Goal: Task Accomplishment & Management: Manage account settings

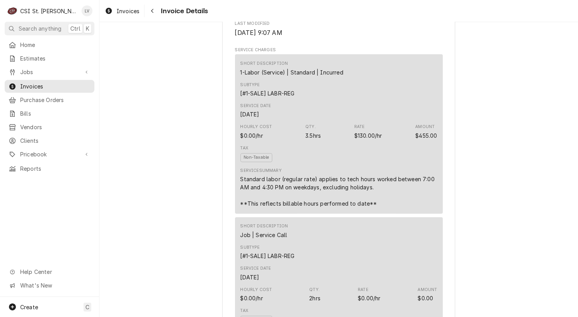
scroll to position [263, 0]
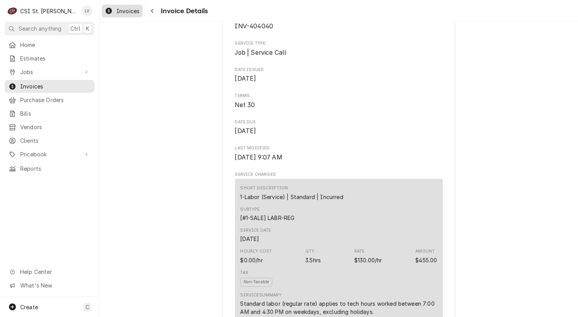
click at [113, 9] on div "Invoices" at bounding box center [122, 11] width 38 height 10
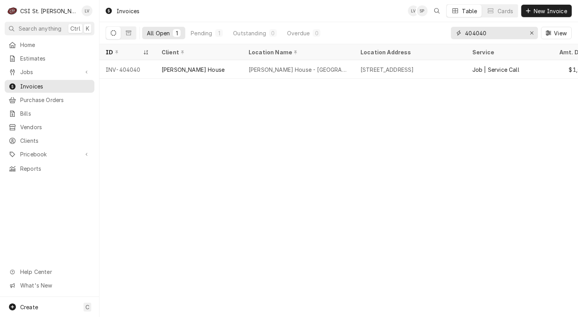
click at [498, 31] on input "404040" at bounding box center [494, 33] width 58 height 12
type input "404041"
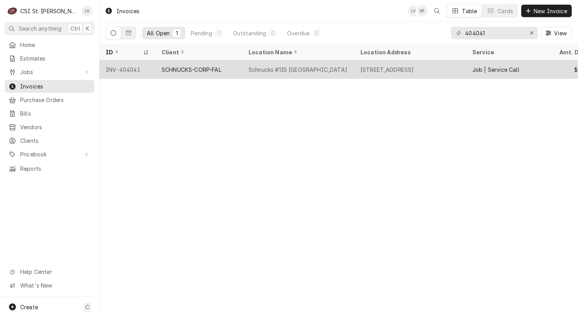
click at [193, 70] on div "SCHNUCKS-CORP-FAL" at bounding box center [192, 70] width 60 height 8
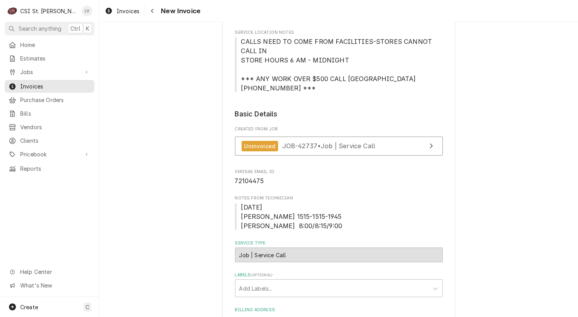
scroll to position [194, 0]
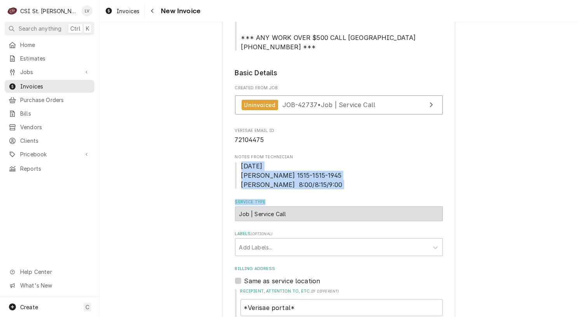
drag, startPoint x: 237, startPoint y: 164, endPoint x: 315, endPoint y: 192, distance: 83.7
click at [315, 192] on fieldset "Basic Details Created From Job Uninvoiced JOB-42737 • Job | Service Call Verisa…" at bounding box center [339, 322] width 208 height 508
click at [315, 183] on span "9/17/25 Erick H 1515-1515-1945 Kevin F. 8:00/8:15/9:00" at bounding box center [339, 176] width 208 height 28
drag, startPoint x: 312, startPoint y: 183, endPoint x: 235, endPoint y: 165, distance: 79.1
click at [235, 165] on span "9/17/25 Erick H 1515-1515-1945 Kevin F. 8:00/8:15/9:00" at bounding box center [339, 176] width 208 height 28
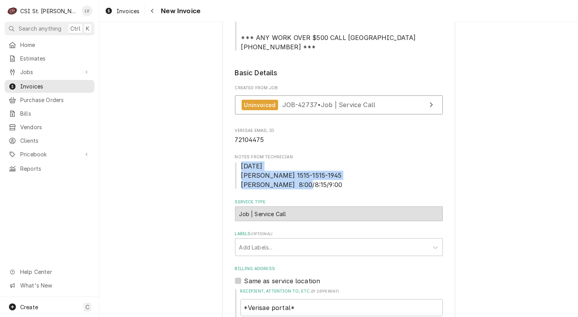
copy span "9/17/25 Erick H 1515-1515-1945 Kevin F. 8:00/8:15/9:00"
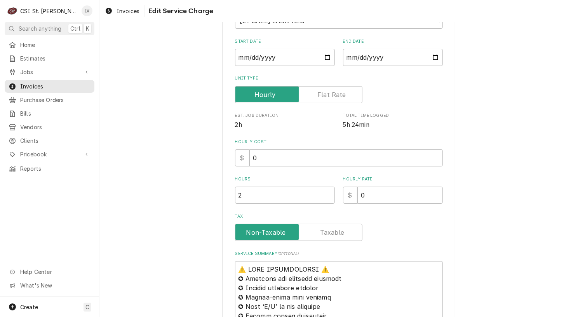
scroll to position [272, 0]
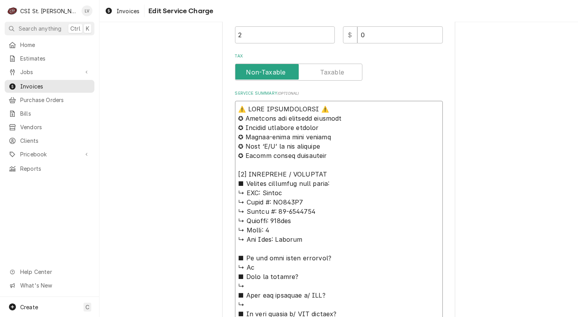
drag, startPoint x: 237, startPoint y: 109, endPoint x: 375, endPoint y: 155, distance: 145.7
paste textarea "9/17/25 Erick H 1515-1515-1945 Kevin F. 8:00/8:15/9:00"
type textarea "x"
type textarea "9/17/25 Erick H 1515-1515-1945 Kevin F. 8:00/8:15/9:00 [𝟭] 𝗘𝗤𝗨𝗜𝗣𝗠𝗘𝗡𝗧 / 𝗪𝗔𝗥𝗥𝗔𝗡𝗧𝗬…"
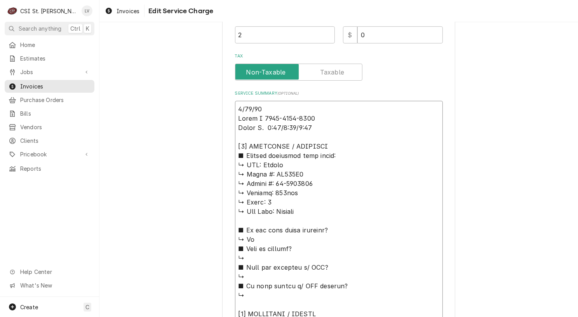
drag, startPoint x: 235, startPoint y: 145, endPoint x: 261, endPoint y: 162, distance: 31.5
type textarea "x"
type textarea "9/17/25 Erick H 1515-1515-1945 Kevin F. 8:00/8:15/9:00 Hobart ↳ 𝗠𝗼𝗱𝗲𝗹 #: HO210G…"
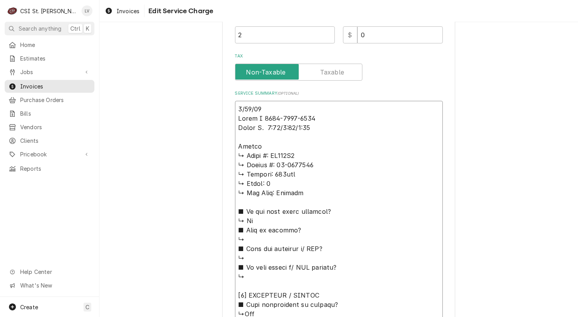
type textarea "x"
type textarea "9/17/25 Erick H 1515-1515-1945 Kevin F. 8:00/8:15/9:00 Hobart / ↳ 𝗠𝗼𝗱𝗲𝗹 #: HO21…"
type textarea "x"
type textarea "9/17/25 Erick H 1515-1515-1945 Kevin F. 8:00/8:15/9:00 Hobart / ↳ 𝗠𝗼𝗱𝗲𝗹 #: HO21…"
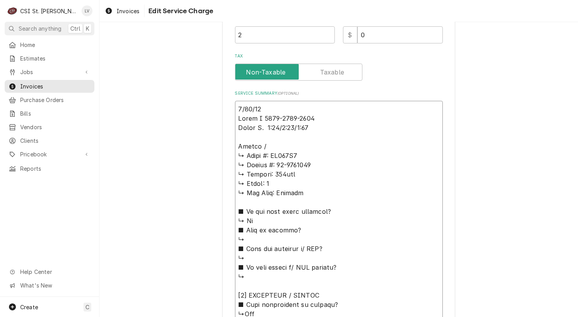
type textarea "x"
type textarea "9/17/25 Erick H 1515-1515-1945 Kevin F. 8:00/8:15/9:00 Hobart / M ↳ 𝗠𝗼𝗱𝗲𝗹 #: HO…"
type textarea "x"
type textarea "9/17/25 Erick H 1515-1515-1945 Kevin F. 8:00/8:15/9:00 Hobart / Mo ↳ 𝗠𝗼𝗱𝗲𝗹 #: H…"
type textarea "x"
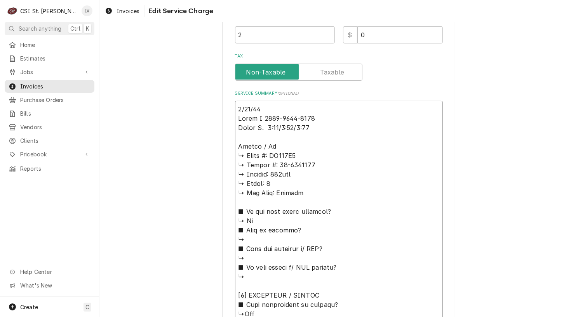
type textarea "9/17/25 Erick H 1515-1515-1945 Kevin F. 8:00/8:15/9:00 Hobart / Mod ↳ 𝗠𝗼𝗱𝗲𝗹 #: …"
type textarea "x"
type textarea "9/17/25 Erick H 1515-1515-1945 Kevin F. 8:00/8:15/9:00 Hobart / Mode ↳ 𝗠𝗼𝗱𝗲𝗹 #:…"
type textarea "x"
type textarea "9/17/25 Erick H 1515-1515-1945 Kevin F. 8:00/8:15/9:00 Hobart / Model ↳ 𝗠𝗼𝗱𝗲𝗹 #…"
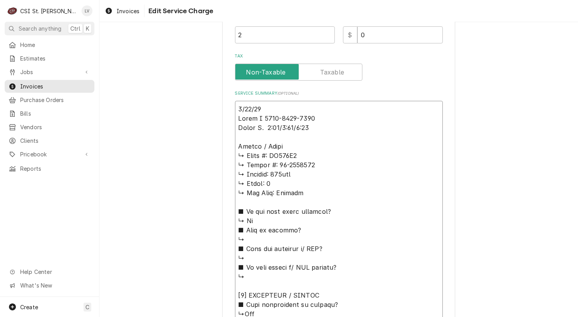
type textarea "x"
type textarea "9/17/25 Erick H 1515-1515-1945 Kevin F. 8:00/8:15/9:00 Hobart / Model: ↳ 𝗠𝗼𝗱𝗲𝗹 …"
type textarea "x"
type textarea "9/17/25 Erick H 1515-1515-1945 Kevin F. 8:00/8:15/9:00 Hobart / Model: ↳ 𝗠𝗼𝗱𝗲𝗹 …"
type textarea "x"
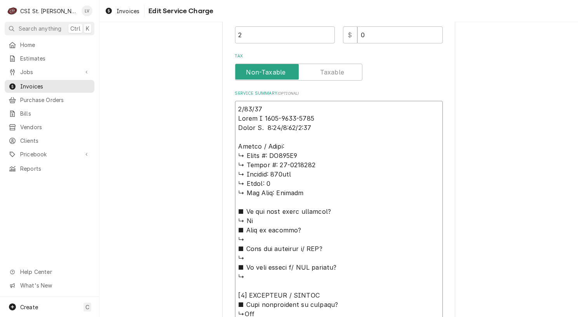
type textarea "9/17/25 Erick H 1515-1515-1945 Kevin F. 8:00/8:15/9:00 Hobart / Model: ↳ 𝗠𝗼𝗱𝗲𝗹 …"
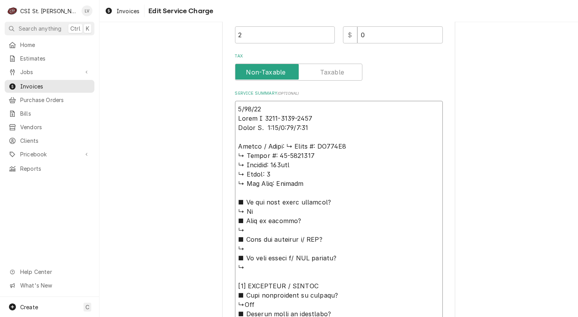
type textarea "x"
type textarea "9/17/25 Erick H 1515-1515-1945 Kevin F. 8:00/8:15/9:00 Hobart / Model: 𝗠𝗼𝗱𝗲𝗹 #:…"
type textarea "x"
type textarea "9/17/25 Erick H 1515-1515-1945 Kevin F. 8:00/8:15/9:00 Hobart / Model: 𝗠𝗼𝗱𝗲𝗹 #:…"
type textarea "x"
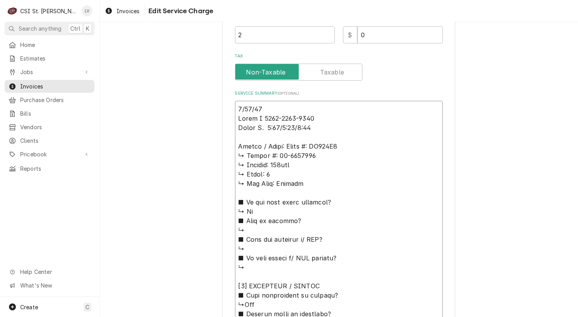
type textarea "9/17/25 Erick H 1515-1515-1945 Kevin F. 8:00/8:15/9:00 Hobart / Model: 𝗼𝗱𝗲𝗹 #: …"
type textarea "x"
type textarea "9/17/25 Erick H 1515-1515-1945 Kevin F. 8:00/8:15/9:00 Hobart / Model: 𝗱𝗲𝗹 #: H…"
type textarea "x"
type textarea "9/17/25 Erick H 1515-1515-1945 Kevin F. 8:00/8:15/9:00 Hobart / Model: 𝗲𝗹 #: HO…"
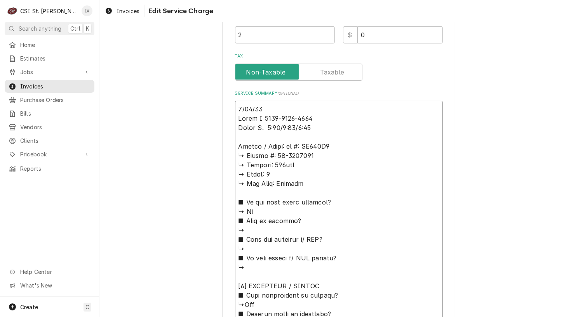
type textarea "x"
type textarea "9/17/25 Erick H 1515-1515-1945 Kevin F. 8:00/8:15/9:00 Hobart / Model: 𝗹 #: HO2…"
type textarea "x"
type textarea "9/17/25 Erick H 1515-1515-1945 Kevin F. 8:00/8:15/9:00 Hobart / Model: #: HO210…"
type textarea "x"
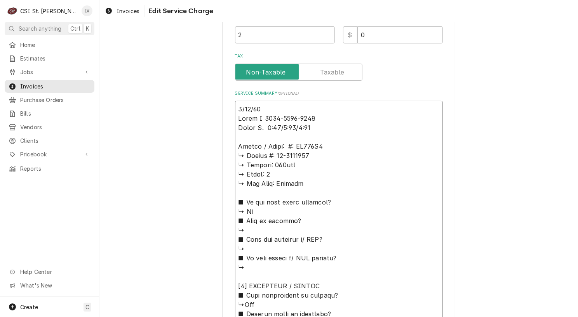
type textarea "9/17/25 Erick H 1515-1515-1945 Kevin F. 8:00/8:15/9:00 Hobart / Model: #: HO210…"
type textarea "x"
type textarea "9/17/25 Erick H 1515-1515-1945 Kevin F. 8:00/8:15/9:00 Hobart / Model: : HO210G…"
type textarea "x"
type textarea "9/17/25 Erick H 1515-1515-1945 Kevin F. 8:00/8:15/9:00 Hobart / Model: HO210G2 …"
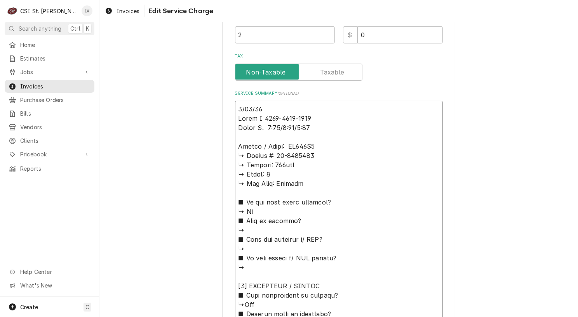
type textarea "x"
type textarea "9/17/25 Erick H 1515-1515-1945 Kevin F. 8:00/8:15/9:00 Hobart / Model: HO210G2 …"
type textarea "x"
type textarea "9/17/25 Erick H 1515-1515-1945 Kevin F. 8:00/8:15/9:00 Hobart / Model: HO210G2 …"
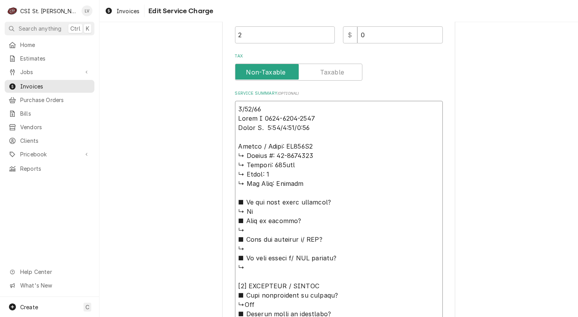
type textarea "x"
type textarea "9/17/25 Erick H 1515-1515-1945 Kevin F. 8:00/8:15/9:00 Hobart / Model: HO210G2 …"
type textarea "x"
type textarea "9/17/25 Erick H 1515-1515-1945 Kevin F. 8:00/8:15/9:00 Hobart / Model: HO210G2 …"
type textarea "x"
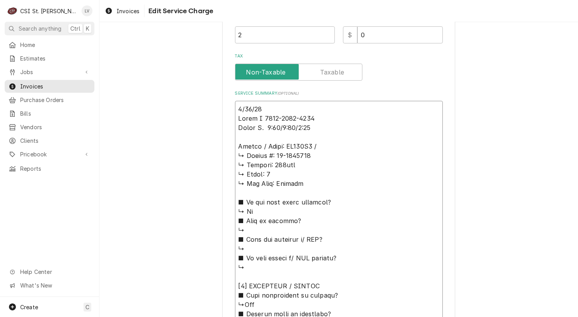
type textarea "9/17/25 Erick H 1515-1515-1945 Kevin F. 8:00/8:15/9:00 Hobart / Model: HO210G2 …"
type textarea "x"
type textarea "9/17/25 Erick H 1515-1515-1945 Kevin F. 8:00/8:15/9:00 Hobart / Model: HO210G2 …"
type textarea "x"
type textarea "9/17/25 Erick H 1515-1515-1945 Kevin F. 8:00/8:15/9:00 Hobart / Model: HO210G2 …"
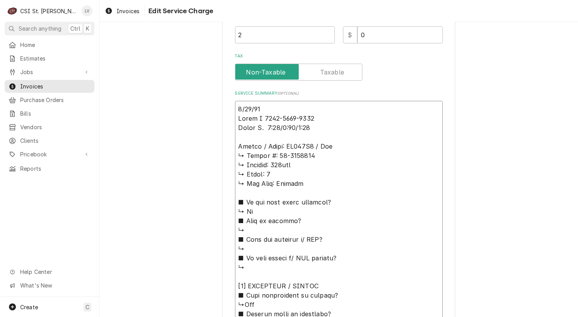
type textarea "x"
type textarea "9/17/25 Erick H 1515-1515-1945 Kevin F. 8:00/8:15/9:00 Hobart / Model: HO210G2 …"
type textarea "x"
type textarea "9/17/25 Erick H 1515-1515-1945 Kevin F. 8:00/8:15/9:00 Hobart / Model: HO210G2 …"
type textarea "x"
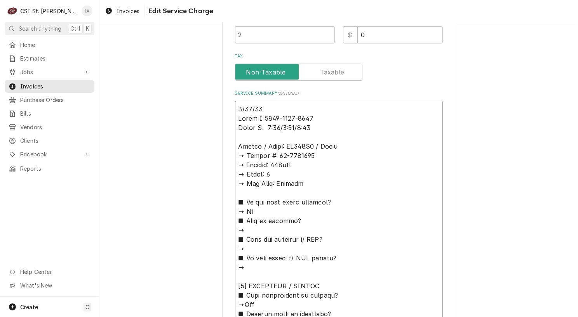
type textarea "9/17/25 Erick H 1515-1515-1945 Kevin F. 8:00/8:15/9:00 Hobart / Model: HO210G2 …"
type textarea "x"
type textarea "9/17/25 Erick H 1515-1515-1945 Kevin F. 8:00/8:15/9:00 Hobart / Model: HO210G2 …"
type textarea "x"
type textarea "9/17/25 Erick H 1515-1515-1945 Kevin F. 8:00/8:15/9:00 Hobart / Model: HO210G2 …"
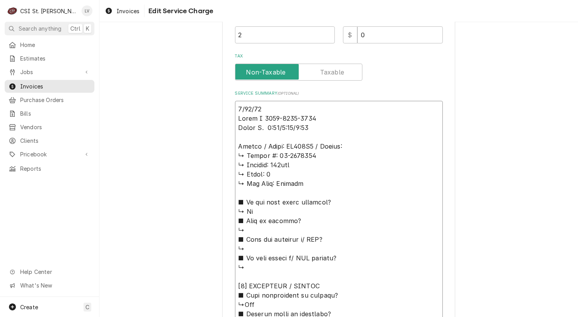
type textarea "x"
type textarea "9/17/25 Erick H 1515-1515-1945 Kevin F. 8:00/8:15/9:00 Hobart / Model: HO210G2 …"
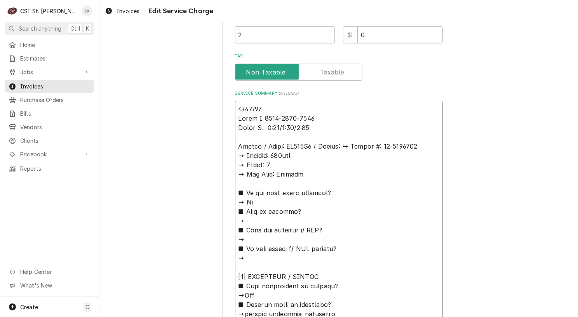
type textarea "x"
type textarea "9/17/25 Erick H 1515-1515-1945 Kevin F. 8:00/8:15/9:00 Hobart / Model: HO210G2 …"
type textarea "x"
type textarea "9/17/25 Erick H 1515-1515-1945 Kevin F. 8:00/8:15/9:00 Hobart / Model: HO210G2 …"
type textarea "x"
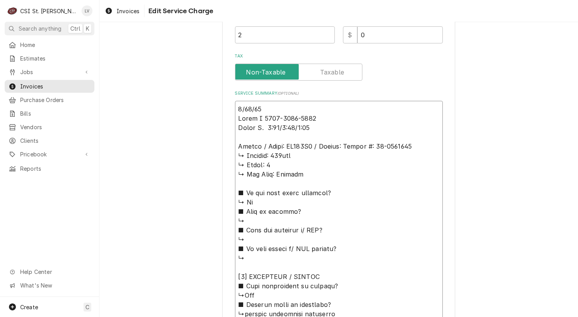
type textarea "9/17/25 Erick H 1515-1515-1945 Kevin F. 8:00/8:15/9:00 Hobart / Model: HO210G2 …"
type textarea "x"
type textarea "9/17/25 Erick H 1515-1515-1945 Kevin F. 8:00/8:15/9:00 Hobart / Model: HO210G2 …"
type textarea "x"
type textarea "9/17/25 Erick H 1515-1515-1945 Kevin F. 8:00/8:15/9:00 Hobart / Model: HO210G2 …"
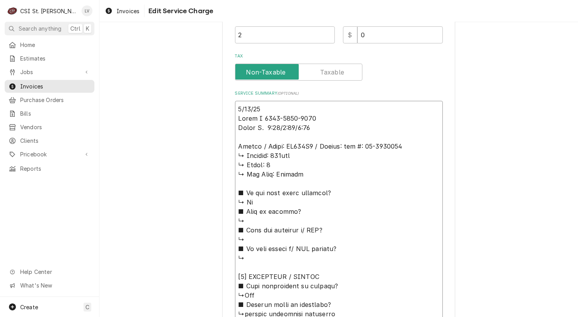
type textarea "x"
type textarea "9/17/25 Erick H 1515-1515-1945 Kevin F. 8:00/8:15/9:00 Hobart / Model: HO210G2 …"
type textarea "x"
type textarea "9/17/25 Erick H 1515-1515-1945 Kevin F. 8:00/8:15/9:00 Hobart / Model: HO210G2 …"
type textarea "x"
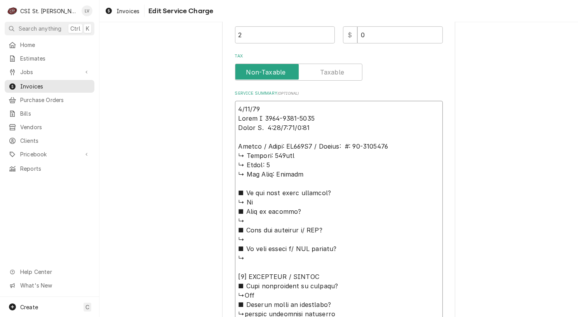
type textarea "9/17/25 Erick H 1515-1515-1945 Kevin F. 8:00/8:15/9:00 Hobart / Model: HO210G2 …"
type textarea "x"
type textarea "9/17/25 Erick H 1515-1515-1945 Kevin F. 8:00/8:15/9:00 Hobart / Model: HO210G2 …"
type textarea "x"
type textarea "9/17/25 Erick H 1515-1515-1945 Kevin F. 8:00/8:15/9:00 Hobart / Model: HO210G2 …"
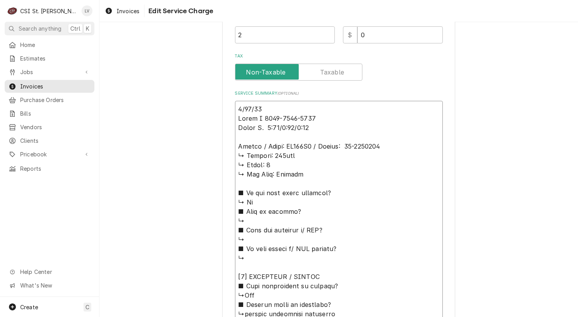
type textarea "x"
type textarea "9/17/25 Erick H 1515-1515-1945 Kevin F. 8:00/8:15/9:00 Hobart / Model: HO210G2 …"
drag, startPoint x: 234, startPoint y: 157, endPoint x: 364, endPoint y: 296, distance: 190.2
type textarea "x"
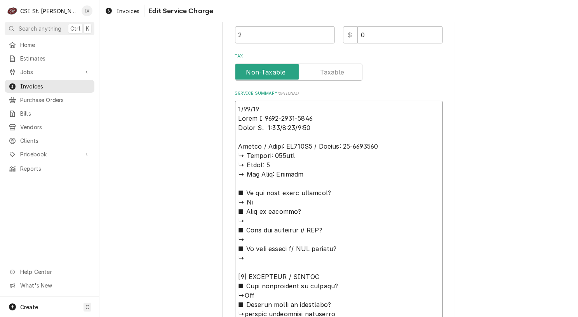
type textarea "9/17/25 Erick H 1515-1515-1945 Kevin F. 8:00/8:15/9:00 Hobart / Model: HO210G2 …"
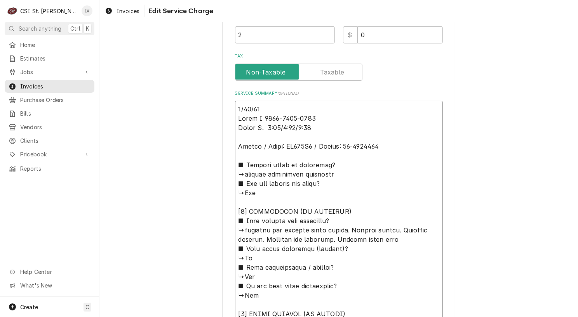
drag, startPoint x: 244, startPoint y: 174, endPoint x: 232, endPoint y: 162, distance: 16.2
click at [235, 162] on textarea "Service Summary ( optional )" at bounding box center [339, 300] width 208 height 399
type textarea "x"
type textarea "9/17/25 Erick H 1515-1515-1945 Kevin F. 8:00/8:15/9:00 Hobart / Model: HO210G2 …"
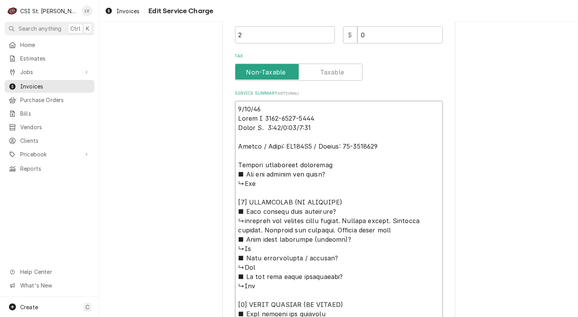
click at [338, 164] on textarea "Service Summary ( optional )" at bounding box center [339, 295] width 208 height 389
type textarea "x"
type textarea "9/17/25 Erick H 1515-1515-1945 Kevin F. 8:00/8:15/9:00 Hobart / Model: HO210G2 …"
type textarea "x"
type textarea "9/17/25 Erick H 1515-1515-1945 Kevin F. 8:00/8:15/9:00 Hobart / Model: HO210G2 …"
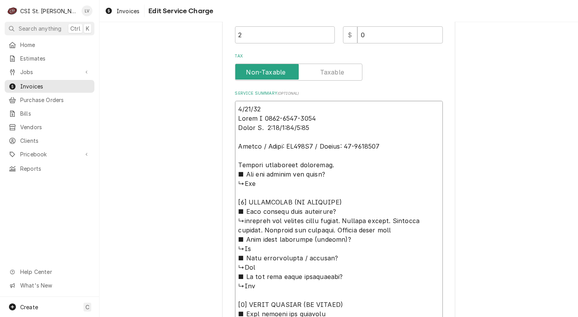
type textarea "x"
type textarea "9/17/25 Erick H 1515-1515-1945 Kevin F. 8:00/8:15/9:00 Hobart / Model: HO210G2 …"
type textarea "x"
type textarea "9/17/25 Erick H 1515-1515-1945 Kevin F. 8:00/8:15/9:00 Hobart / Model: HO210G2 …"
type textarea "x"
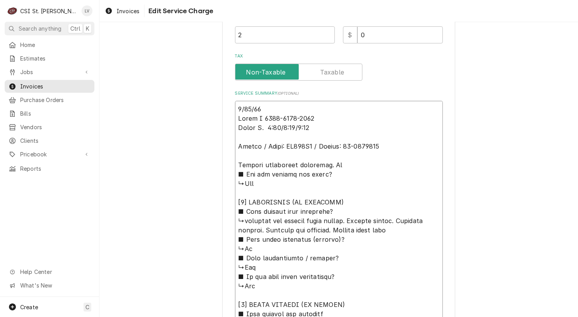
type textarea "9/17/25 Erick H 1515-1515-1945 Kevin F. 8:00/8:15/9:00 Hobart / Model: HO210G2 …"
type textarea "x"
type textarea "9/17/25 Erick H 1515-1515-1945 Kevin F. 8:00/8:15/9:00 Hobart / Model: HO210G2 …"
type textarea "x"
type textarea "9/17/25 Erick H 1515-1515-1945 Kevin F. 8:00/8:15/9:00 Hobart / Model: HO210G2 …"
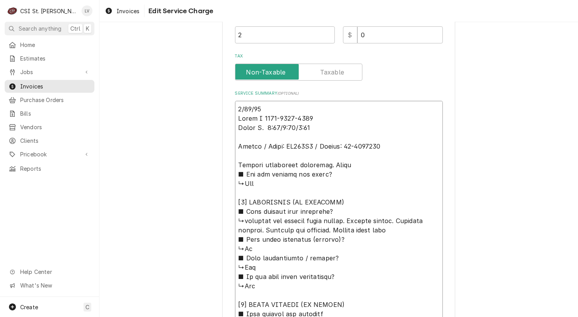
type textarea "x"
type textarea "9/17/25 Erick H 1515-1515-1945 Kevin F. 8:00/8:15/9:00 Hobart / Model: HO210G2 …"
type textarea "x"
type textarea "9/17/25 Erick H 1515-1515-1945 Kevin F. 8:00/8:15/9:00 Hobart / Model: HO210G2 …"
type textarea "x"
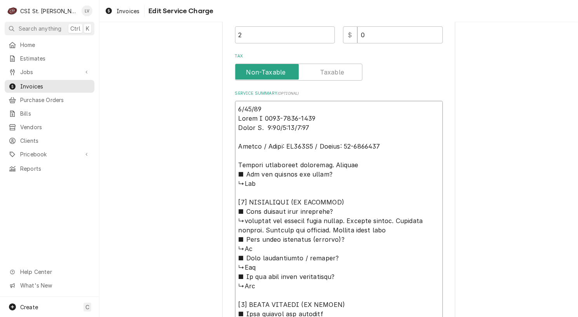
type textarea "9/17/25 Erick H 1515-1515-1945 Kevin F. 8:00/8:15/9:00 Hobart / Model: HO210G2 …"
type textarea "x"
type textarea "9/17/25 Erick H 1515-1515-1945 Kevin F. 8:00/8:15/9:00 Hobart / Model: HO210G2 …"
type textarea "x"
type textarea "9/17/25 Erick H 1515-1515-1945 Kevin F. 8:00/8:15/9:00 Hobart / Model: HO210G2 …"
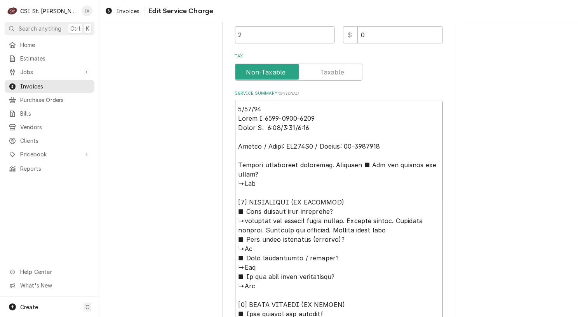
type textarea "x"
type textarea "9/17/25 Erick H 1515-1515-1945 Kevin F. 8:00/8:15/9:00 Hobart / Model: HO210G2 …"
type textarea "x"
type textarea "9/17/25 Erick H 1515-1515-1945 Kevin F. 8:00/8:15/9:00 Hobart / Model: HO210G2 …"
type textarea "x"
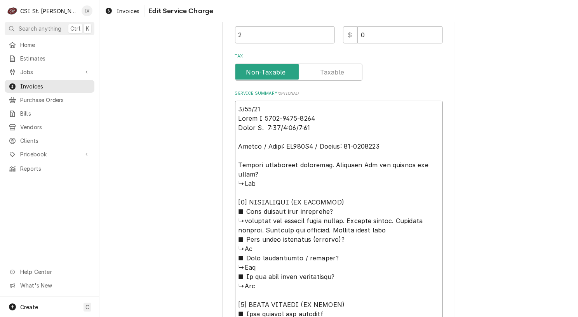
type textarea "9/17/25 Erick H 1515-1515-1945 Kevin F. 8:00/8:15/9:00 Hobart / Model: HO210G2 …"
type textarea "x"
type textarea "9/17/25 Erick H 1515-1515-1945 Kevin F. 8:00/8:15/9:00 Hobart / Model: HO210G2 …"
type textarea "x"
type textarea "9/17/25 Erick H 1515-1515-1945 Kevin F. 8:00/8:15/9:00 Hobart / Model: HO210G2 …"
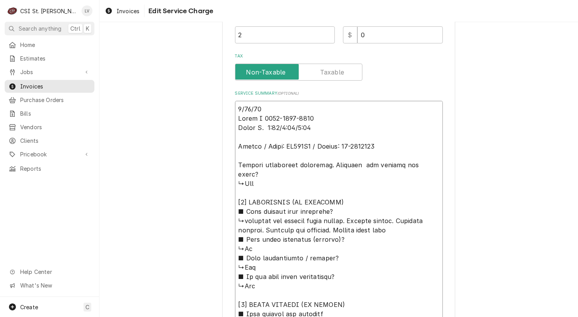
type textarea "x"
type textarea "9/17/25 Erick H 1515-1515-1945 Kevin F. 8:00/8:15/9:00 Hobart / Model: HO210G2 …"
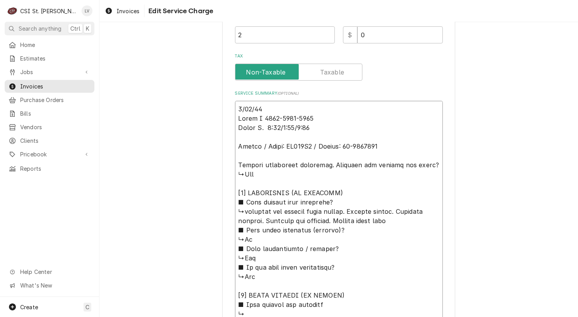
type textarea "x"
type textarea "9/17/25 Erick H 1515-1515-1945 Kevin F. 8:00/8:15/9:00 Hobart / Model: HO210G2 …"
type textarea "x"
type textarea "9/17/25 Erick H 1515-1515-1945 Kevin F. 8:00/8:15/9:00 Hobart / Model: HO210G2 …"
type textarea "x"
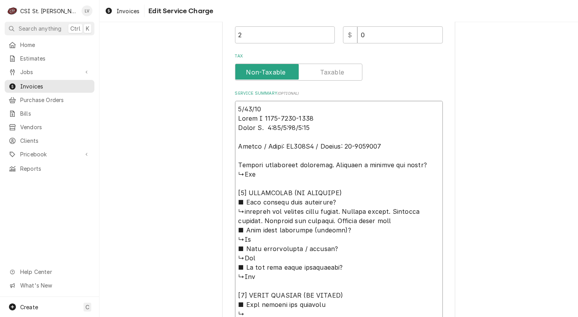
type textarea "9/17/25 Erick H 1515-1515-1945 Kevin F. 8:00/8:15/9:00 Hobart / Model: HO210G2 …"
type textarea "x"
type textarea "9/17/25 Erick H 1515-1515-1945 Kevin F. 8:00/8:15/9:00 Hobart / Model: HO210G2 …"
type textarea "x"
type textarea "9/17/25 Erick H 1515-1515-1945 Kevin F. 8:00/8:15/9:00 Hobart / Model: HO210G2 …"
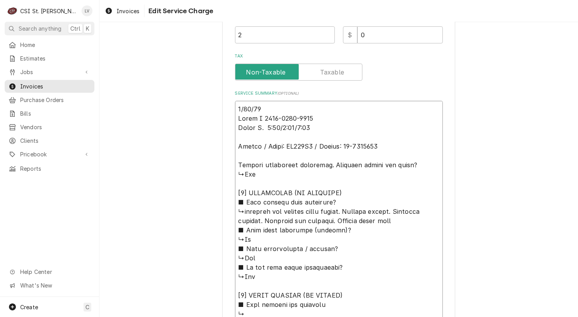
type textarea "x"
type textarea "9/17/25 Erick H 1515-1515-1945 Kevin F. 8:00/8:15/9:00 Hobart / Model: HO210G2 …"
type textarea "x"
type textarea "9/17/25 Erick H 1515-1515-1945 Kevin F. 8:00/8:15/9:00 Hobart / Model: HO210G2 …"
type textarea "x"
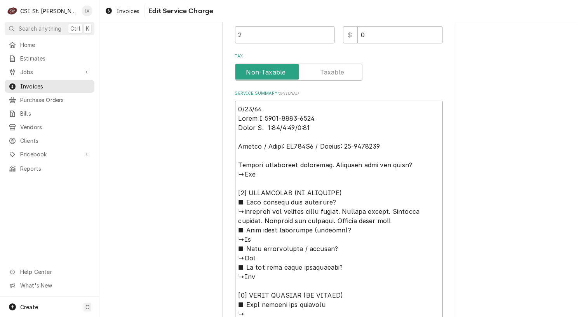
type textarea "9/17/25 Erick H 1515-1515-1945 Kevin F. 8:00/8:15/9:00 Hobart / Model: HO210G2 …"
type textarea "x"
type textarea "9/17/25 Erick H 1515-1515-1945 Kevin F. 8:00/8:15/9:00 Hobart / Model: HO210G2 …"
type textarea "x"
type textarea "9/17/25 Erick H 1515-1515-1945 Kevin F. 8:00/8:15/9:00 Hobart / Model: HO210G2 …"
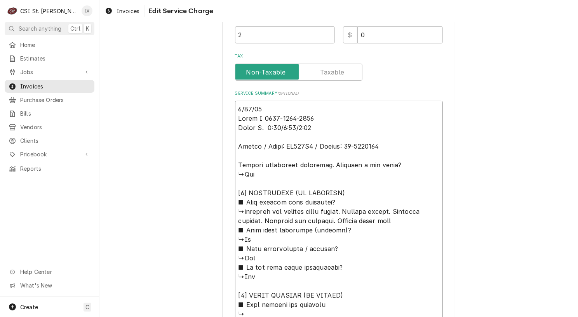
type textarea "x"
type textarea "9/17/25 Erick H 1515-1515-1945 Kevin F. 8:00/8:15/9:00 Hobart / Model: HO210G2 …"
type textarea "x"
type textarea "9/17/25 Erick H 1515-1515-1945 Kevin F. 8:00/8:15/9:00 Hobart / Model: HO210G2 …"
type textarea "x"
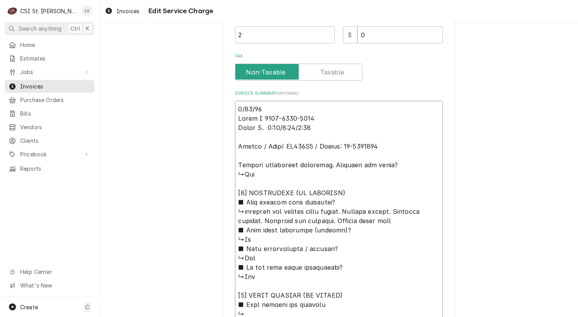
type textarea "9/17/25 Erick H 1515-1515-1945 Kevin F. 8:00/8:15/9:00 Hobart / Model: HO210G2 …"
type textarea "x"
type textarea "9/17/25 Erick H 1515-1515-1945 Kevin F. 8:00/8:15/9:00 Hobart / Model: HO210G2 …"
type textarea "x"
type textarea "9/17/25 Erick H 1515-1515-1945 Kevin F. 8:00/8:15/9:00 Hobart / Model: HO210G2 …"
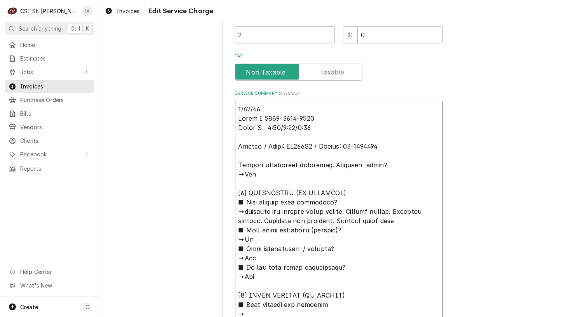
type textarea "x"
type textarea "9/17/25 Erick H 1515-1515-1945 Kevin F. 8:00/8:15/9:00 Hobart / Model: HO210G2 …"
type textarea "x"
type textarea "9/17/25 Erick H 1515-1515-1945 Kevin F. 8:00/8:15/9:00 Hobart / Model: HO210G2 …"
type textarea "x"
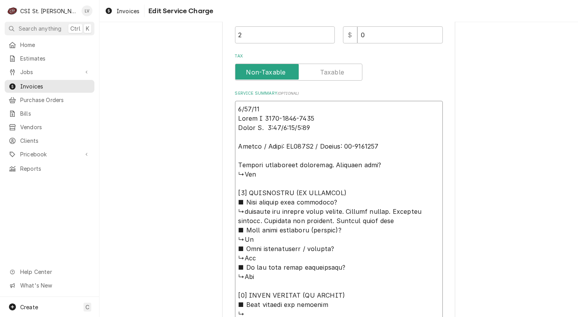
type textarea "9/17/25 Erick H 1515-1515-1945 Kevin F. 8:00/8:15/9:00 Hobart / Model: HO210G2 …"
type textarea "x"
type textarea "9/17/25 Erick H 1515-1515-1945 Kevin F. 8:00/8:15/9:00 Hobart / Model: HO210G2 …"
type textarea "x"
type textarea "9/17/25 Erick H 1515-1515-1945 Kevin F. 8:00/8:15/9:00 Hobart / Model: HO210G2 …"
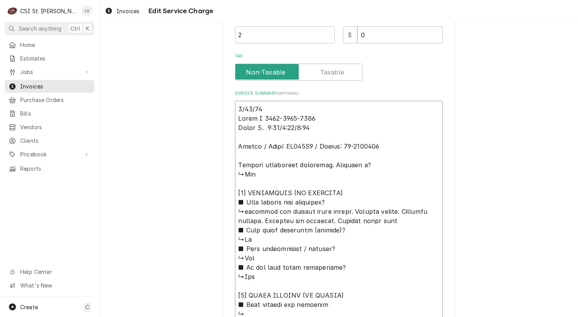
type textarea "x"
type textarea "9/17/25 Erick H 1515-1515-1945 Kevin F. 8:00/8:15/9:00 Hobart / Model: HO210G2 …"
type textarea "x"
type textarea "9/17/25 Erick H 1515-1515-1945 Kevin F. 8:00/8:15/9:00 Hobart / Model: HO210G2 …"
type textarea "x"
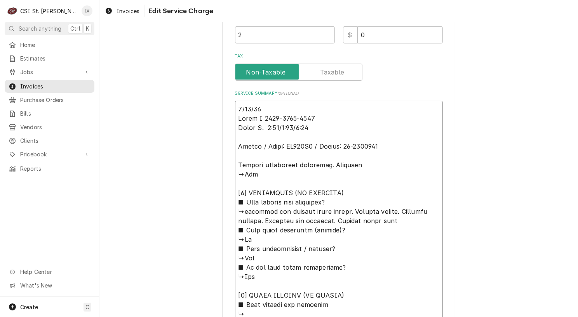
type textarea "9/17/25 Erick H 1515-1515-1945 Kevin F. 8:00/8:15/9:00 Hobart / Model: HO210G2 …"
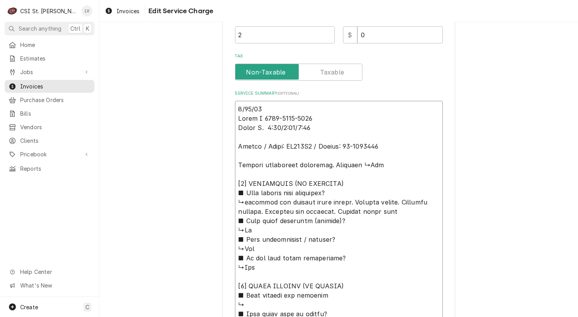
type textarea "x"
type textarea "9/17/25 Erick H 1515-1515-1945 Kevin F. 8:00/8:15/9:00 Hobart / Model: HO210G2 …"
type textarea "x"
type textarea "9/17/25 Erick H 1515-1515-1945 Kevin F. 8:00/8:15/9:00 Hobart / Model: HO210G2 …"
type textarea "x"
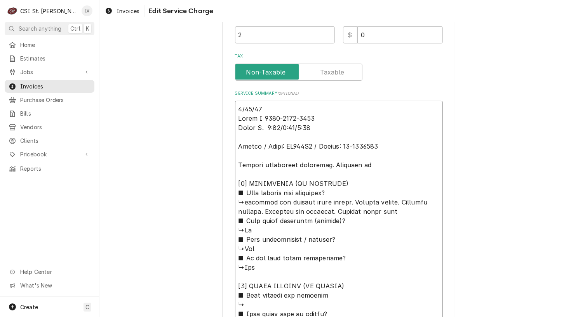
type textarea "9/17/25 Erick H 1515-1515-1945 Kevin F. 8:00/8:15/9:00 Hobart / Model: HO210G2 …"
type textarea "x"
type textarea "9/17/25 Erick H 1515-1515-1945 Kevin F. 8:00/8:15/9:00 Hobart / Model: HO210G2 …"
type textarea "x"
type textarea "9/17/25 Erick H 1515-1515-1945 Kevin F. 8:00/8:15/9:00 Hobart / Model: HO210G2 …"
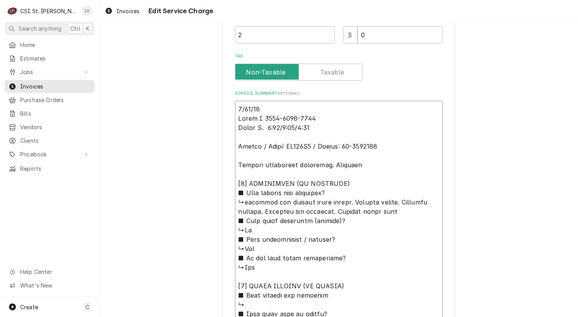
type textarea "x"
type textarea "9/17/25 Erick H 1515-1515-1945 Kevin F. 8:00/8:15/9:00 Hobart / Model: HO210G2 …"
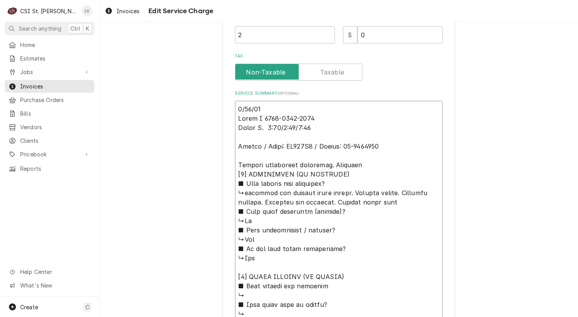
type textarea "x"
type textarea "9/17/25 Erick H 1515-1515-1945 Kevin F. 8:00/8:15/9:00 Hobart / Model: HO210G2 …"
type textarea "x"
type textarea "9/17/25 Erick H 1515-1515-1945 Kevin F. 8:00/8:15/9:00 Hobart / Model: HO210G2 …"
type textarea "x"
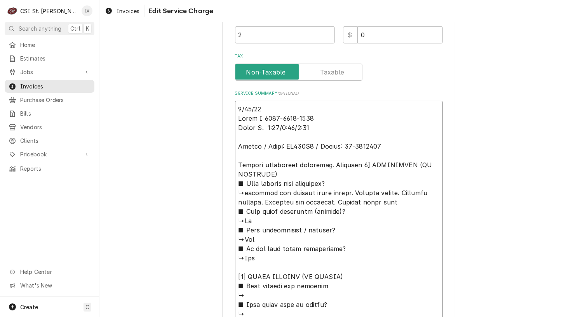
type textarea "9/17/25 Erick H 1515-1515-1945 Kevin F. 8:00/8:15/9:00 Hobart / Model: HO210G2 …"
type textarea "x"
type textarea "9/17/25 Erick H 1515-1515-1945 Kevin F. 8:00/8:15/9:00 Hobart / Model: HO210G2 …"
type textarea "x"
type textarea "9/17/25 Erick H 1515-1515-1945 Kevin F. 8:00/8:15/9:00 Hobart / Model: HO210G2 …"
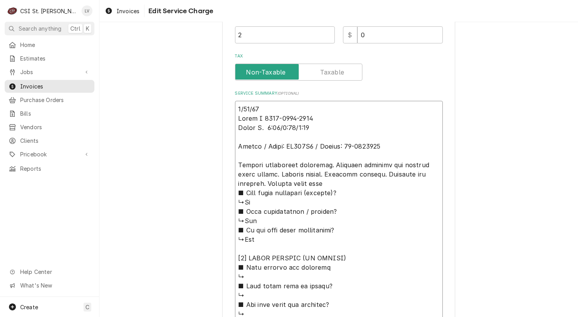
click at [327, 183] on textarea "Service Summary ( optional )" at bounding box center [339, 272] width 208 height 343
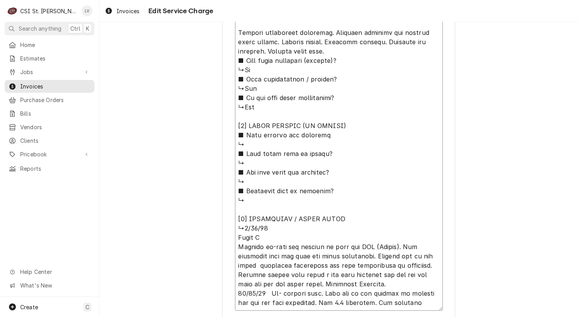
scroll to position [427, 0]
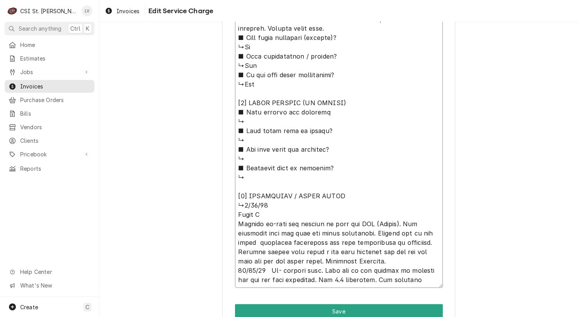
drag, startPoint x: 234, startPoint y: 36, endPoint x: 374, endPoint y: 211, distance: 223.9
click at [374, 211] on textarea "Service Summary ( optional )" at bounding box center [339, 117] width 208 height 343
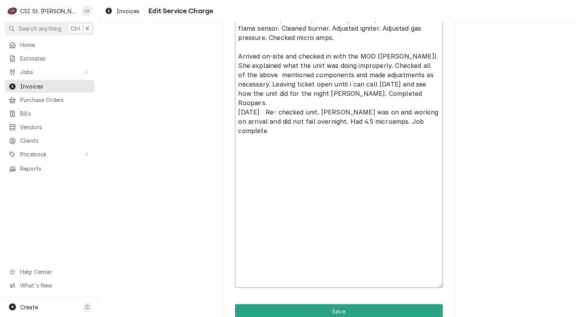
scroll to position [287, 0]
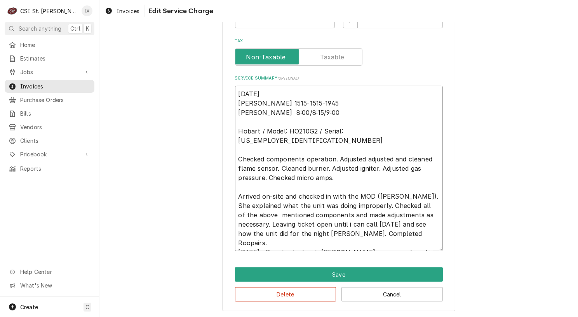
drag, startPoint x: 374, startPoint y: 195, endPoint x: 376, endPoint y: 200, distance: 5.8
click at [376, 200] on textarea "9/17/25 Erick H 1515-1515-1945 Kevin F. 8:00/8:15/9:00 Hobart / Model: HO210G2 …" at bounding box center [339, 168] width 208 height 165
click at [414, 195] on textarea "9/17/25 Erick H 1515-1515-1945 Kevin F. 8:00/8:15/9:00 Hobart / Model: HO210G2 …" at bounding box center [339, 168] width 208 height 165
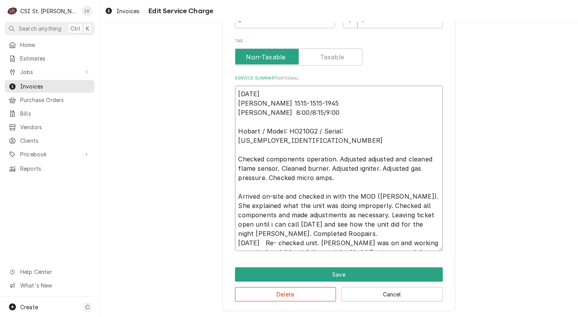
click at [387, 205] on textarea "9/17/25 Erick H 1515-1515-1945 Kevin F. 8:00/8:15/9:00 Hobart / Model: HO210G2 …" at bounding box center [339, 168] width 208 height 165
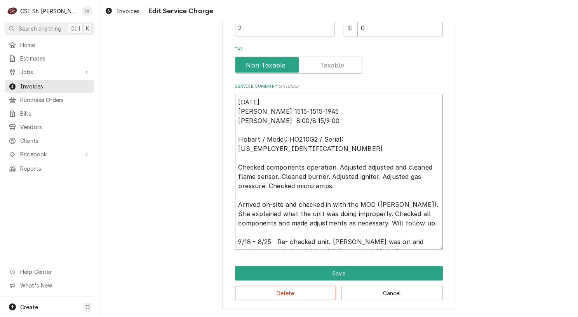
scroll to position [278, 0]
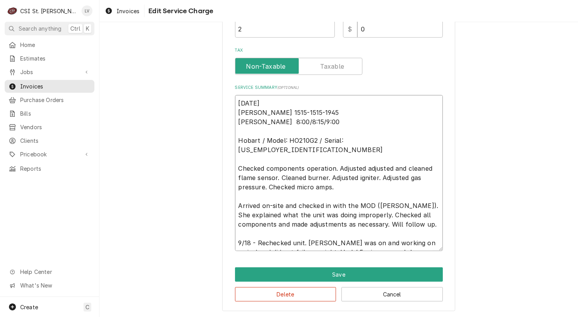
drag, startPoint x: 291, startPoint y: 242, endPoint x: 399, endPoint y: 237, distance: 108.1
click at [399, 237] on textarea "9/17/25 Erick H 1515-1515-1945 Kevin F. 8:00/8:15/9:00 Hobart / Model: HO210G2 …" at bounding box center [339, 173] width 208 height 156
click at [291, 241] on textarea "9/17/25 Erick H 1515-1515-1945 Kevin F. 8:00/8:15/9:00 Hobart / Model: HO210G2 …" at bounding box center [339, 173] width 208 height 156
drag, startPoint x: 290, startPoint y: 241, endPoint x: 399, endPoint y: 241, distance: 108.8
click at [397, 241] on textarea "9/17/25 Erick H 1515-1515-1945 Kevin F. 8:00/8:15/9:00 Hobart / Model: HO210G2 …" at bounding box center [339, 173] width 208 height 156
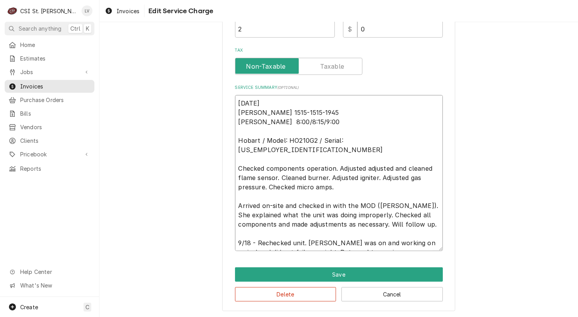
drag, startPoint x: 339, startPoint y: 178, endPoint x: 225, endPoint y: 147, distance: 118.1
click at [225, 147] on div "Use the fields below to edit this service charge Short Description Job | Servic…" at bounding box center [338, 36] width 233 height 552
click at [286, 217] on textarea "9/17/25 Erick H 1515-1515-1945 Kevin F. 8:00/8:15/9:00 Hobart / Model: HO210G2 …" at bounding box center [339, 173] width 208 height 156
click at [401, 204] on textarea "9/17/25 Erick H 1515-1515-1945 Kevin F. 8:00/8:15/9:00 Hobart / Model: HO210G2 …" at bounding box center [339, 173] width 208 height 156
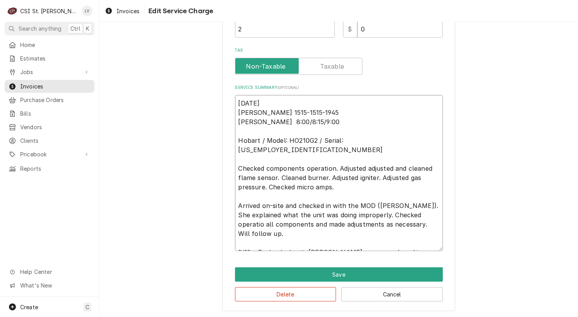
scroll to position [287, 0]
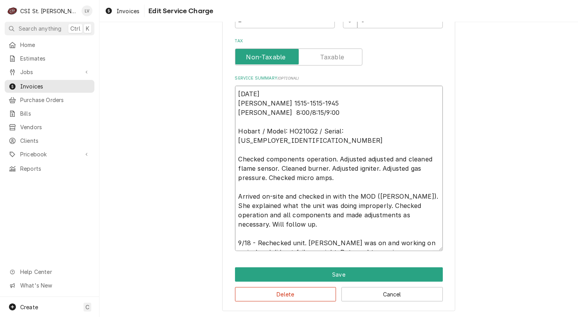
click at [295, 205] on textarea "9/17/25 Erick H 1515-1515-1945 Kevin F. 8:00/8:15/9:00 Hobart / Model: HO210G2 …" at bounding box center [339, 168] width 208 height 165
click at [235, 185] on textarea "9/17/25 Erick H 1515-1515-1945 Kevin F. 8:00/8:15/9:00 Hobart / Model: HO210G2 …" at bounding box center [339, 168] width 208 height 165
click at [238, 141] on textarea "9/17/25 Erick H 1515-1515-1945 Kevin F. 8:00/8:15/9:00 Hobart / Model: HO210G2 …" at bounding box center [339, 168] width 208 height 165
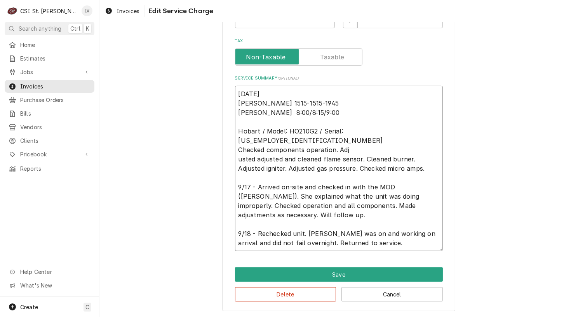
scroll to position [278, 0]
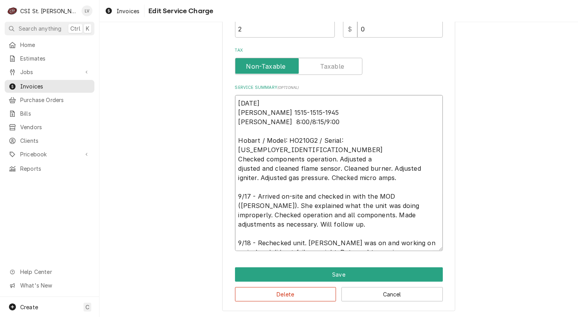
drag, startPoint x: 233, startPoint y: 149, endPoint x: 409, endPoint y: 174, distance: 177.3
click at [409, 174] on textarea "9/17/25 Erick H 1515-1515-1945 Kevin F. 8:00/8:15/9:00 Hobart / Model: HO210G2 …" at bounding box center [339, 173] width 208 height 156
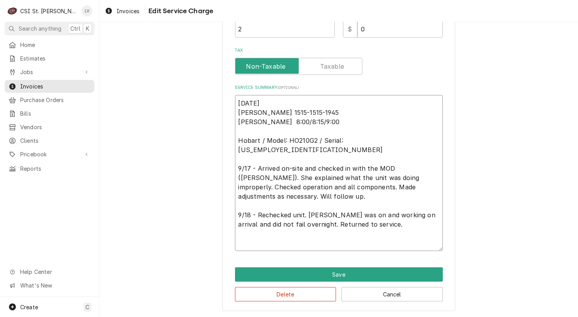
scroll to position [250, 0]
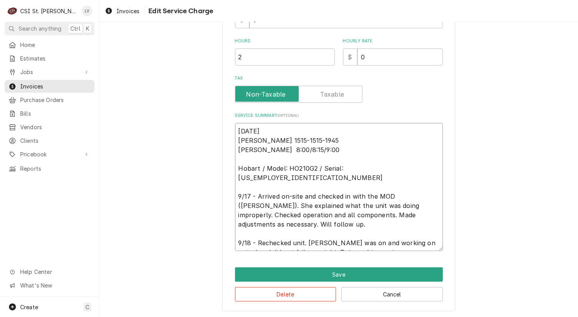
drag, startPoint x: 233, startPoint y: 128, endPoint x: 411, endPoint y: 244, distance: 212.8
click at [411, 244] on textarea "9/17/25 Erick H 1515-1515-1945 Kevin F. 8:00/8:15/9:00 Hobart / Model: HO210G2 …" at bounding box center [339, 187] width 208 height 128
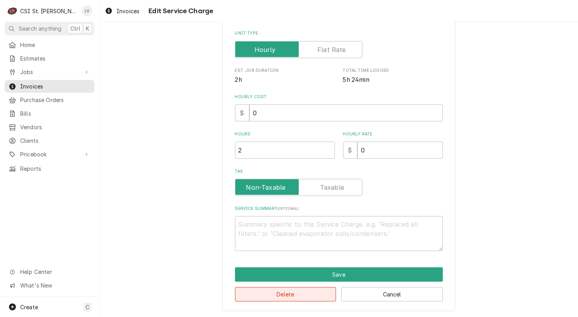
click at [293, 295] on button "Delete" at bounding box center [285, 294] width 101 height 14
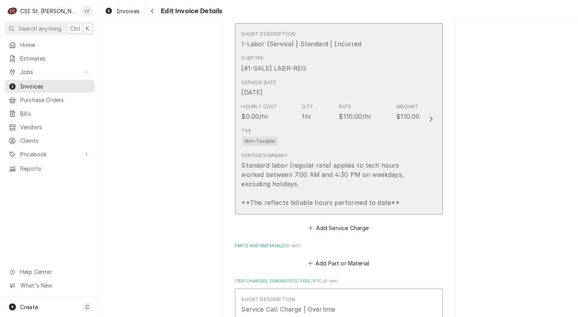
click at [326, 132] on div "Tax Non-Taxable" at bounding box center [331, 136] width 178 height 25
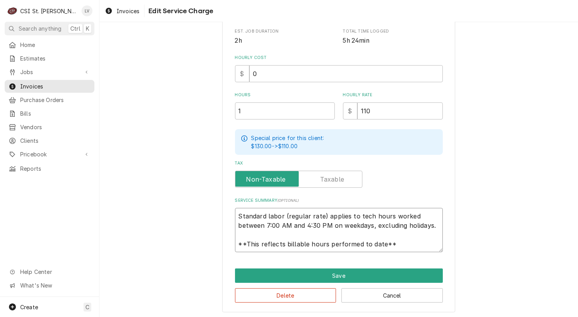
scroll to position [9, 0]
drag, startPoint x: 233, startPoint y: 212, endPoint x: 427, endPoint y: 248, distance: 197.1
click at [427, 248] on textarea "Standard labor (regular rate) applies to tech hours worked between 7:00 AM and …" at bounding box center [339, 230] width 208 height 44
paste textarea "9/17/25 Erick H 1515-1515-1945 Kevin F. 8:00/8:15/9:00 Hobart / Model: HO210G2 …"
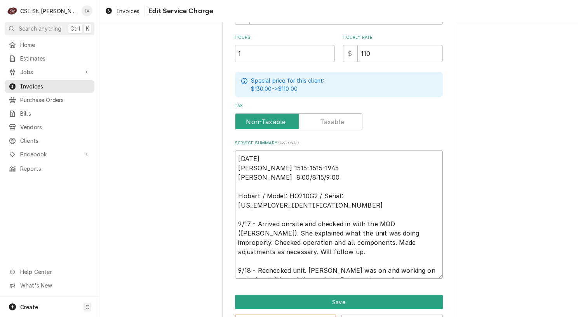
scroll to position [280, 0]
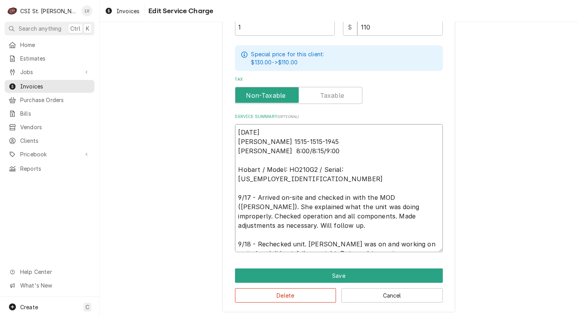
drag, startPoint x: 254, startPoint y: 233, endPoint x: 233, endPoint y: 234, distance: 20.6
click at [235, 235] on textarea "9/17/25 Erick H 1515-1515-1945 Kevin F. 8:00/8:15/9:00 Hobart / Model: HO210G2 …" at bounding box center [339, 188] width 208 height 128
drag, startPoint x: 236, startPoint y: 131, endPoint x: 261, endPoint y: 219, distance: 91.6
click at [261, 220] on textarea "9/17/25 Erick H 1515-1515-1945 Kevin F. 8:00/8:15/9:00 Hobart / Model: HO210G2 …" at bounding box center [339, 188] width 208 height 128
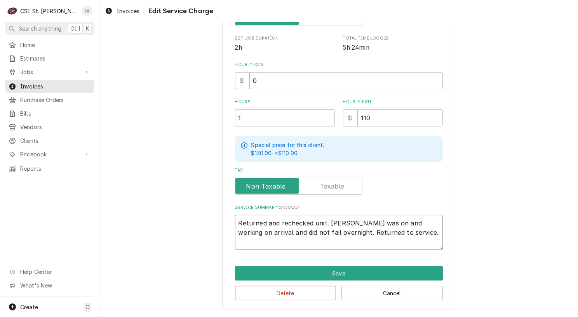
scroll to position [187, 0]
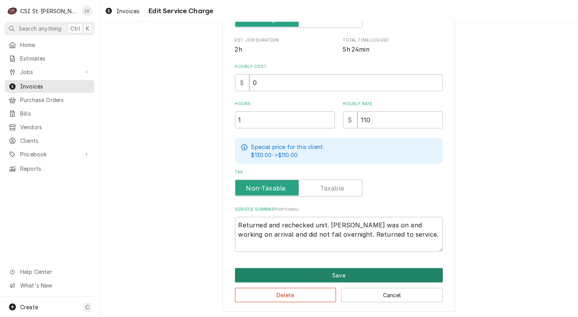
click at [262, 270] on button "Save" at bounding box center [339, 275] width 208 height 14
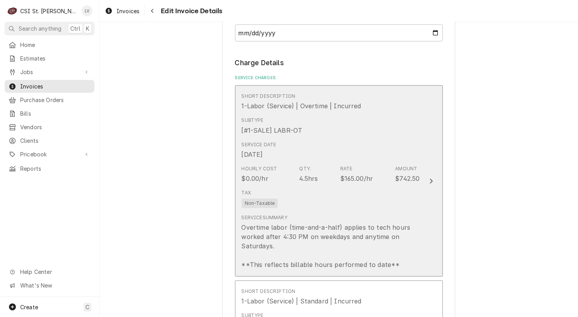
click at [291, 193] on div "Tax Non-Taxable" at bounding box center [331, 198] width 178 height 25
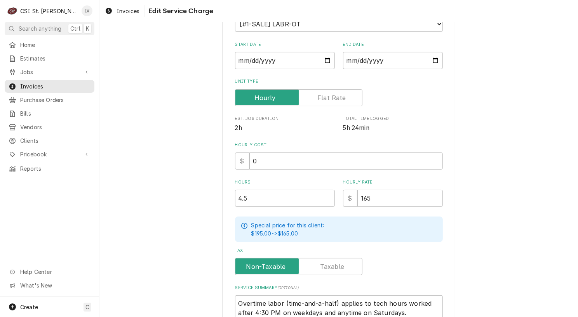
scroll to position [194, 0]
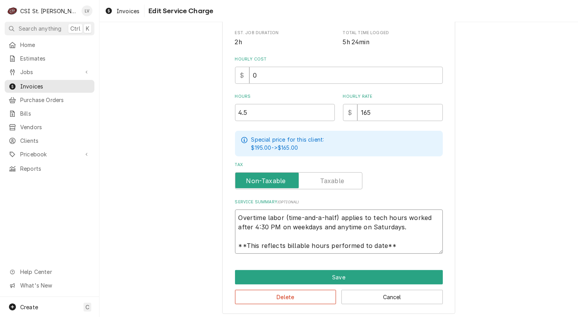
drag, startPoint x: 242, startPoint y: 220, endPoint x: 393, endPoint y: 252, distance: 154.9
click at [393, 252] on div "Use the fields below to edit this service charge Short Description 1-Labor (Ser…" at bounding box center [338, 79] width 233 height 472
paste textarea "9/17/25 Erick H 1515-1515-1945 Kevin F. 8:00/8:15/9:00 Hobart / Model: HO210G2 …"
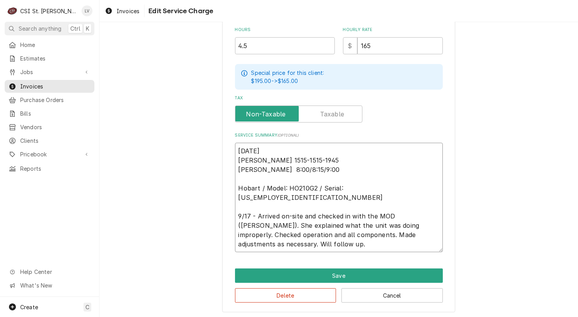
scroll to position [252, 0]
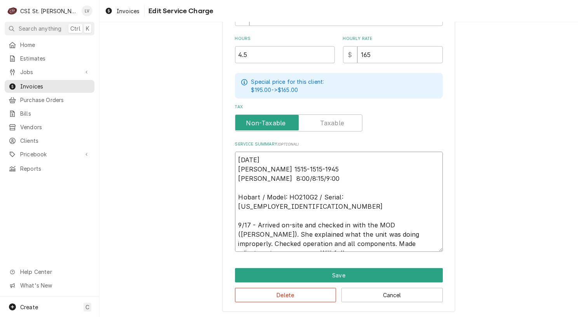
drag, startPoint x: 373, startPoint y: 223, endPoint x: 234, endPoint y: 214, distance: 139.7
click at [235, 214] on textarea "9/17/25 Erick H 1515-1515-1945 Kevin F. 8:00/8:15/9:00 Hobart / Model: HO210G2 …" at bounding box center [339, 202] width 208 height 100
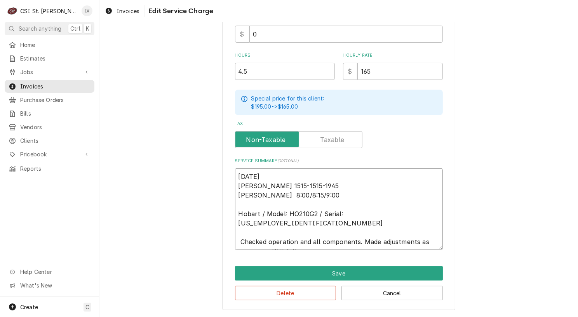
scroll to position [233, 0]
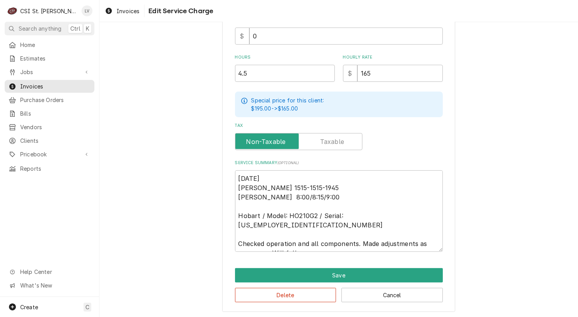
click at [233, 175] on div "Use the fields below to edit this service charge Short Description 1-Labor (Ser…" at bounding box center [338, 58] width 233 height 509
drag, startPoint x: 233, startPoint y: 174, endPoint x: 336, endPoint y: 205, distance: 107.6
click at [336, 205] on textarea "9/17/25 Erick H 1515-1515-1945 Kevin F. 8:00/8:15/9:00 Hobart / Model: HO210G2 …" at bounding box center [339, 212] width 208 height 82
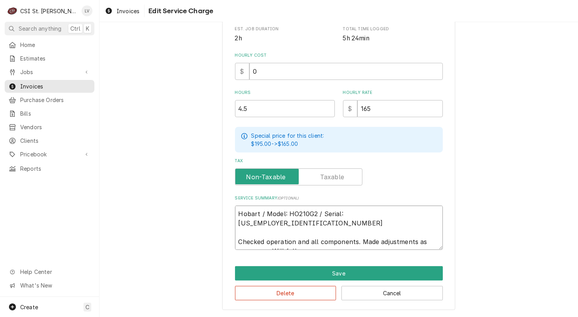
scroll to position [196, 0]
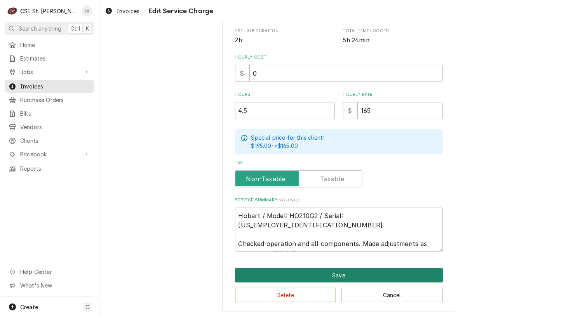
click at [326, 270] on button "Save" at bounding box center [339, 275] width 208 height 14
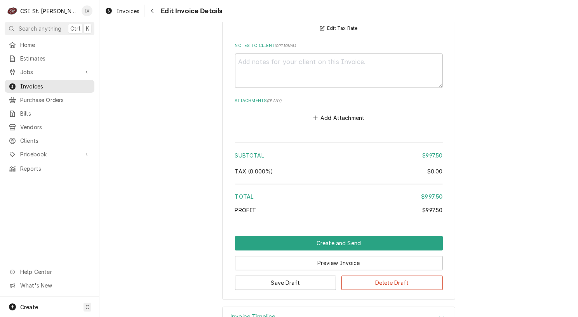
scroll to position [1460, 0]
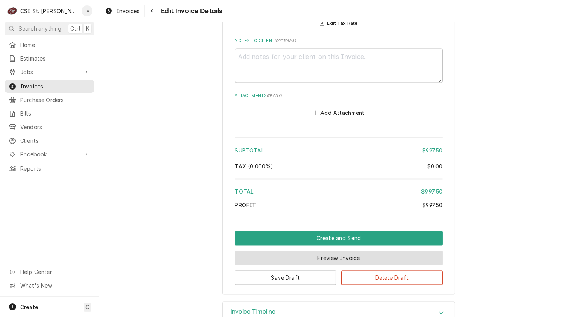
click at [344, 251] on button "Preview Invoice" at bounding box center [339, 258] width 208 height 14
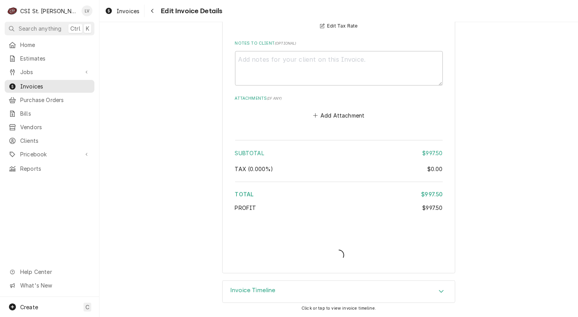
scroll to position [1436, 0]
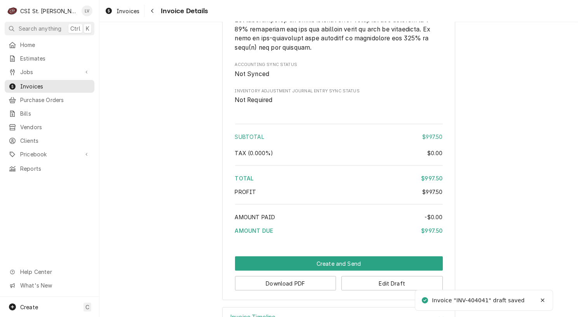
scroll to position [1351, 0]
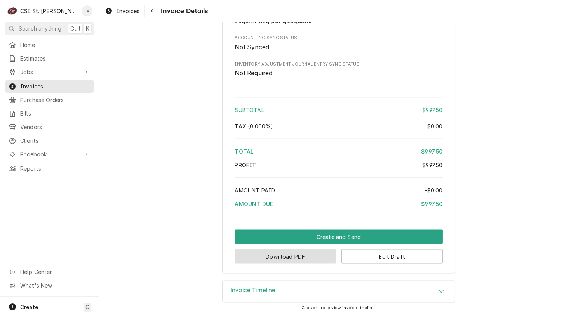
click at [303, 254] on button "Download PDF" at bounding box center [285, 257] width 101 height 14
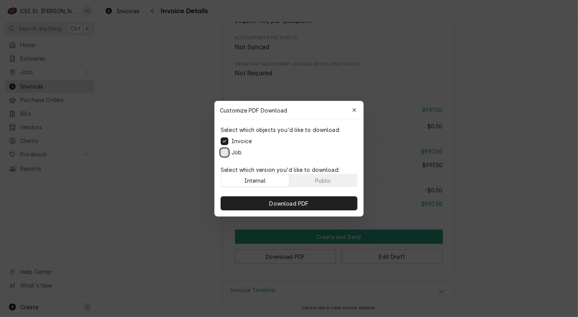
click at [225, 151] on button "Job" at bounding box center [225, 152] width 8 height 8
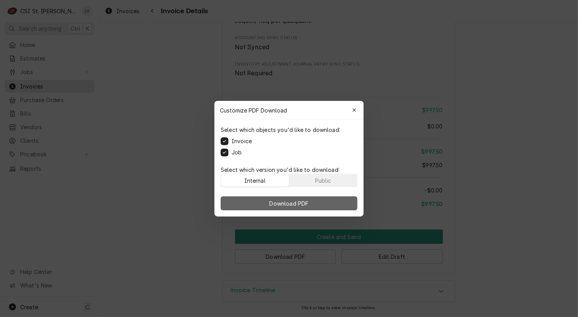
click at [279, 198] on button "Download PDF" at bounding box center [289, 204] width 137 height 14
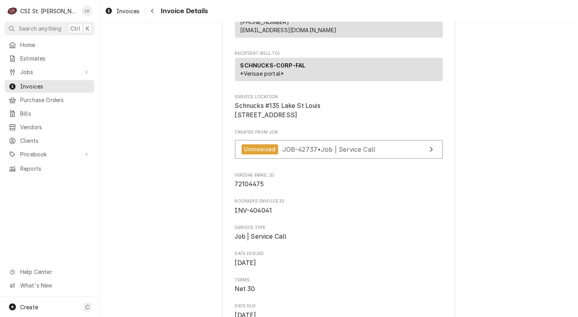
scroll to position [0, 0]
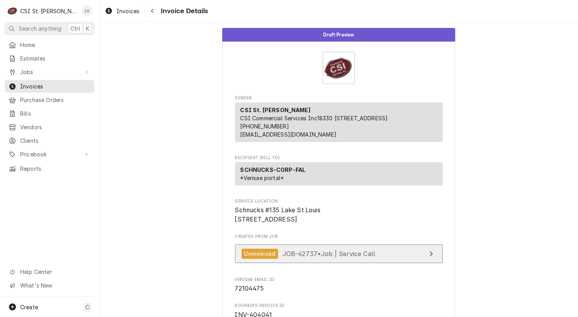
click at [365, 258] on span "JOB-42737 • Job | Service Call" at bounding box center [328, 254] width 93 height 8
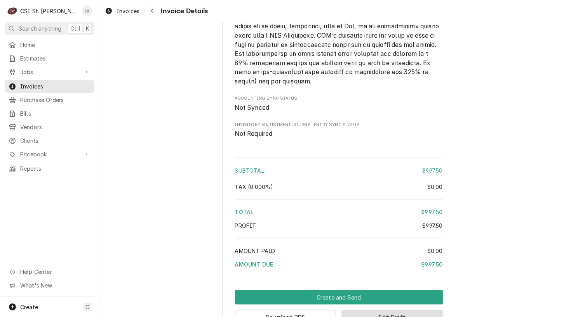
scroll to position [1351, 0]
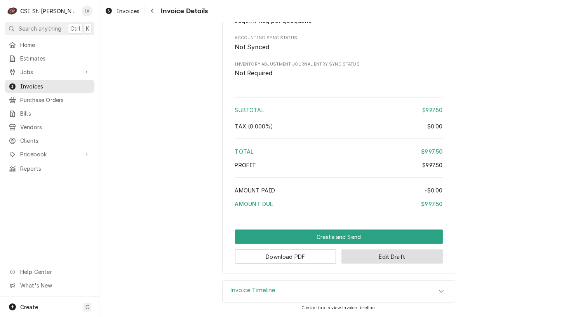
click at [384, 254] on button "Edit Draft" at bounding box center [391, 257] width 101 height 14
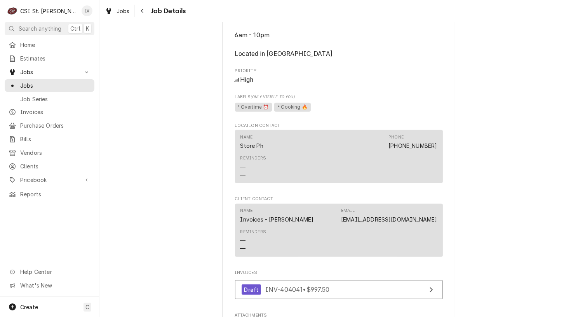
scroll to position [699, 0]
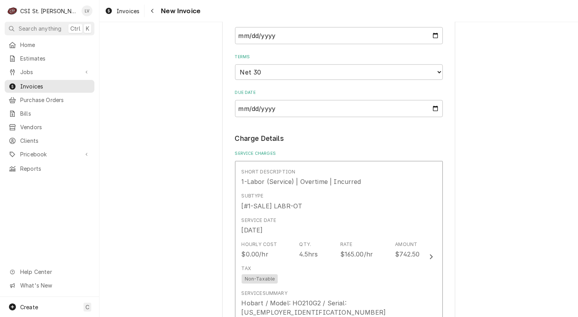
scroll to position [777, 0]
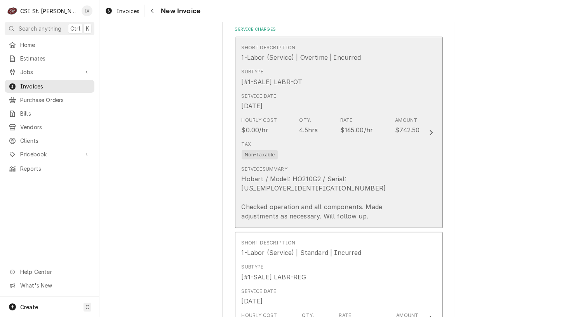
click at [332, 185] on div "Hobart / Model: HO210G2 / Serial: [US_EMPLOYER_IDENTIFICATION_NUMBER] Checked o…" at bounding box center [331, 197] width 178 height 47
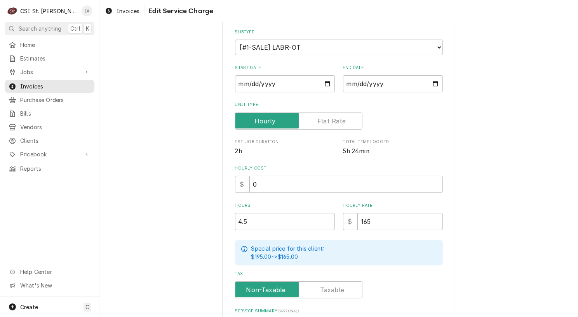
scroll to position [196, 0]
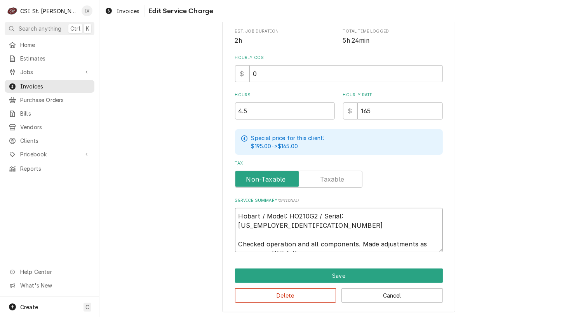
click at [385, 213] on textarea "Hobart / Model: HO210G2 / Serial: 24-1027703 Checked operation and all componen…" at bounding box center [339, 230] width 208 height 44
type textarea "x"
type textarea "Hobart / Model: HO210G2 / Serial: 24-1027703 Checked operation and all componen…"
type textarea "x"
type textarea "Hobart / Model: HO210G2 / Serial: 24-1027703 ( Checked operation and all compon…"
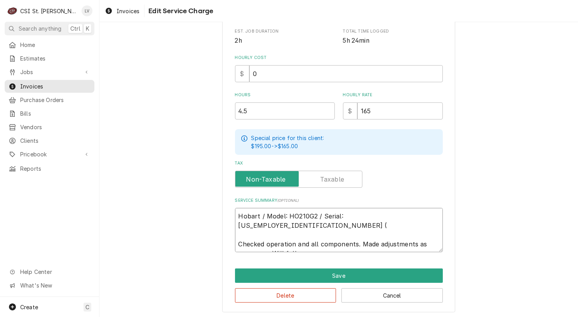
type textarea "x"
type textarea "Hobart / Model: HO210G2 / Serial: 24-1027703 (B Checked operation and all compo…"
type textarea "x"
type textarea "Hobart / Model: HO210G2 / Serial: 24-1027703 (Ba Checked operation and all comp…"
type textarea "x"
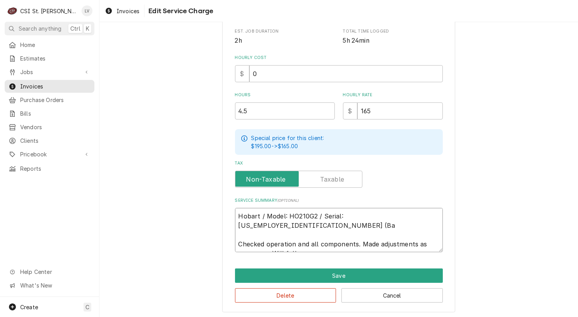
type textarea "Hobart / Model: HO210G2 / Serial: 24-1027703 (Bak Checked operation and all com…"
type textarea "x"
type textarea "Hobart / Model: HO210G2 / Serial: 24-1027703 (Bake Checked operation and all co…"
type textarea "x"
type textarea "Hobart / Model: HO210G2 / Serial: 24-1027703 (Baker Checked operation and all c…"
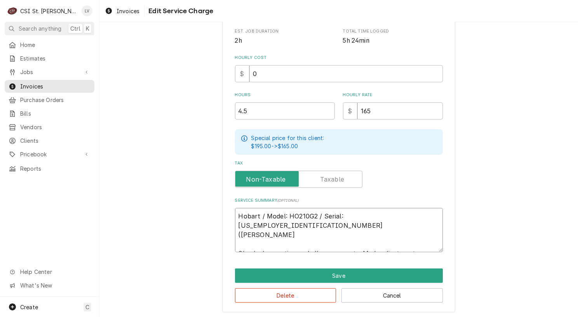
type textarea "x"
type textarea "Hobart / Model: HO210G2 / Serial: 24-1027703 (Bakery Checked operation and all …"
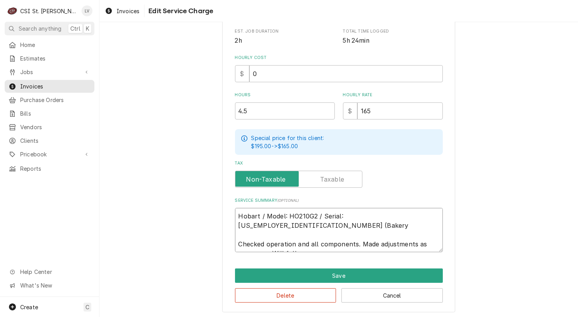
type textarea "x"
type textarea "Hobart / Model: HO210G2 / Serial: 24-1027703 (Bakery Checked operation and all …"
type textarea "x"
type textarea "Hobart / Model: HO210G2 / Serial: 24-1027703 (Bakery o Checked operation and al…"
type textarea "x"
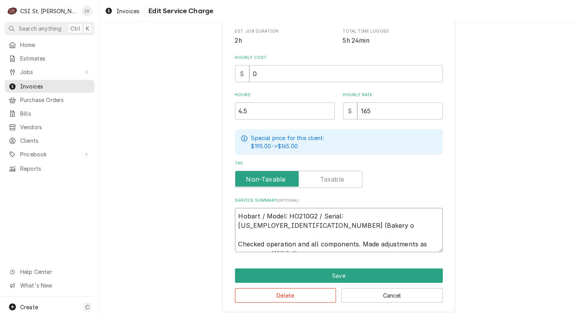
type textarea "Hobart / Model: HO210G2 / Serial: 24-1027703 (Bakery ov Checked operation and a…"
type textarea "x"
type textarea "Hobart / Model: HO210G2 / Serial: 24-1027703 (Bakery ove Checked operation and …"
type textarea "x"
type textarea "Hobart / Model: HO210G2 / Serial: 24-1027703 (Bakery oven Checked operation and…"
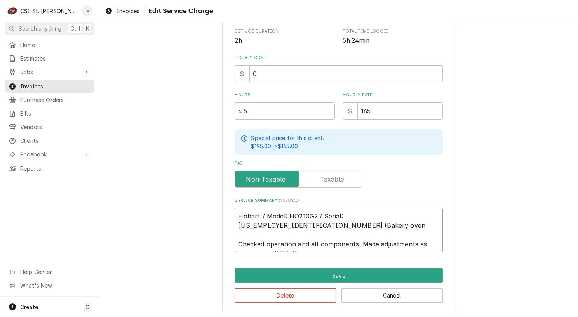
type textarea "x"
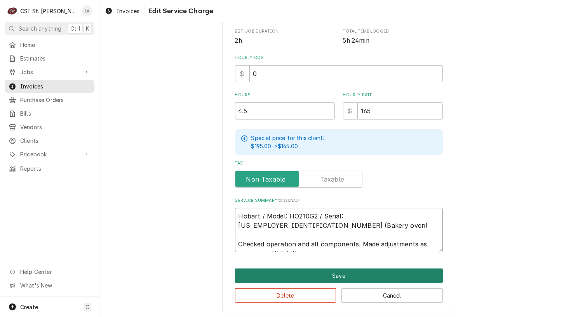
type textarea "Hobart / Model: HO210G2 / Serial: 24-1027703 (Bakery oven) Checked operation an…"
click at [352, 270] on button "Save" at bounding box center [339, 276] width 208 height 14
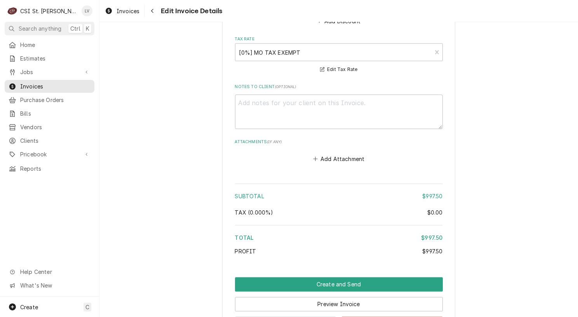
scroll to position [1469, 0]
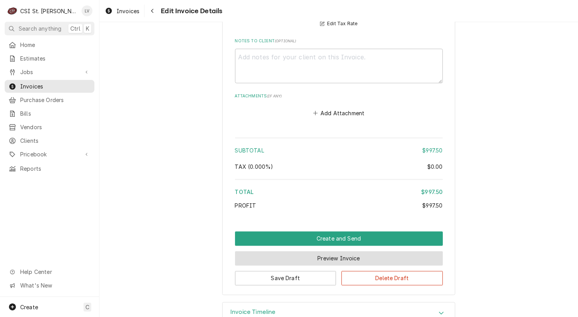
click at [334, 252] on button "Preview Invoice" at bounding box center [339, 259] width 208 height 14
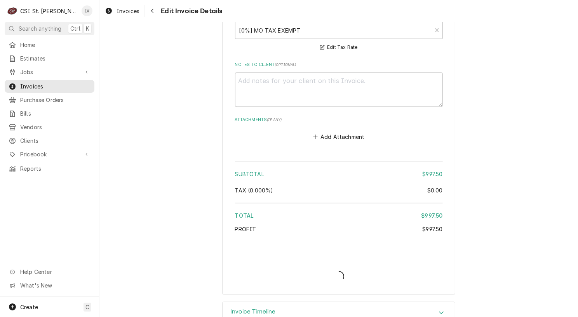
type textarea "x"
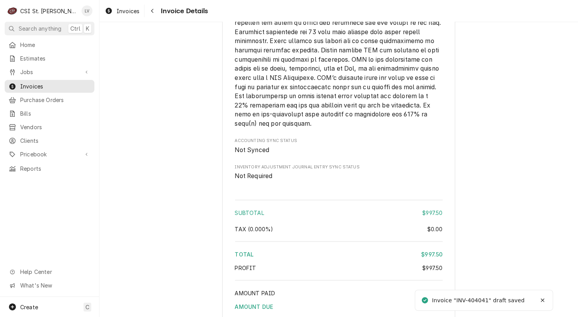
scroll to position [1351, 0]
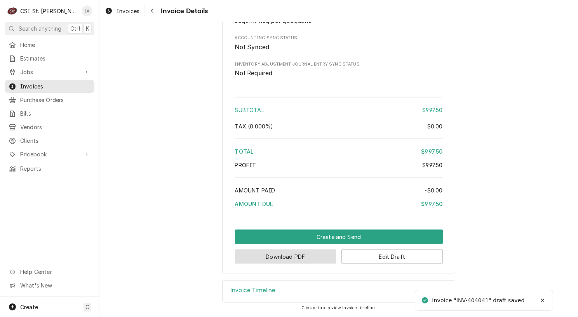
click at [311, 256] on button "Download PDF" at bounding box center [285, 257] width 101 height 14
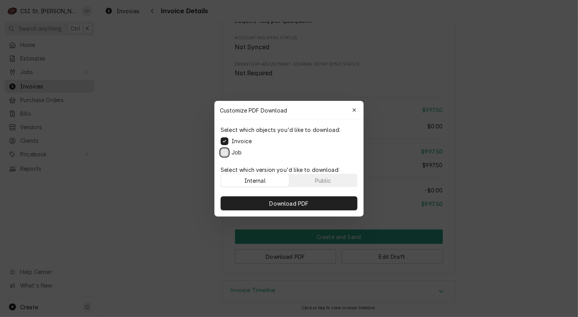
click at [222, 150] on button "Job" at bounding box center [225, 152] width 8 height 8
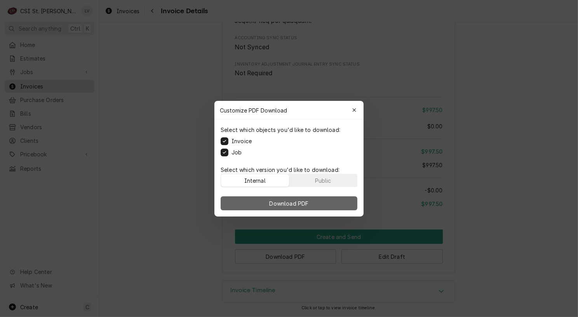
click at [331, 197] on button "Download PDF" at bounding box center [289, 204] width 137 height 14
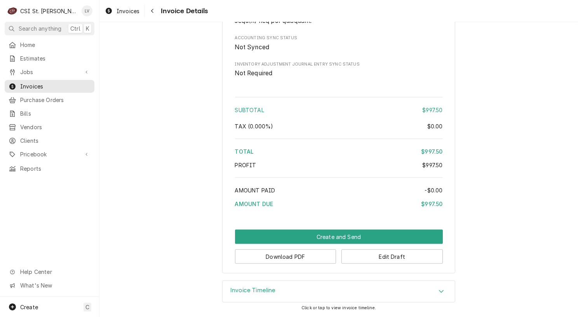
drag, startPoint x: 122, startPoint y: 7, endPoint x: 134, endPoint y: 26, distance: 22.9
click at [122, 7] on span "Invoices" at bounding box center [128, 11] width 23 height 8
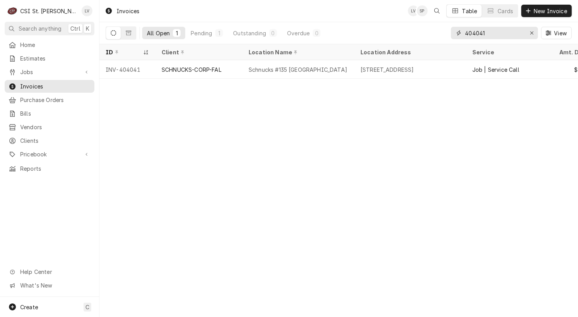
click at [495, 33] on input "404041" at bounding box center [494, 33] width 58 height 12
type input "404045"
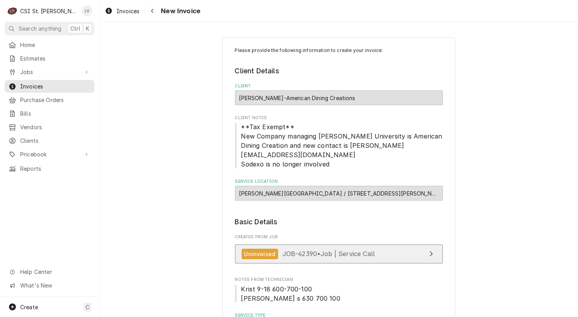
click at [338, 250] on span "JOB-42390 • Job | Service Call" at bounding box center [328, 254] width 93 height 8
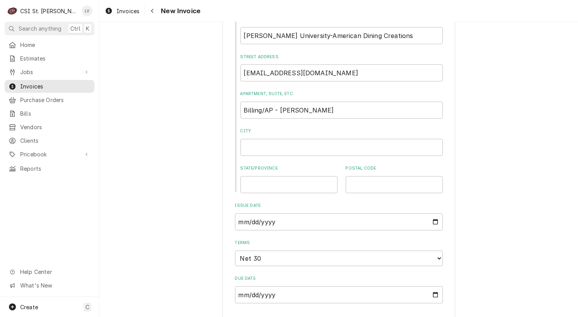
scroll to position [233, 0]
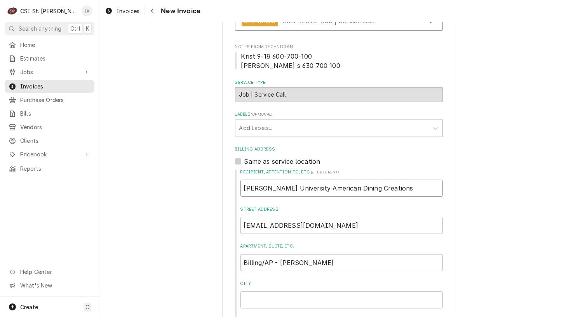
drag, startPoint x: 393, startPoint y: 178, endPoint x: 205, endPoint y: 194, distance: 188.3
type textarea "x"
drag, startPoint x: 329, startPoint y: 253, endPoint x: 233, endPoint y: 253, distance: 96.3
click at [235, 254] on div "Recipient, Attention To, etc. ( if different ) Street Address [EMAIL_ADDRESS][D…" at bounding box center [339, 257] width 208 height 177
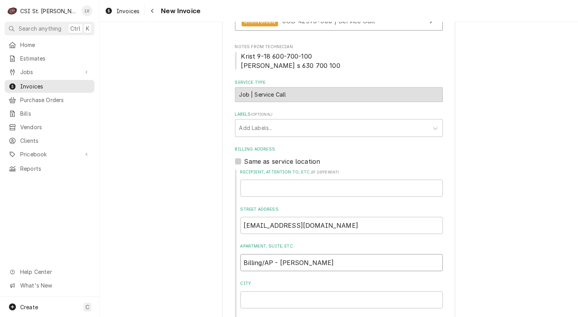
type textarea "x"
click at [241, 180] on input "Recipient, Attention To, etc. ( if different )" at bounding box center [341, 188] width 202 height 17
paste input "Billing/AP - [PERSON_NAME]"
type textarea "x"
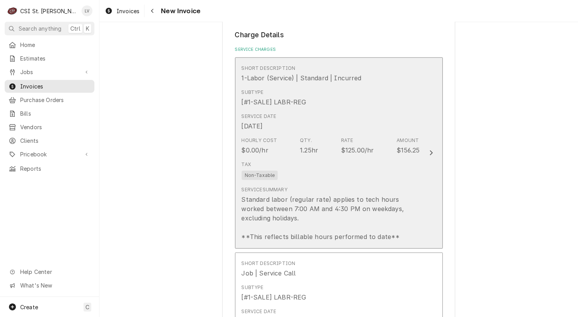
scroll to position [660, 0]
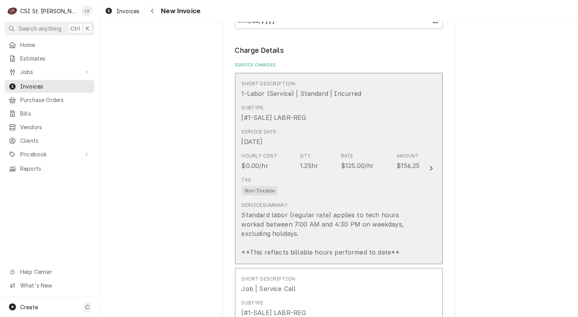
type input "Billing/AP - [PERSON_NAME]"
click at [341, 202] on div "Service Summary Standard labor (regular rate) applies to tech hours worked betw…" at bounding box center [331, 229] width 178 height 55
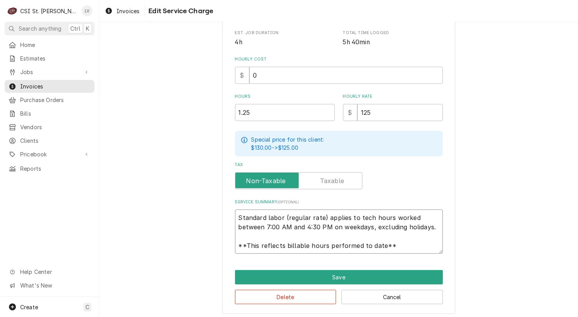
scroll to position [9, 0]
drag, startPoint x: 234, startPoint y: 214, endPoint x: 422, endPoint y: 254, distance: 192.1
click at [422, 254] on div "Use the fields below to edit this service charge Short Description 1-Labor (Ser…" at bounding box center [338, 79] width 233 height 472
paste textarea "Quote to replace motor on Lorencookcompany Hood / Model: 195r8b / Serial: 180s8…"
type textarea "x"
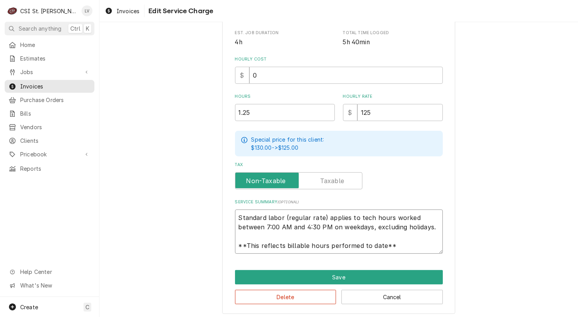
type textarea "Quote to replace motor on Lorencookcompany Hood / Model: 195r8b / Serial: 180s8…"
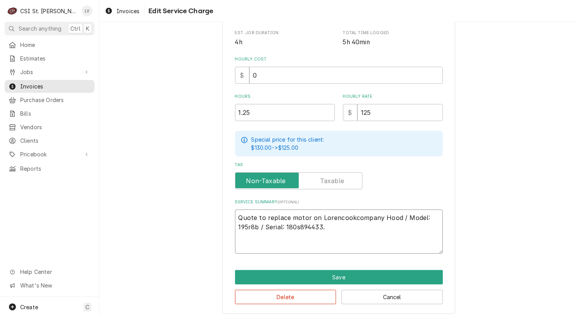
scroll to position [187, 0]
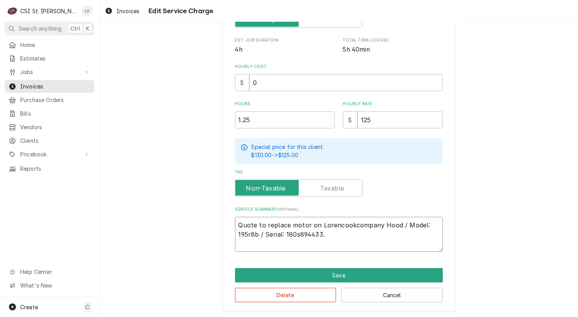
type textarea "x"
type textarea "Quote to replace motor on Lorencookcompany Hood / Model: 195r8b / Serial: 180s8…"
type textarea "x"
type textarea "Quote to replace motor on Lorencookcompany Hood / Model: 195r8b / Serial: 180s8…"
type textarea "x"
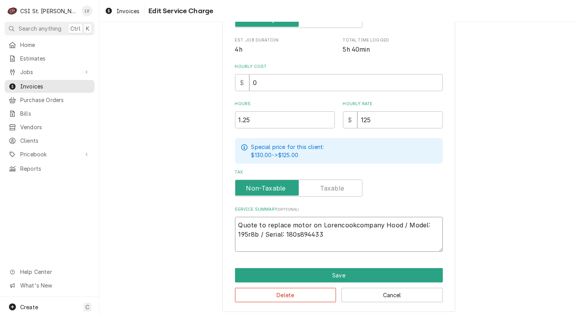
type textarea "Quote to replace motor on Lorencookcompany Hood / Model: 195r8b / Serial: 180s8…"
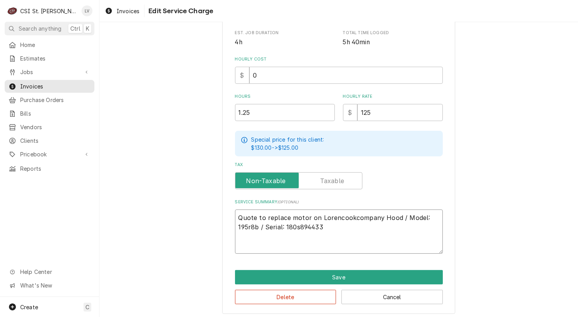
type textarea "x"
type textarea "Quote to replace motor on Lorencookcompany Hood / Model: 195r8b / Serial: 180s8…"
type textarea "x"
type textarea "Quote to replace motor on Lorencookcompany Hood / Model: 195r8b / Serial: 180s8…"
type textarea "x"
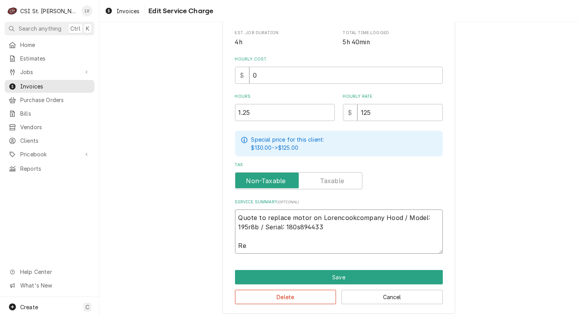
type textarea "Quote to replace motor on Lorencookcompany Hood / Model: 195r8b / Serial: 180s8…"
type textarea "x"
type textarea "Quote to replace motor on Lorencookcompany Hood / Model: 195r8b / Serial: 180s8…"
type textarea "x"
type textarea "Quote to replace motor on Lorencookcompany Hood / Model: 195r8b / Serial: 180s8…"
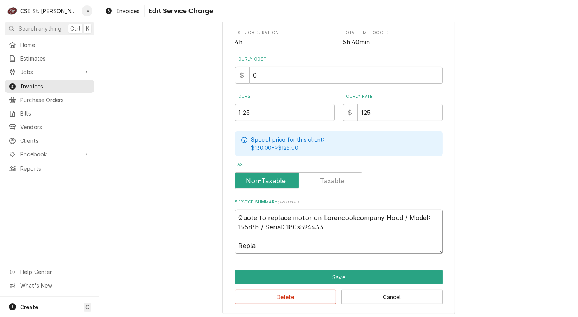
type textarea "x"
type textarea "Quote to replace motor on Lorencookcompany Hood / Model: 195r8b / Serial: 180s8…"
type textarea "x"
type textarea "Quote to replace motor on Lorencookcompany Hood / Model: 195r8b / Serial: 180s8…"
type textarea "x"
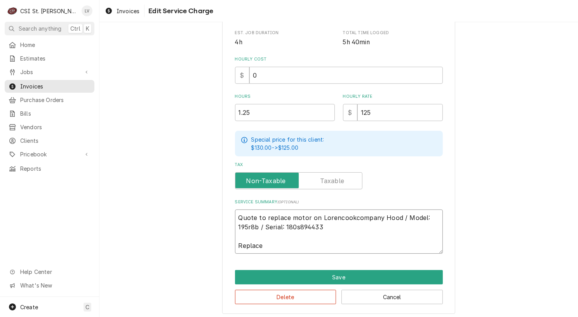
type textarea "Quote to replace motor on Lorencookcompany Hood / Model: 195r8b / Serial: 180s8…"
type textarea "x"
type textarea "Quote to replace motor on Lorencookcompany Hood / Model: 195r8b / Serial: 180s8…"
type textarea "x"
type textarea "Quote to replace motor on Lorencookcompany Hood / Model: 195r8b / Serial: 180s8…"
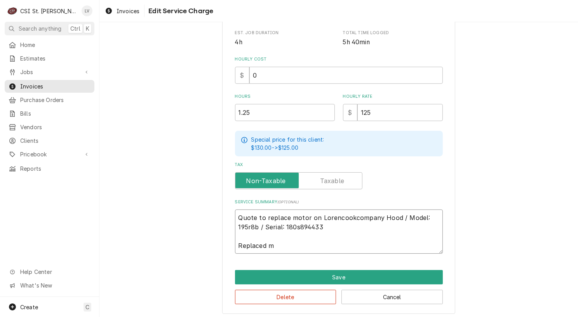
type textarea "x"
type textarea "Quote to replace motor on Lorencookcompany Hood / Model: 195r8b / Serial: 180s8…"
type textarea "x"
type textarea "Quote to replace motor on Lorencookcompany Hood / Model: 195r8b / Serial: 180s8…"
type textarea "x"
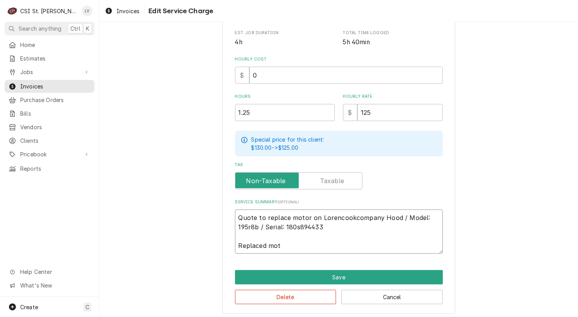
type textarea "Quote to replace motor on Lorencookcompany Hood / Model: 195r8b / Serial: 180s8…"
type textarea "x"
type textarea "Quote to replace motor on Lorencookcompany Hood / Model: 195r8b / Serial: 180s8…"
type textarea "x"
type textarea "Quote to replace motor on Lorencookcompany Hood / Model: 195r8b / Serial: 180s8…"
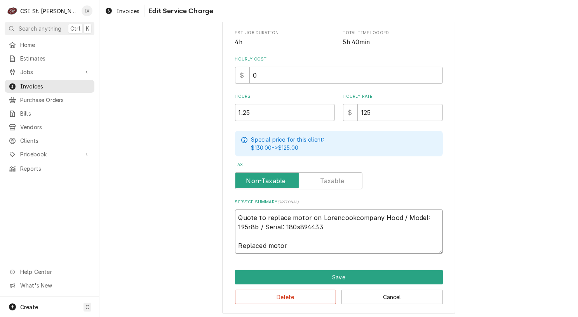
type textarea "x"
type textarea "Quote to replace motor on Lorencookcompany Hood / Model: 195r8b / Serial: 180s8…"
type textarea "x"
type textarea "Quote to replace motor on Lorencookcompany Hood / Model: 195r8b / Serial: 180s8…"
type textarea "x"
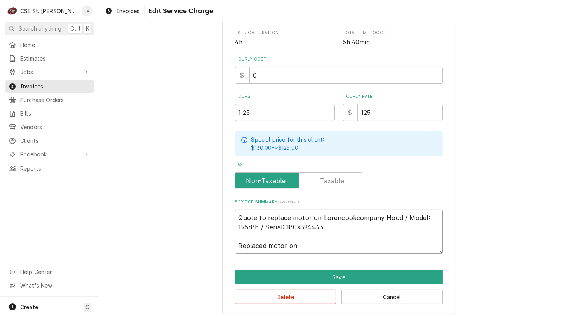
type textarea "Quote to replace motor on Lorencookcompany Hood / Model: 195r8b / Serial: 180s8…"
type textarea "x"
type textarea "Quote to replace motor on Lorencookcompany Hood / Model: 195r8b / Serial: 180s8…"
type textarea "x"
type textarea "Quote to replace motor on Lorencookcompany Hood / Model: 195r8b / Serial: 180s8…"
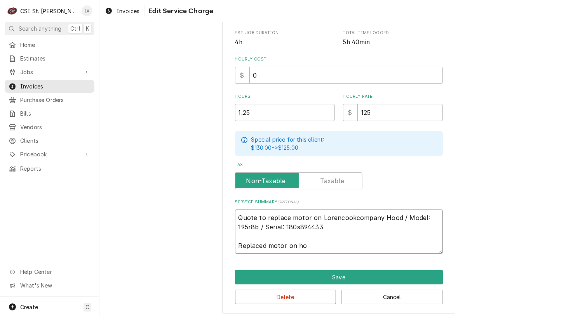
type textarea "x"
type textarea "Quote to replace motor on Lorencookcompany Hood / Model: 195r8b / Serial: 180s8…"
type textarea "x"
type textarea "Quote to replace motor on Lorencookcompany Hood / Model: 195r8b / Serial: 180s8…"
type textarea "x"
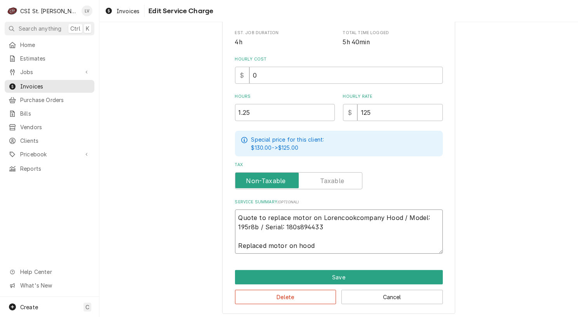
type textarea "Quote to replace motor on Lorencookcompany Hood / Model: 195r8b / Serial: 180s8…"
type textarea "x"
type textarea "Quote to replace motor on Lorencookcompany Hood / Model: 195r8b / Serial: 180s8…"
type textarea "x"
type textarea "Quote to replace motor on Lorencookcompany Hood / Model: 195r8b / Serial: 180s8…"
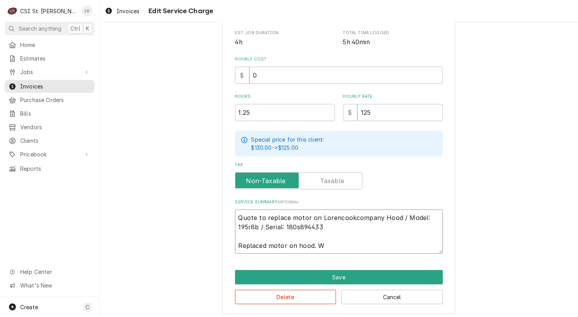
type textarea "x"
type textarea "Quote to replace motor on Lorencookcompany Hood / Model: 195r8b / Serial: 180s8…"
type textarea "x"
type textarea "Quote to replace motor on Lorencookcompany Hood / Model: 195r8b / Serial: 180s8…"
type textarea "x"
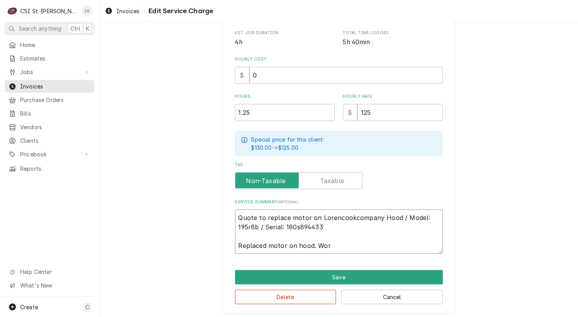
type textarea "Quote to replace motor on Lorencookcompany Hood / Model: 195r8b / Serial: 180s8…"
type textarea "x"
type textarea "Quote to replace motor on Lorencookcompany Hood / Model: 195r8b / Serial: 180s8…"
type textarea "x"
type textarea "Quote to replace motor on Lorencookcompany Hood / Model: 195r8b / Serial: 180s8…"
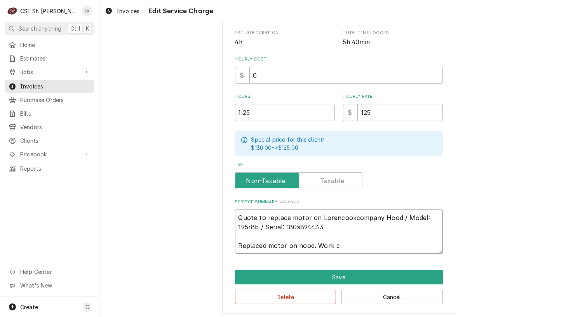
type textarea "x"
type textarea "Quote to replace motor on Lorencookcompany Hood / Model: 195r8b / Serial: 180s8…"
type textarea "x"
type textarea "Quote to replace motor on Lorencookcompany Hood / Model: 195r8b / Serial: 180s8…"
type textarea "x"
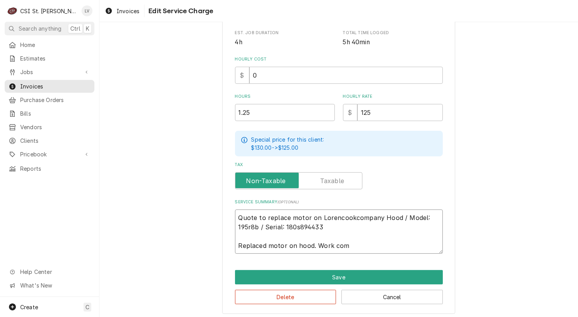
type textarea "Quote to replace motor on Lorencookcompany Hood / Model: 195r8b / Serial: 180s8…"
type textarea "x"
type textarea "Quote to replace motor on Lorencookcompany Hood / Model: 195r8b / Serial: 180s8…"
type textarea "x"
type textarea "Quote to replace motor on Lorencookcompany Hood / Model: 195r8b / Serial: 180s8…"
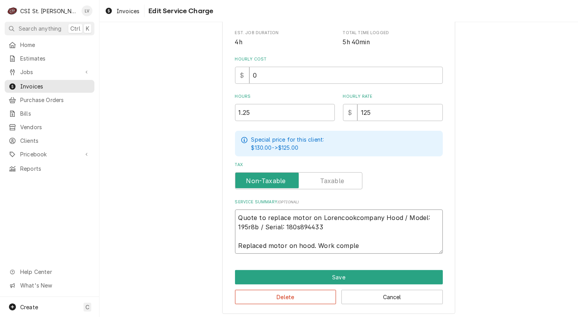
type textarea "x"
type textarea "Quote to replace motor on Lorencookcompany Hood / Model: 195r8b / Serial: 180s8…"
type textarea "x"
type textarea "Quote to replace motor on Lorencookcompany Hood / Model: 195r8b / Serial: 180s8…"
type textarea "x"
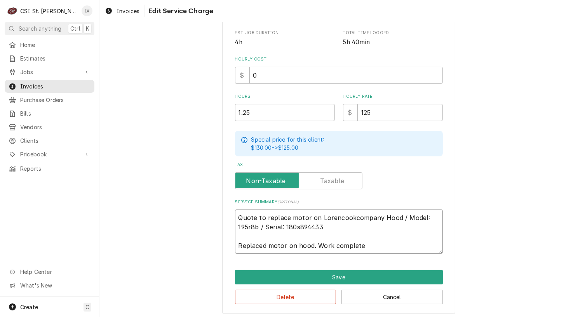
type textarea "Quote to replace motor on Lorencookcompany Hood / Model: 195r8b / Serial: 180s8…"
type textarea "x"
type textarea "Quote to replace motor on Lorencookcompany Hood / Model: 195r8b / Serial: 180s8…"
type textarea "x"
type textarea "Quote to replace motor on Lorencookcompany Hood / Model: 195r8b / Serial: 180s8…"
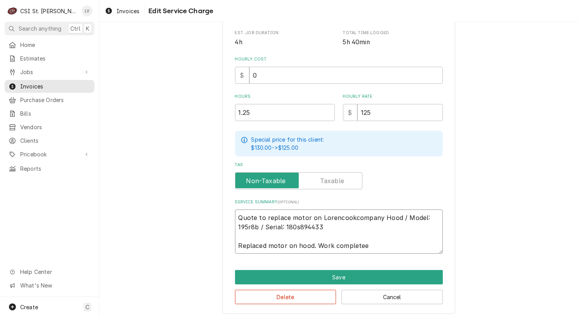
type textarea "x"
type textarea "Quote to replace motor on Lorencookcompany Hood / Model: 195r8b / Serial: 180s8…"
type textarea "x"
type textarea "Quote to replace motor on Lorencookcompany Hood / Model: 195r8b / Serial: 180s8…"
type textarea "x"
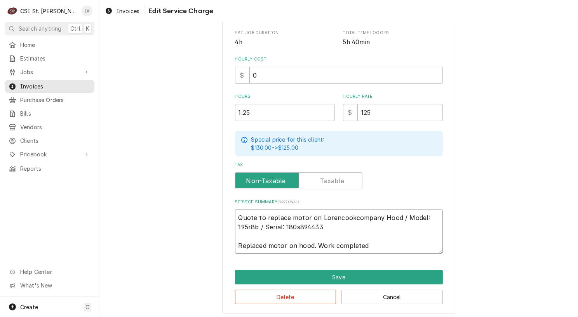
type textarea "Quote to replace motor on Lorencookcompany Hood / Model: 195r8b / Serial: 180s8…"
type textarea "x"
type textarea "Quote to replace motor on Lorencookcompany Hood / Model: 195r8b / Serial: 180s8…"
type textarea "x"
type textarea "Quote to replace motor on Lorencookcompany Hood / Model: 195r8b / Serial: 180s8…"
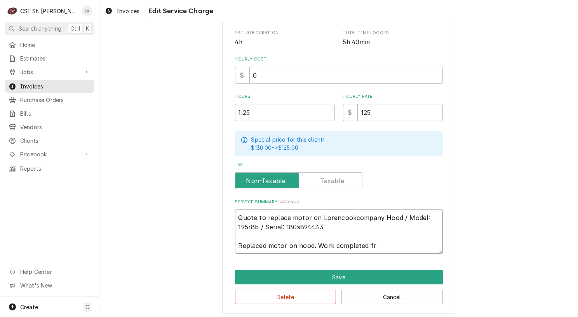
type textarea "x"
type textarea "Quote to replace motor on Lorencookcompany Hood / Model: 195r8b / Serial: 180s8…"
type textarea "x"
type textarea "Quote to replace motor on Lorencookcompany Hood / Model: 195r8b / Serial: 180s8…"
type textarea "x"
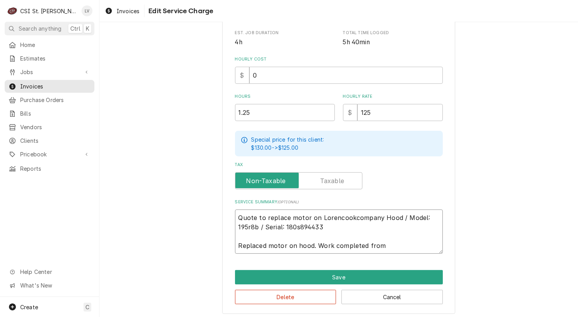
type textarea "Quote to replace motor on Lorencookcompany Hood / Model: 195r8b / Serial: 180s8…"
type textarea "x"
type textarea "Quote to replace motor on Lorencookcompany Hood / Model: 195r8b / Serial: 180s8…"
type textarea "x"
type textarea "Quote to replace motor on Lorencookcompany Hood / Model: 195r8b / Serial: 180s8…"
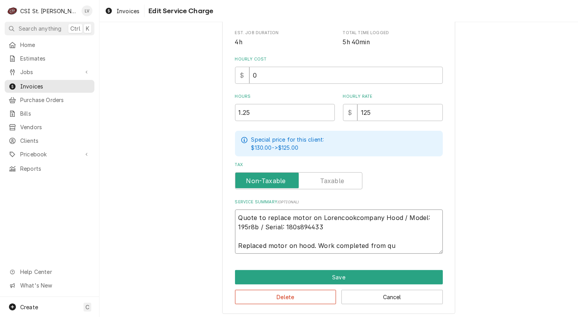
type textarea "x"
type textarea "Quote to replace motor on Lorencookcompany Hood / Model: 195r8b / Serial: 180s8…"
type textarea "x"
type textarea "Quote to replace motor on Lorencookcompany Hood / Model: 195r8b / Serial: 180s8…"
type textarea "x"
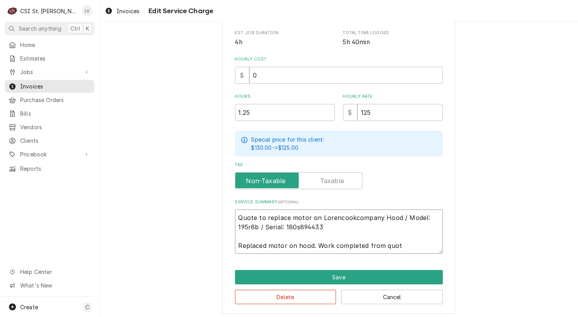
type textarea "Quote to replace motor on Lorencookcompany Hood / Model: 195r8b / Serial: 180s8…"
type textarea "x"
type textarea "Quote to replace motor on Lorencookcompany Hood / Model: 195r8b / Serial: 180s8…"
type textarea "x"
type textarea "Quote to replace motor on Lorencookcompany Hood / Model: 195r8b / Serial: 180s8…"
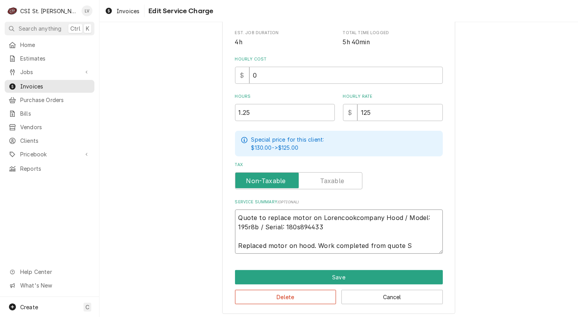
type textarea "x"
type textarea "Quote to replace motor on Lorencookcompany Hood / Model: 195r8b / Serial: 180s8…"
type textarea "x"
type textarea "Quote to replace motor on Lorencookcompany Hood / Model: 195r8b / Serial: 180s8…"
type textarea "x"
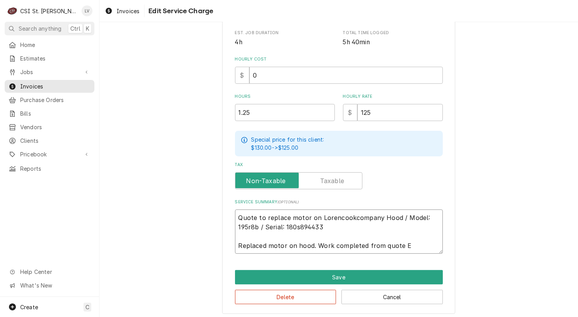
type textarea "Quote to replace motor on Lorencookcompany Hood / Model: 195r8b / Serial: 180s8…"
type textarea "x"
type textarea "Quote to replace motor on Lorencookcompany Hood / Model: 195r8b / Serial: 180s8…"
type textarea "x"
type textarea "Quote to replace motor on Lorencookcompany Hood / Model: 195r8b / Serial: 180s8…"
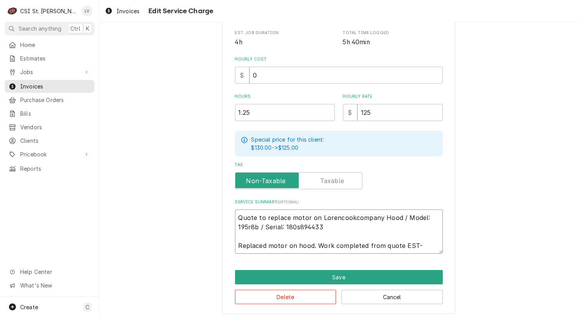
type textarea "x"
type textarea "Quote to replace motor on Lorencookcompany Hood / Model: 195r8b / Serial: 180s8…"
type textarea "x"
type textarea "Quote to replace motor on Lorencookcompany Hood / Model: 195r8b / Serial: 180s8…"
type textarea "x"
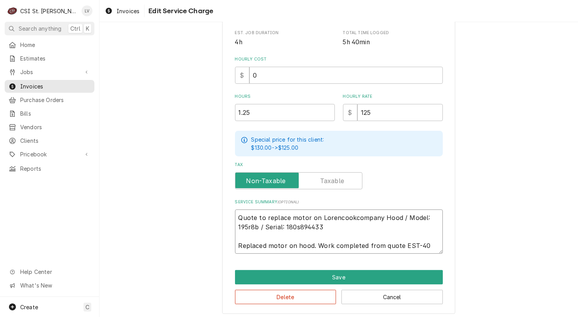
type textarea "Quote to replace motor on Lorencookcompany Hood / Model: 195r8b / Serial: 180s8…"
type textarea "x"
type textarea "Quote to replace motor on Lorencookcompany Hood / Model: 195r8b / Serial: 180s8…"
type textarea "x"
type textarea "Quote to replace motor on Lorencookcompany Hood / Model: 195r8b / Serial: 180s8…"
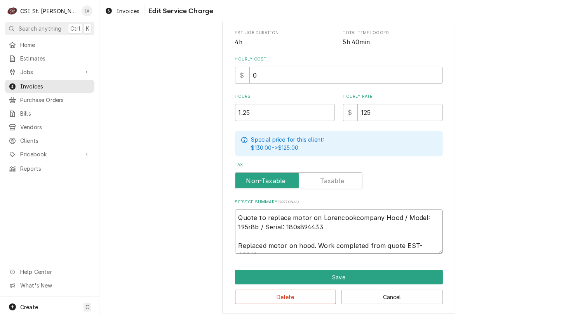
type textarea "x"
type textarea "Quote to replace motor on Lorencookcompany Hood / Model: 195r8b / Serial: 180s8…"
drag, startPoint x: 333, startPoint y: 216, endPoint x: 371, endPoint y: 213, distance: 38.6
click at [336, 216] on textarea "Quote to replace motor on Lorencookcompany Hood / Model: 195r8b / Serial: 180s8…" at bounding box center [339, 232] width 208 height 44
type textarea "x"
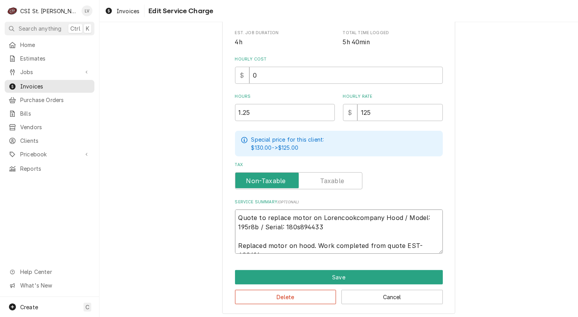
type textarea "Quote to replace motor on [PERSON_NAME] ookcompany Hood / Model: 195r8b / Seria…"
type textarea "x"
type textarea "Quote to replace motor on [PERSON_NAME] Hood / Model: 195r8b / Serial: 180s8944…"
type textarea "x"
type textarea "Quote to replace motor on [PERSON_NAME] Hood / Model: 195r8b / Serial: 180s8944…"
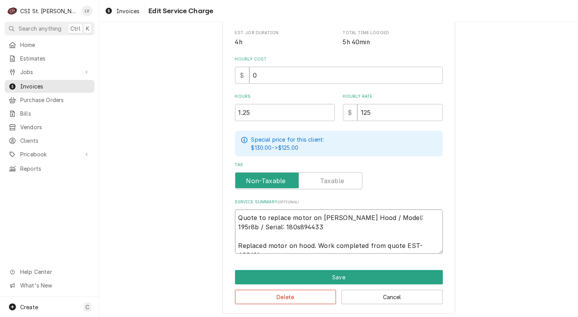
type textarea "x"
type textarea "Quote to replace motor on [PERSON_NAME] Hood / Model: 195r8b / Serial: 180s8944…"
type textarea "x"
type textarea "Quote to replace motor on [PERSON_NAME] Hood / Model: 195r8b / Serial: 180s8944…"
type textarea "x"
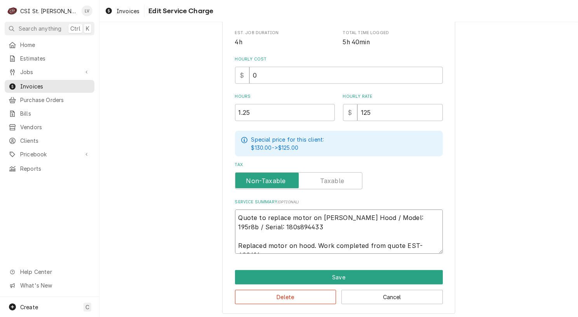
type textarea "Quote to replace motor on [PERSON_NAME] ookcompany Hood / Model: 195r8b / Seria…"
type textarea "x"
type textarea "Quote to replace motor on [PERSON_NAME] /ookcompany Hood / Model: 195r8b / Seri…"
type textarea "x"
type textarea "Quote to replace motor on [PERSON_NAME] / ookcompany Hood / Model: 195r8b / Ser…"
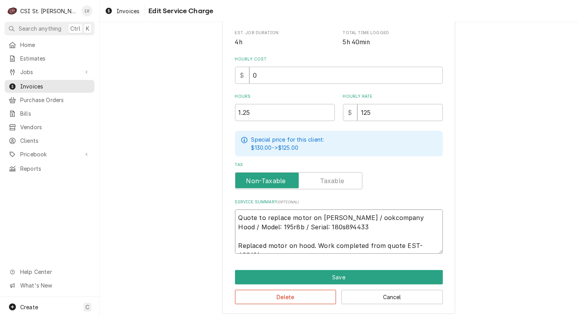
type textarea "x"
type textarea "Quote to replace motor on [PERSON_NAME] / okcompany Hood / Model: 195r8b / Seri…"
type textarea "x"
type textarea "Quote to replace motor on [PERSON_NAME] / kcompany Hood / Model: 195r8b / Seria…"
type textarea "x"
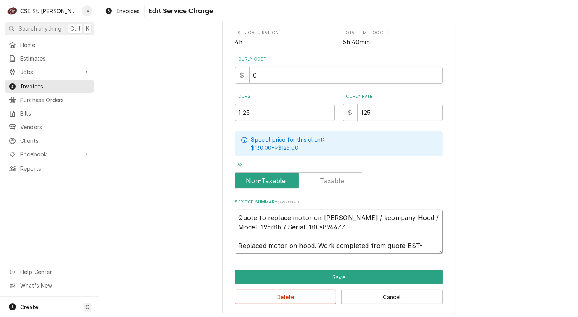
type textarea "Quote to replace motor on [PERSON_NAME] / company Hood / Model: 195r8b / Serial…"
type textarea "x"
type textarea "Quote to replace motor on [PERSON_NAME] / ompany Hood / Model: 195r8b / Serial:…"
type textarea "x"
type textarea "Quote to replace motor on [PERSON_NAME] / mpany Hood / Model: 195r8b / Serial: …"
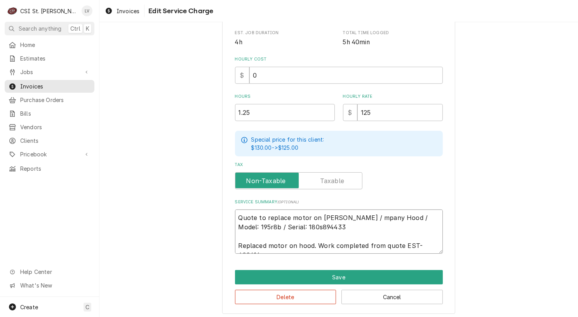
type textarea "x"
type textarea "Quote to replace motor on [PERSON_NAME] / pany Hood / Model: 195r8b / Serial: 1…"
type textarea "x"
type textarea "Quote to replace motor on [PERSON_NAME] / any Hood / Model: 195r8b / Serial: 18…"
type textarea "x"
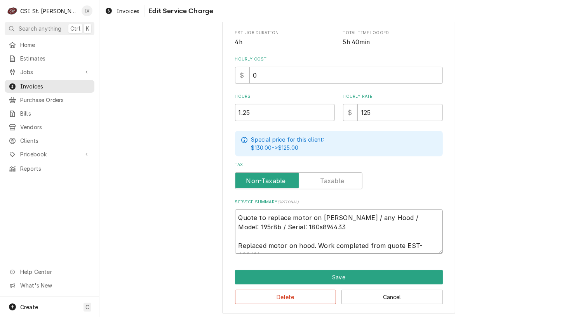
type textarea "Quote to replace motor on [PERSON_NAME] / ny Hood / Model: 195r8b / Serial: 180…"
type textarea "x"
type textarea "Quote to replace motor on [PERSON_NAME] / y Hood / Model: 195r8b / Serial: 180s…"
type textarea "x"
type textarea "Quote to replace motor on [PERSON_NAME] / Hood / Model: 195r8b / Serial: 180s89…"
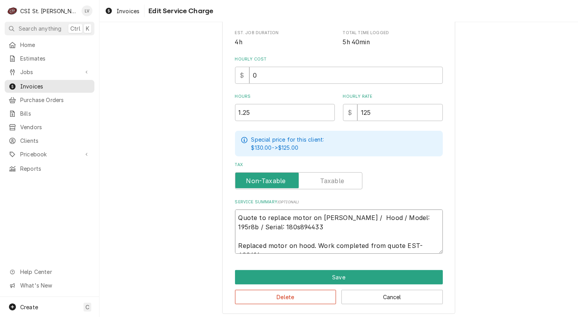
type textarea "x"
type textarea "Quote to replace motor on [PERSON_NAME] / Hood / Model: 195r8b / Serial: 180s89…"
type textarea "x"
type textarea "Quote to replace motor on [PERSON_NAME] / ood / Model: 195r8b / Serial: 180s894…"
type textarea "x"
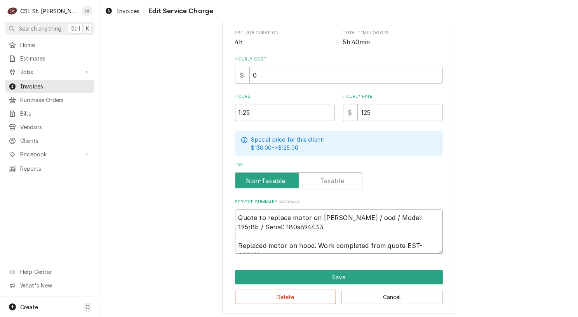
type textarea "Quote to replace motor on [PERSON_NAME] / od / Model: 195r8b / Serial: 180s8944…"
type textarea "x"
type textarea "Quote to replace motor on [PERSON_NAME] / d / Model: 195r8b / Serial: 180s89443…"
type textarea "x"
type textarea "Quote to replace motor on [PERSON_NAME] / / Model: 195r8b / Serial: 180s894433 …"
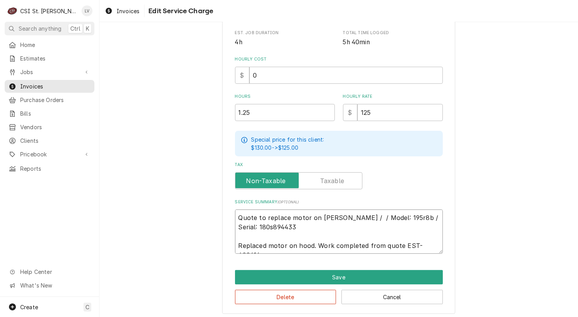
type textarea "x"
type textarea "Quote to replace motor on [PERSON_NAME] / / Model: 195r8b / Serial: 180s894433 …"
type textarea "x"
type textarea "Quote to replace motor on [PERSON_NAME] / Model: 195r8b / Serial: 180s894433 Re…"
type textarea "x"
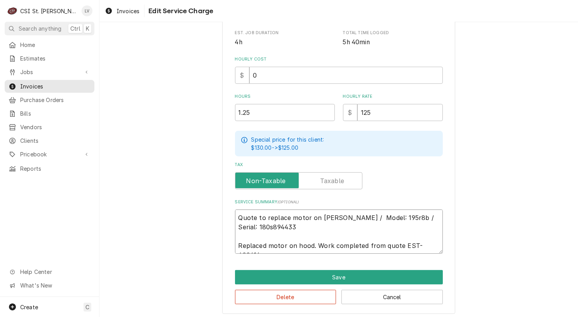
type textarea "Quote to replace motor on [PERSON_NAME] / Model: 195r8b / Serial: 180s894433 Re…"
click at [317, 217] on textarea "Quote to replace motor on [PERSON_NAME] / Model: 195r8b / Serial: 180s894433 Re…" at bounding box center [339, 232] width 208 height 44
type textarea "x"
type textarea "Quote to replace motor onLoren Cook / Model: 195r8b / Serial: 180s894433 Replac…"
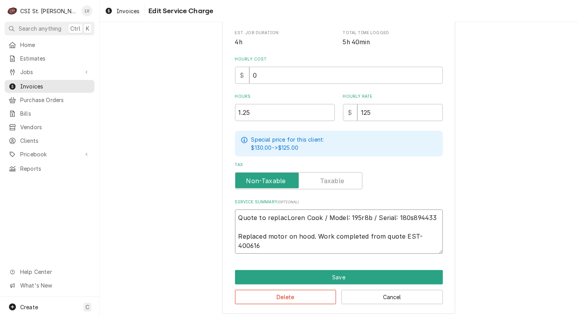
scroll to position [187, 0]
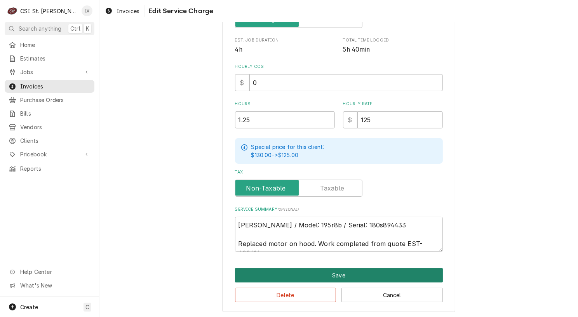
click at [336, 277] on button "Save" at bounding box center [339, 275] width 208 height 14
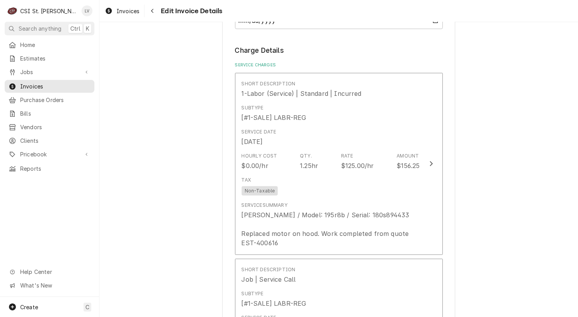
scroll to position [651, 0]
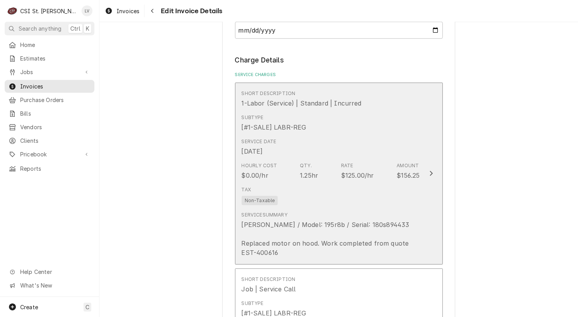
click at [359, 212] on div "Service Summary [PERSON_NAME] / Model: 195r8b / Serial: 180s894433 Replaced mot…" at bounding box center [331, 235] width 178 height 46
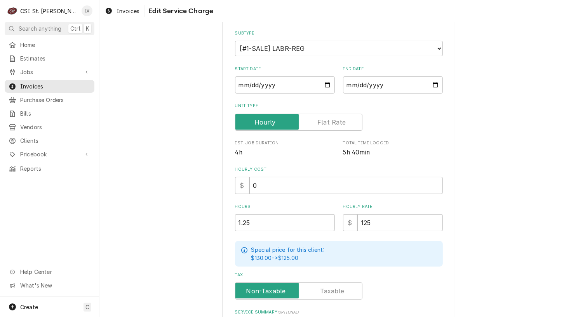
scroll to position [186, 0]
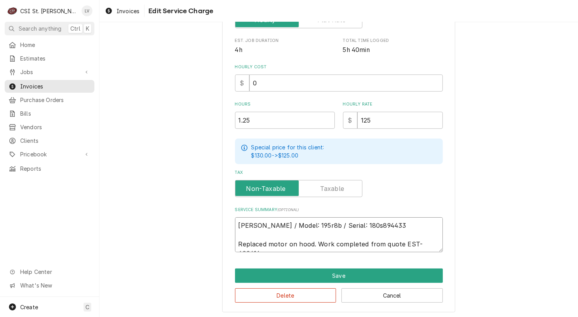
click at [392, 222] on textarea "[PERSON_NAME] / Model: 195r8b / Serial: 180s894433 Replaced motor on hood. Work…" at bounding box center [339, 235] width 208 height 35
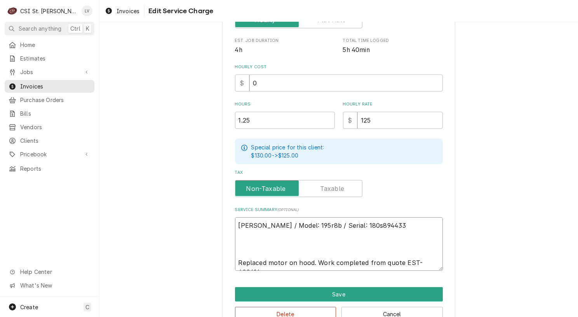
paste textarea "[PERSON_NAME] / Model: 195R8B / Serial: 180S894433 Arrived on site and met with…"
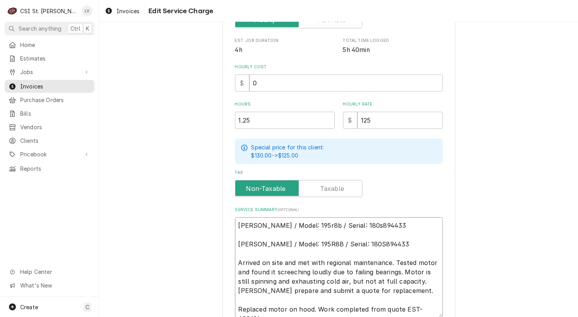
drag, startPoint x: 235, startPoint y: 221, endPoint x: 378, endPoint y: 233, distance: 143.8
click at [378, 233] on textarea "[PERSON_NAME] / Model: 195r8b / Serial: 180s894433 [PERSON_NAME] / Model: 195R8…" at bounding box center [339, 268] width 208 height 100
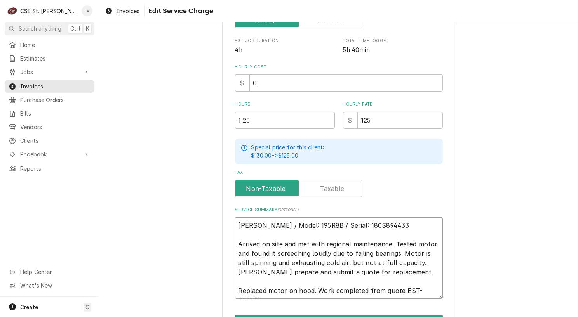
click at [236, 241] on textarea "[PERSON_NAME] / Model: 195R8B / Serial: 180S894433 Arrived on site and met with…" at bounding box center [339, 259] width 208 height 82
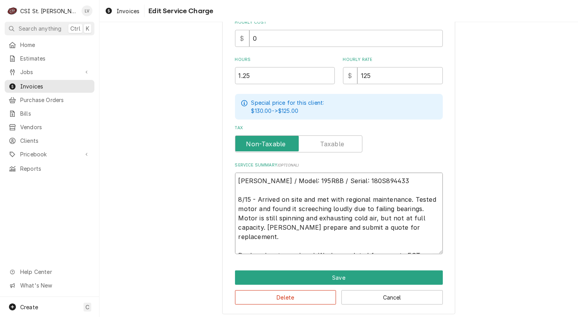
scroll to position [233, 0]
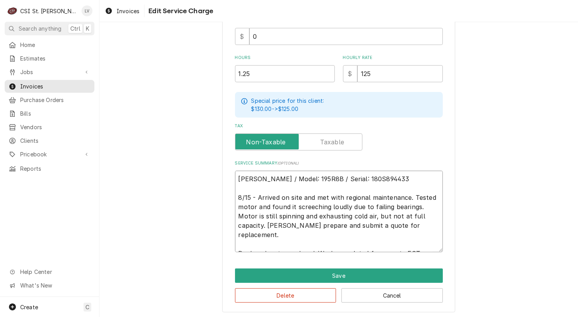
click at [236, 242] on textarea "[PERSON_NAME] / Model: 195R8B / Serial: 180S894433 8/15 - Arrived on site and m…" at bounding box center [339, 212] width 208 height 82
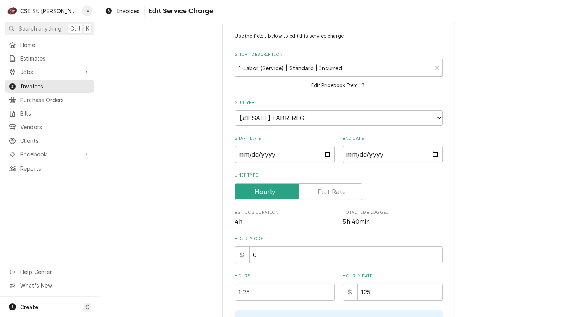
scroll to position [0, 0]
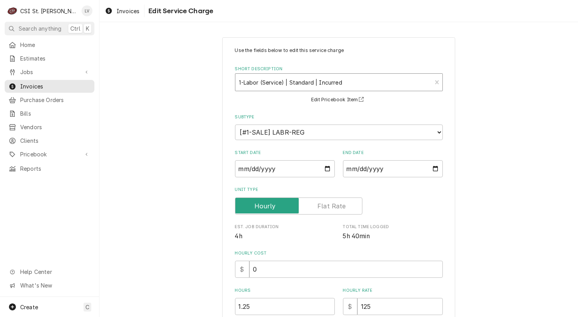
click at [307, 81] on div "Short Description" at bounding box center [333, 82] width 189 height 14
click at [309, 82] on div "Short Description" at bounding box center [333, 82] width 189 height 14
click at [237, 167] on input "[DATE]" at bounding box center [285, 168] width 100 height 17
click at [171, 213] on div "Use the fields below to edit this service charge Short Description 1-Labor (Ser…" at bounding box center [338, 296] width 479 height 532
click at [326, 209] on label "Unit Type" at bounding box center [298, 206] width 127 height 17
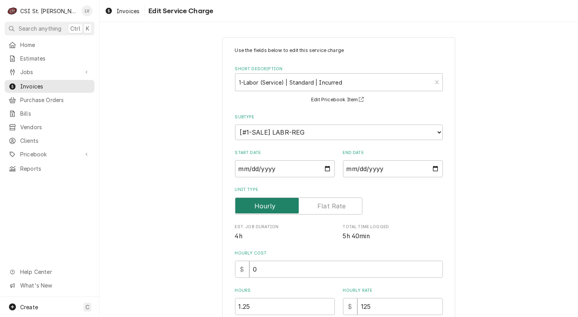
click at [326, 209] on input "Unit Type" at bounding box center [299, 206] width 120 height 17
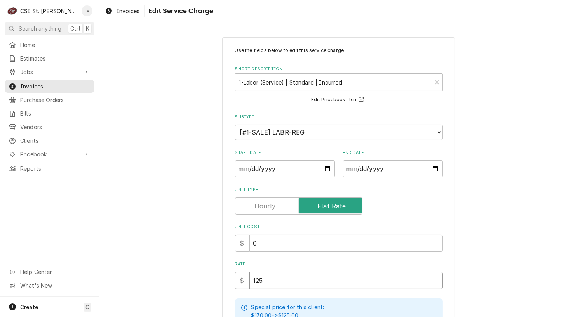
drag, startPoint x: 260, startPoint y: 280, endPoint x: 246, endPoint y: 279, distance: 14.0
click at [249, 279] on input "125" at bounding box center [345, 280] width 193 height 17
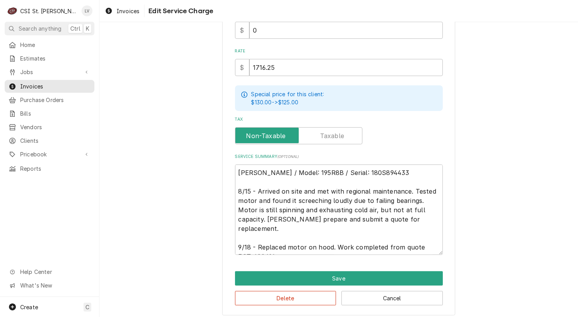
scroll to position [216, 0]
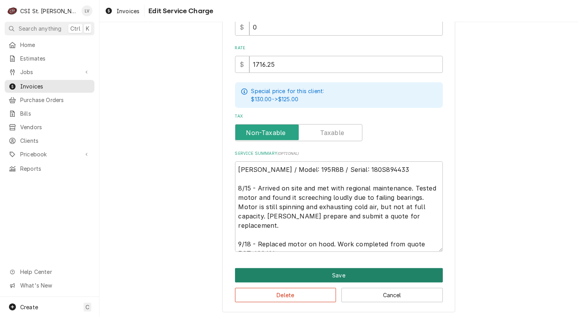
click at [364, 275] on button "Save" at bounding box center [339, 275] width 208 height 14
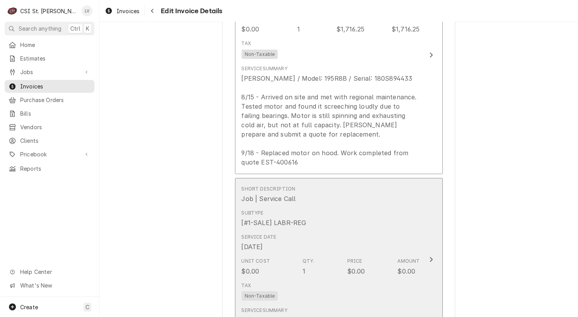
scroll to position [913, 0]
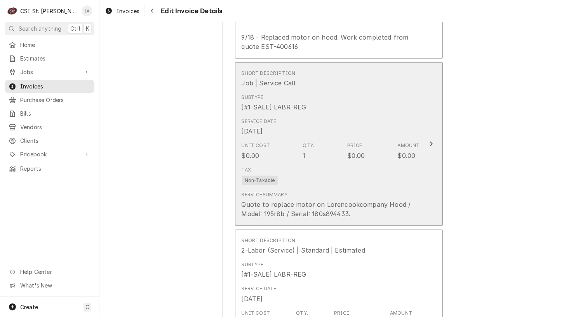
click at [369, 173] on div "Tax Non-Taxable" at bounding box center [331, 176] width 178 height 25
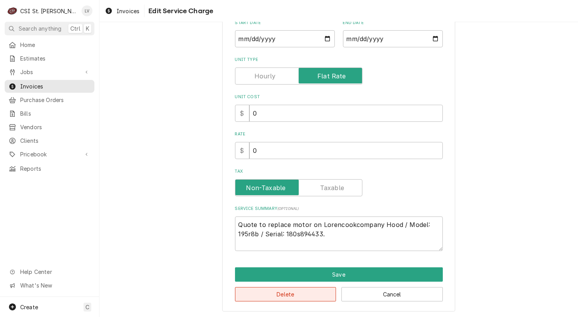
click at [307, 294] on button "Delete" at bounding box center [285, 294] width 101 height 14
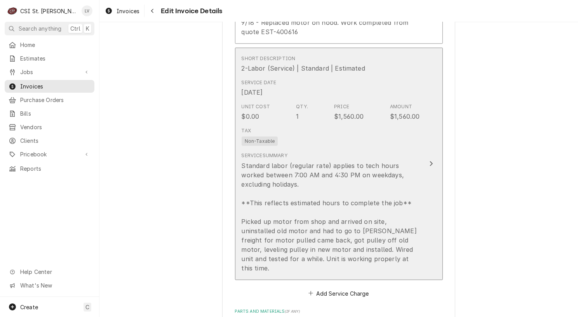
scroll to position [928, 0]
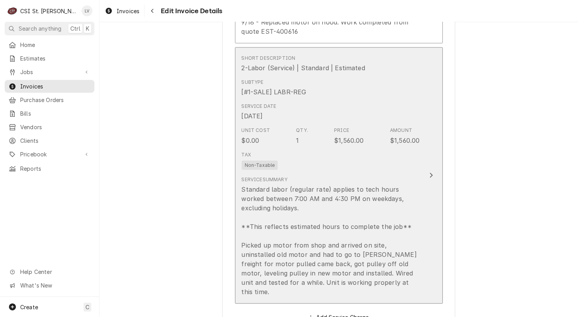
click at [338, 237] on div "Standard labor (regular rate) applies to tech hours worked between 7:00 AM and …" at bounding box center [331, 241] width 178 height 112
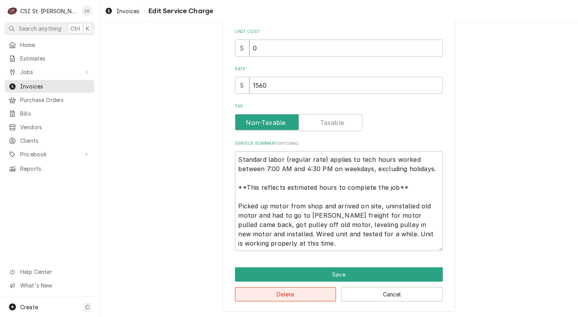
click at [272, 290] on button "Delete" at bounding box center [285, 294] width 101 height 14
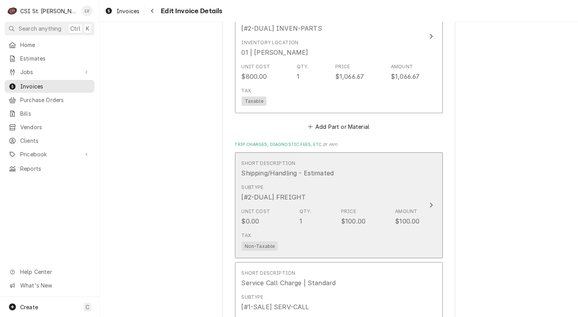
scroll to position [1059, 0]
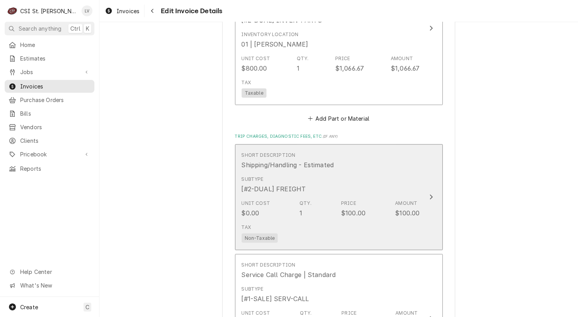
click at [316, 221] on div "Tax Non-Taxable" at bounding box center [331, 233] width 178 height 25
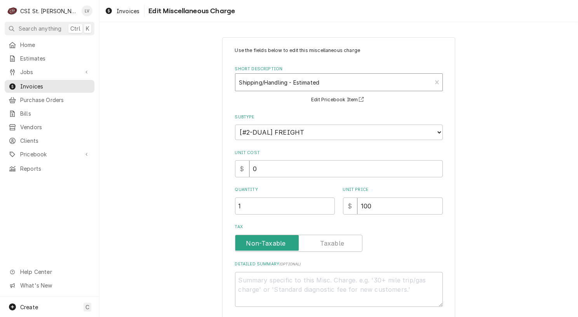
click at [274, 82] on div "Short Description" at bounding box center [333, 82] width 189 height 14
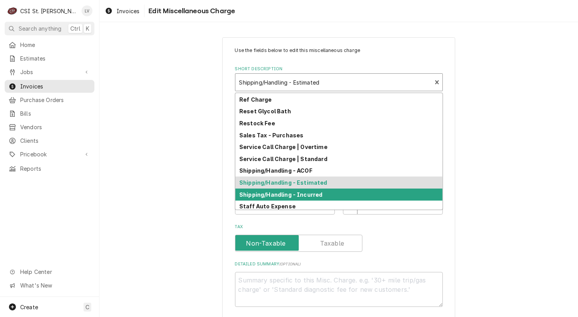
scroll to position [240, 0]
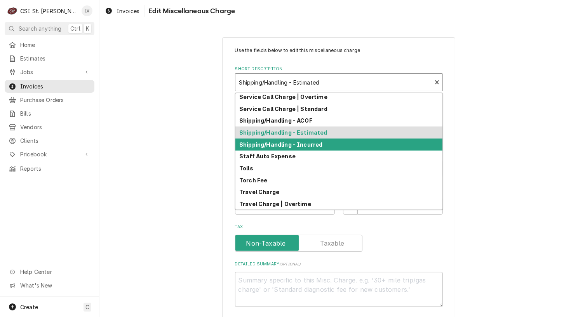
click at [290, 142] on strong "Shipping/Handling - Incurred" at bounding box center [280, 144] width 83 height 7
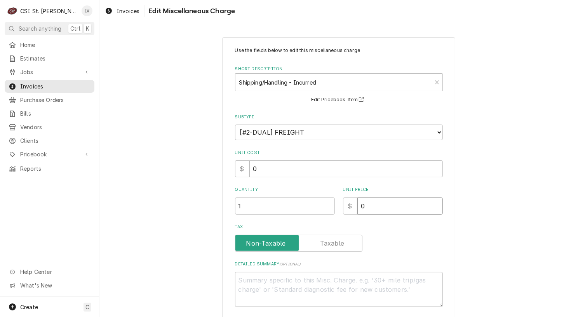
drag, startPoint x: 376, startPoint y: 205, endPoint x: 353, endPoint y: 198, distance: 23.3
click at [357, 199] on input "0" at bounding box center [399, 206] width 85 height 17
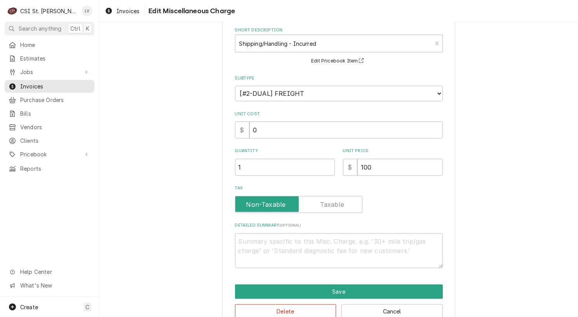
scroll to position [56, 0]
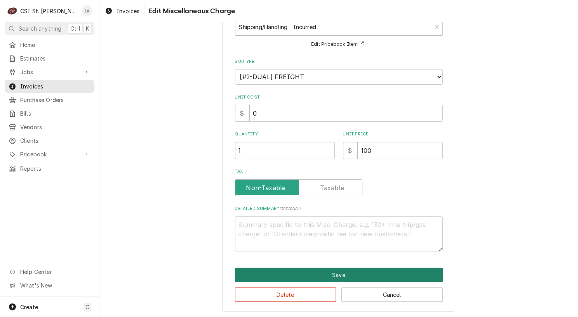
click at [316, 272] on button "Save" at bounding box center [339, 275] width 208 height 14
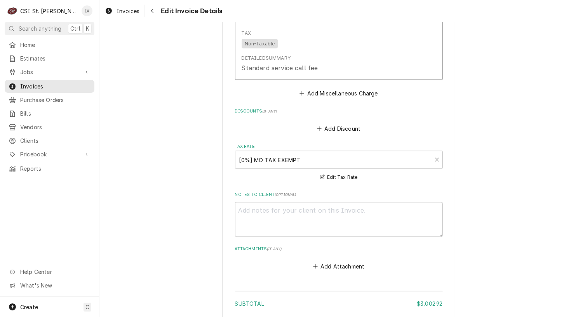
scroll to position [1525, 0]
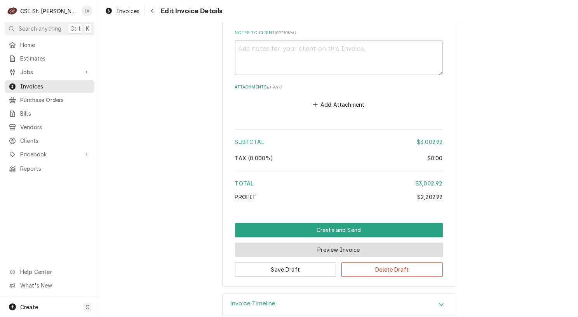
click at [422, 243] on button "Preview Invoice" at bounding box center [339, 250] width 208 height 14
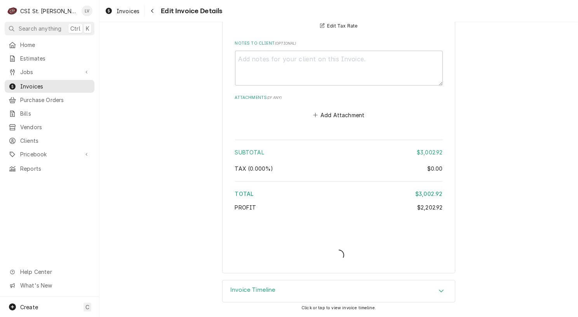
scroll to position [1503, 0]
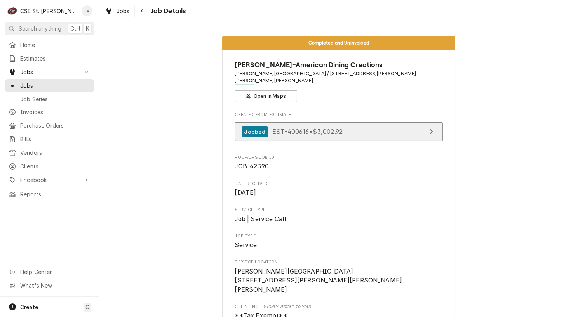
click at [315, 128] on span "EST-400616 • $3,002.92" at bounding box center [307, 132] width 70 height 8
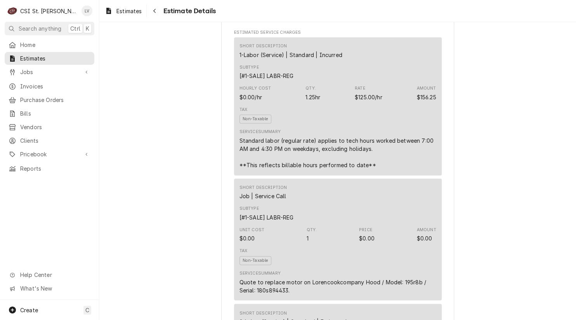
scroll to position [699, 0]
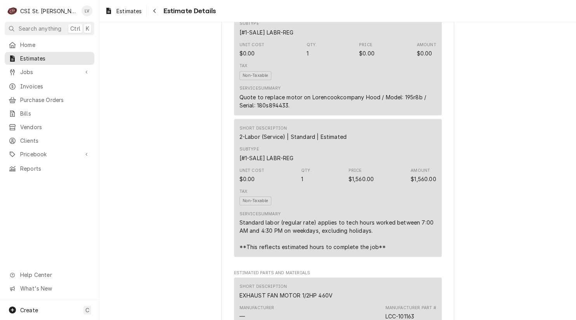
click at [311, 112] on div "Service Summary Quote to replace motor on Lorencookcompany Hood / Model: 195r8b…" at bounding box center [338, 97] width 197 height 29
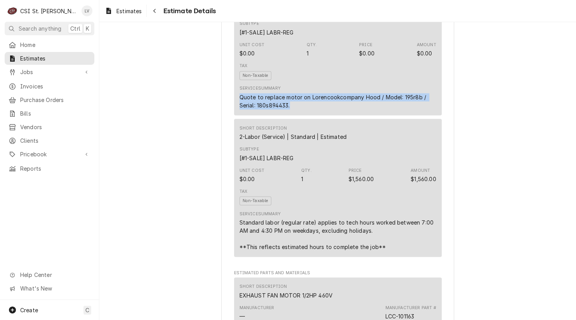
drag, startPoint x: 239, startPoint y: 104, endPoint x: 300, endPoint y: 115, distance: 62.3
click at [300, 110] on div "Quote to replace motor on Lorencookcompany Hood / Model: 195r8b / Serial: 180s8…" at bounding box center [338, 101] width 197 height 16
copy div "Quote to replace motor on Lorencookcompany Hood / Model: 195r8b / Serial: 180s8…"
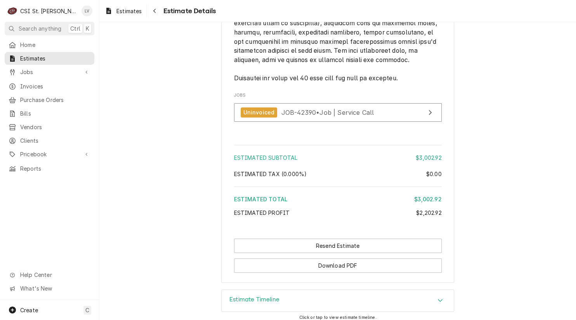
scroll to position [1631, 0]
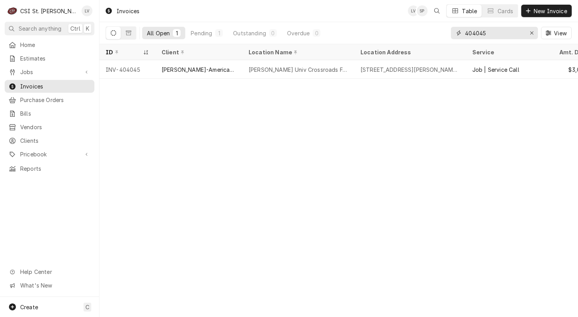
drag, startPoint x: 488, startPoint y: 36, endPoint x: 456, endPoint y: 31, distance: 32.6
click at [456, 31] on div "404045" at bounding box center [494, 33] width 87 height 12
type input "403262"
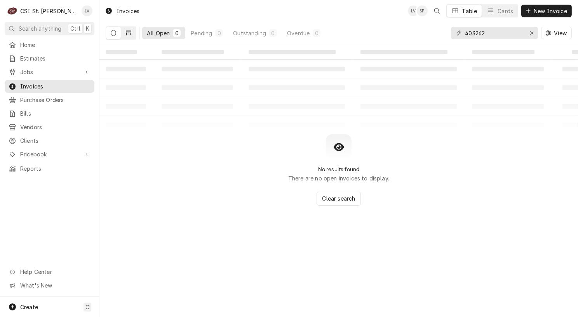
click at [128, 33] on icon "Dynamic Content Wrapper" at bounding box center [128, 32] width 5 height 5
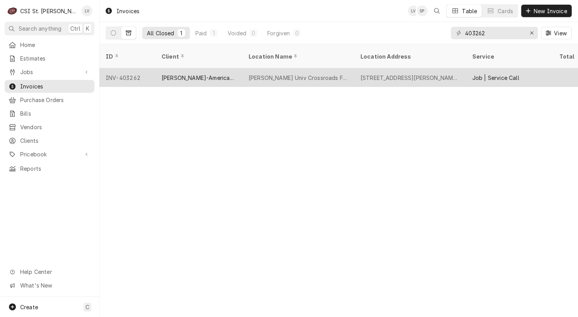
click at [223, 73] on div "[PERSON_NAME]-American Dining Creations" at bounding box center [198, 77] width 87 height 19
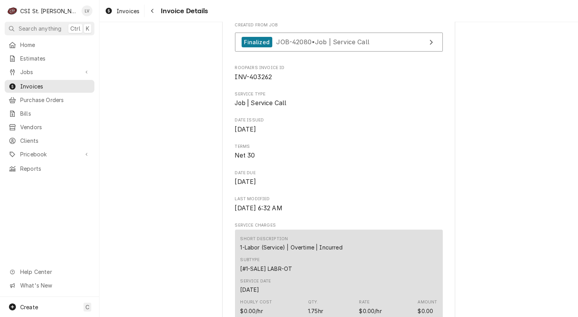
scroll to position [111, 0]
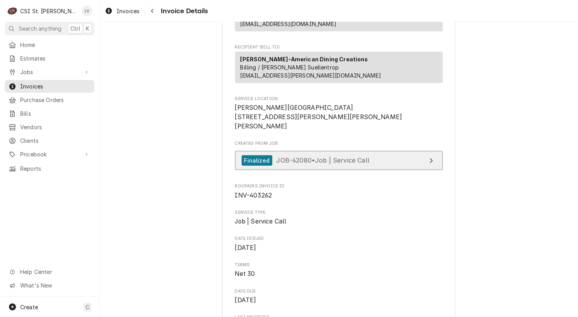
click at [284, 166] on div "Finalized JOB-42080 • Job | Service Call" at bounding box center [306, 160] width 128 height 10
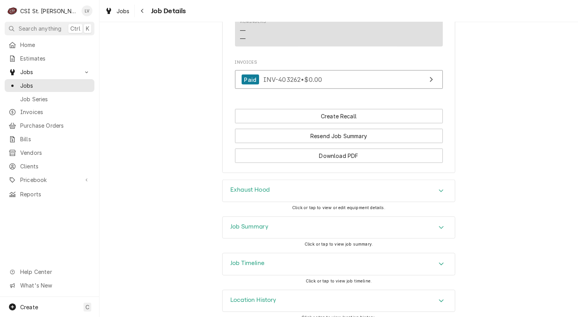
scroll to position [784, 0]
click at [260, 223] on h3 "Job Summary" at bounding box center [249, 226] width 38 height 7
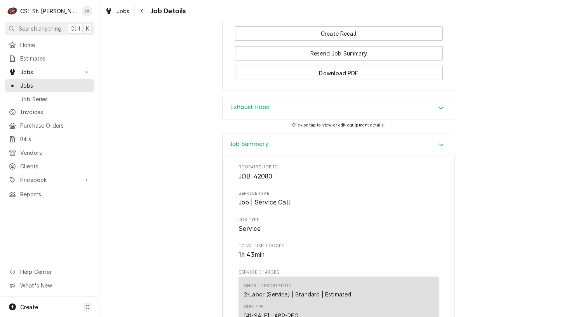
scroll to position [862, 0]
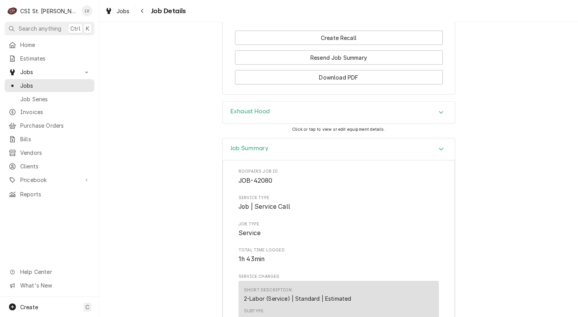
click at [439, 146] on icon "Accordion Header" at bounding box center [441, 149] width 5 height 6
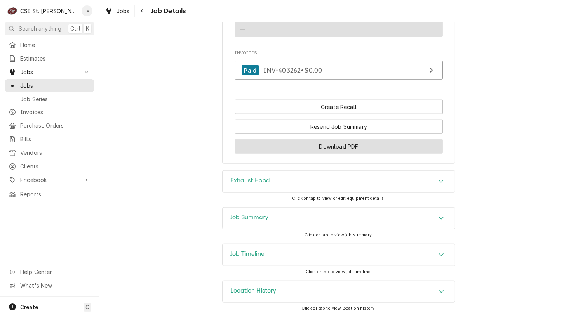
scroll to position [784, 0]
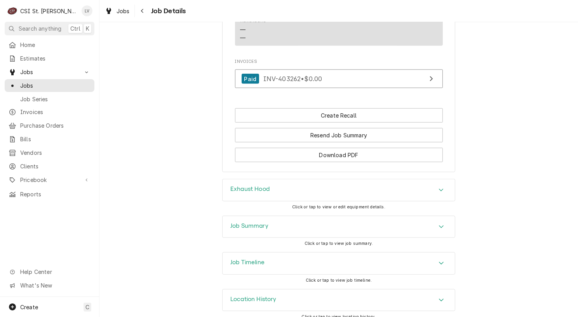
click at [293, 254] on div "Job Timeline" at bounding box center [339, 264] width 232 height 22
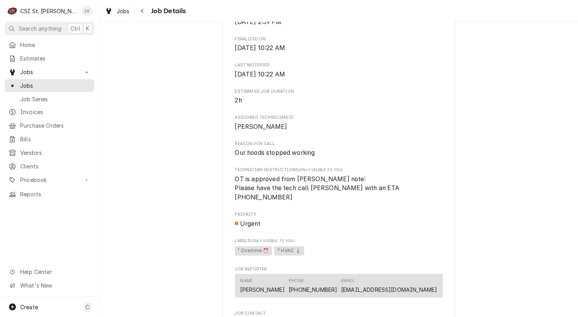
scroll to position [586, 0]
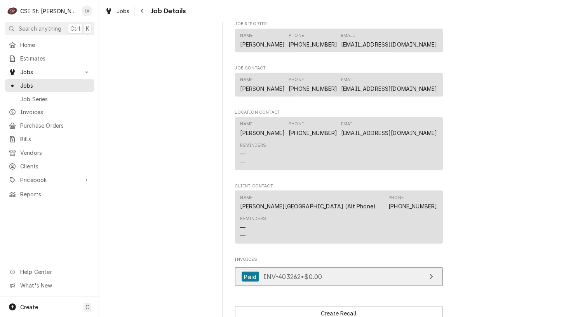
click at [313, 273] on span "INV-403262 • $0.00" at bounding box center [292, 277] width 59 height 8
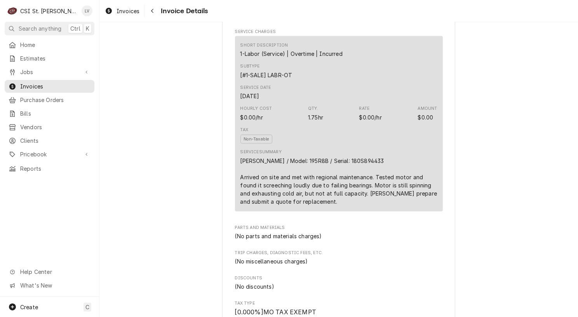
scroll to position [427, 0]
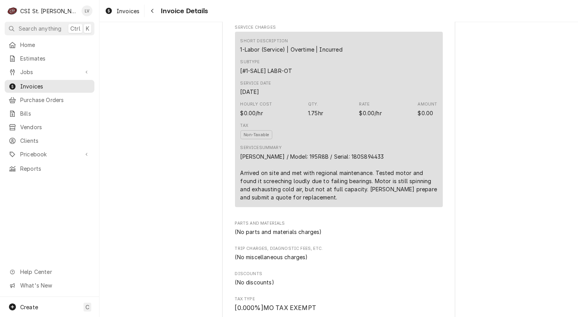
click at [240, 163] on div "[PERSON_NAME] / Model: 195R8B / Serial: 180S894433 Arrived on site and met with…" at bounding box center [338, 177] width 197 height 49
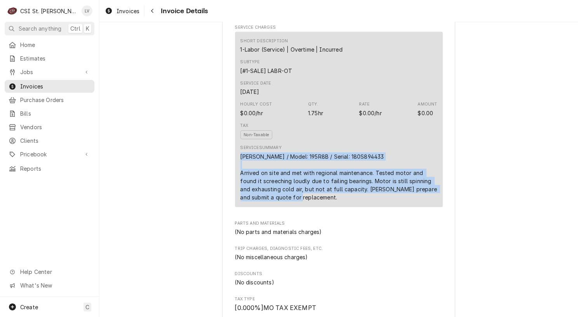
drag, startPoint x: 239, startPoint y: 165, endPoint x: 359, endPoint y: 205, distance: 126.5
click at [357, 202] on div "Loren Cook / Model: 195R8B / Serial: 180S894433 Arrived on site and met with re…" at bounding box center [338, 177] width 197 height 49
copy div "Loren Cook / Model: 195R8B / Serial: 180S894433 Arrived on site and met with re…"
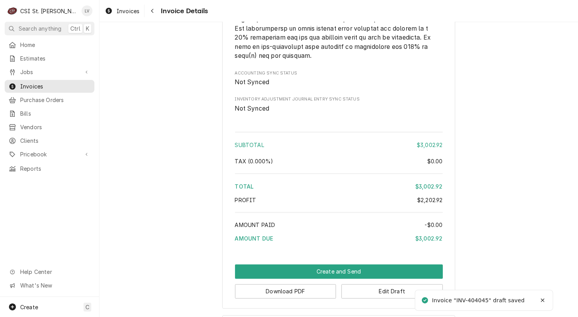
scroll to position [1445, 0]
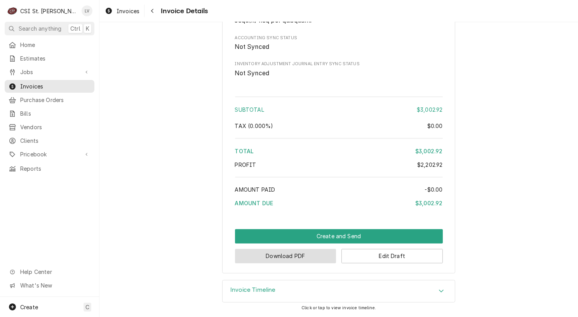
click at [284, 256] on button "Download PDF" at bounding box center [285, 256] width 101 height 14
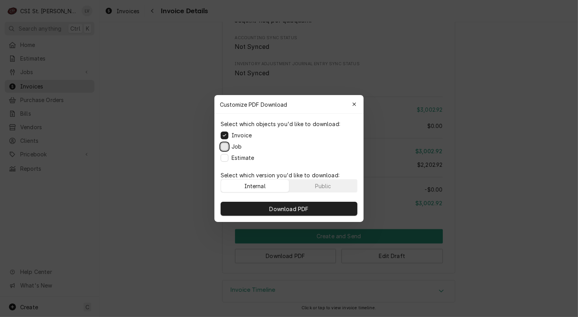
click at [223, 146] on button "Job" at bounding box center [225, 147] width 8 height 8
click at [226, 155] on button "Estimate" at bounding box center [225, 158] width 8 height 8
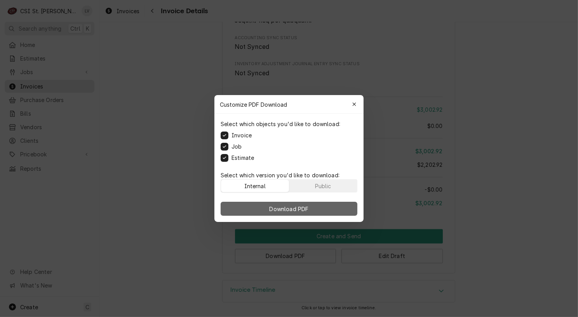
click at [284, 209] on span "Download PDF" at bounding box center [289, 209] width 42 height 8
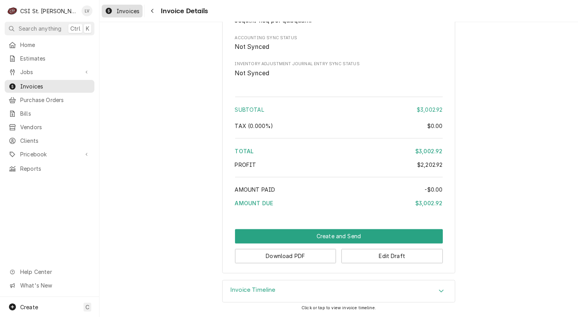
click at [125, 11] on span "Invoices" at bounding box center [128, 11] width 23 height 8
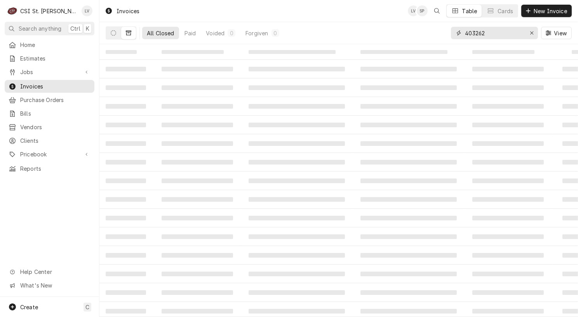
drag, startPoint x: 488, startPoint y: 33, endPoint x: 448, endPoint y: 27, distance: 39.7
click at [448, 28] on div "All Closed Paid Voided 0 Forgiven 0 403262 View" at bounding box center [339, 33] width 466 height 22
type input "404046"
click at [111, 37] on button "Dynamic Content Wrapper" at bounding box center [113, 33] width 15 height 12
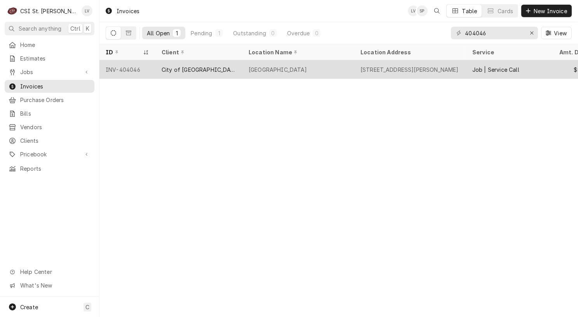
click at [169, 70] on div "City of [GEOGRAPHIC_DATA]" at bounding box center [199, 70] width 75 height 8
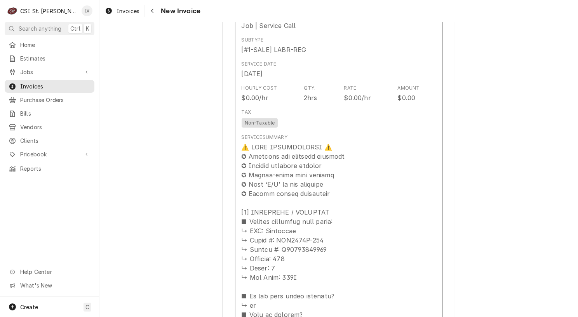
scroll to position [893, 0]
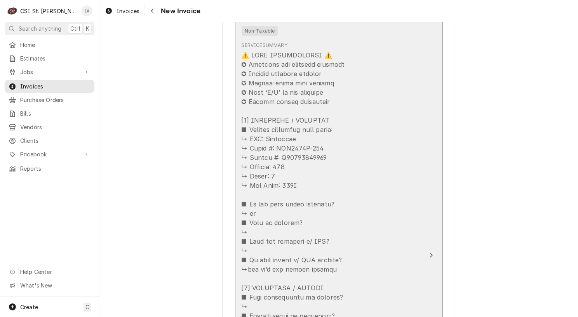
click at [307, 242] on div "Update Line Item" at bounding box center [331, 320] width 178 height 541
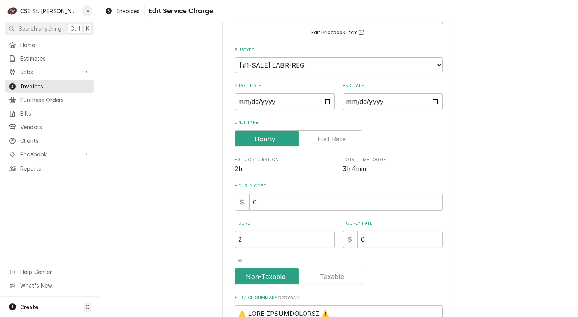
scroll to position [272, 0]
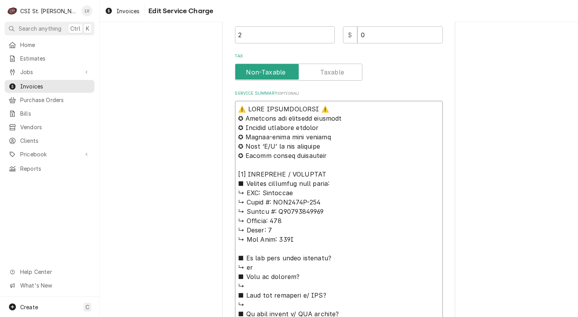
drag, startPoint x: 259, startPoint y: 192, endPoint x: 233, endPoint y: 108, distance: 87.4
type textarea "x"
type textarea "Loremipsu ↳ Dolor #: SIT6212A-985 ↳ Consec #: A72983026851 ↳ Elitsed: 055 ↳ Doe…"
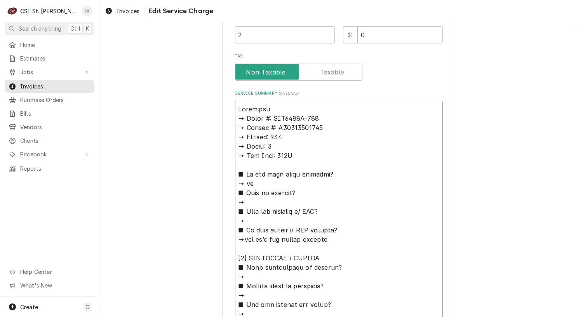
type textarea "x"
type textarea "Loremipsu / ↳ Dolor #: SIT0703A-180 ↳ Consec #: A09353012070 ↳ Elitsed: 105 ↳ D…"
type textarea "x"
type textarea "Loremipsu / ↳ Dolor #: SIT8568A-664 ↳ Consec #: A70280140383 ↳ Elitsed: 071 ↳ D…"
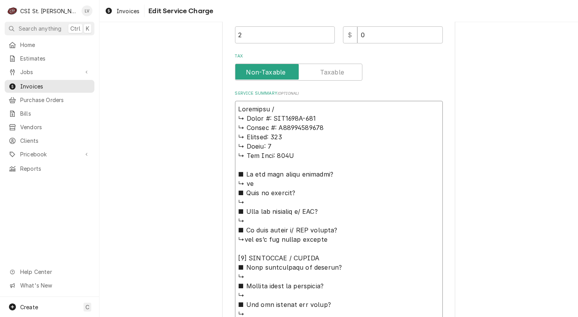
type textarea "x"
type textarea "Loremipsu / D ↳ Sitam #: CON1152A-450 ↳ Elitse #: D22007903247 ↳ Eiusmod: 931 ↳…"
type textarea "x"
type textarea "Loremipsu / Do ↳ Sitam #: CON6634A-977 ↳ Elitse #: D59720528081 ↳ Eiusmod: 773 …"
type textarea "x"
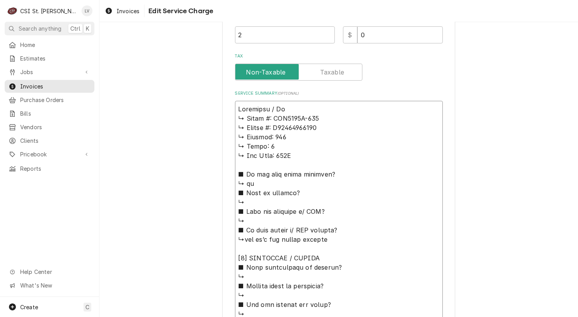
type textarea "Loremipsu / Dol ↳ Sitam #: CON5905A-794 ↳ Elitse #: D75804316928 ↳ Eiusmod: 013…"
type textarea "x"
type textarea "Loremipsu / Dolo ↳ Sitam #: CON4950A-963 ↳ Elitse #: D12289257970 ↳ Eiusmod: 92…"
type textarea "x"
type textarea "Loremipsu / Dolor ↳ Sitam #: CON0556A-233 ↳ Elitse #: D35301519909 ↳ Eiusmod: 1…"
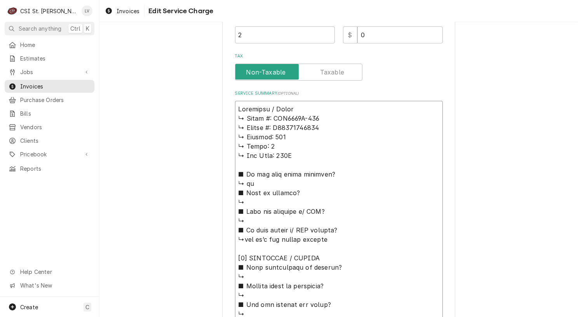
type textarea "x"
type textarea "Loremipsu / Dolor: ↳ Sitam #: CON6793A-158 ↳ Elitse #: D08935941075 ↳ Eiusmod: …"
type textarea "x"
type textarea "Loremipsu / Dolor: ↳ Sitam #: CON5730A-415 ↳ Elitse #: D04676424748 ↳ Eiusmod: …"
type textarea "x"
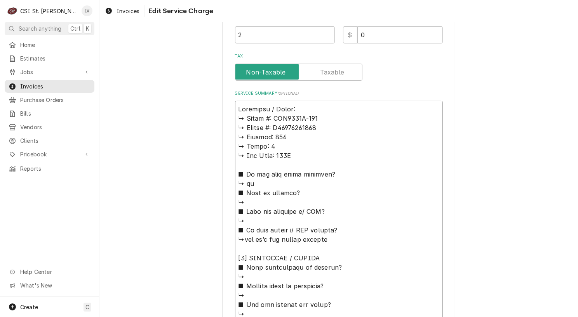
type textarea "Loremipsu / Dolor: ↳ Sitam #: CON5225A-929 ↳ Elitse #: D11366167078 ↳ Eiusmod: …"
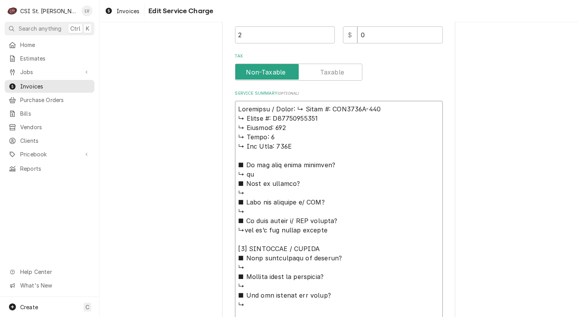
type textarea "x"
type textarea "Loremipsu / Dolor: Sitam #: CON7605A-181 ↳ Elitse #: D86958315550 ↳ Eiusmod: 23…"
type textarea "x"
type textarea "Loremipsu / Dolor: Sitam #: CON3683A-834 ↳ Elitse #: D20217964721 ↳ Eiusmod: 93…"
type textarea "x"
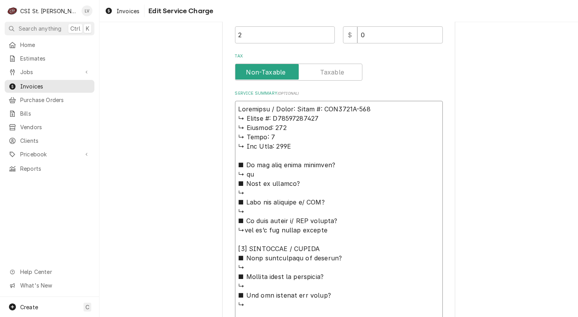
type textarea "Loremipsu / Dolor: sita #: CON4967A-083 ↳ Elitse #: D55302190813 ↳ Eiusmod: 553…"
type textarea "x"
type textarea "Loremipsu / Dolor: sit #: AME5161C-583 ↳ Adipis #: E57636007172 ↳ Seddoei: 080 …"
type textarea "x"
type textarea "Manitowoc / Model: 𝗲𝗹 #: RNF0320A-161 ↳ 𝗦𝗲𝗿𝗶𝗮𝗹 #: M10389722021 ↳ 𝗩𝗼𝗹𝘁𝗮𝗴𝗲: 115 ↳…"
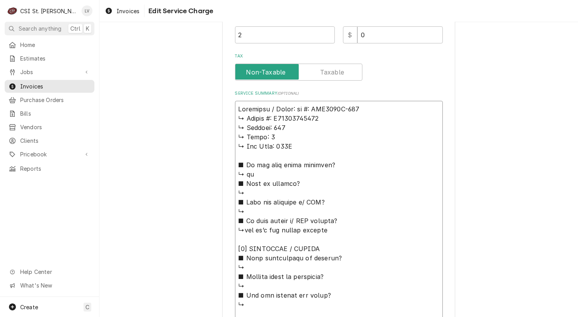
type textarea "x"
type textarea "Manitowoc / Model: 𝗹 #: RNF0320A-161 ↳ 𝗦𝗲𝗿𝗶𝗮𝗹 #: M10389722021 ↳ 𝗩𝗼𝗹𝘁𝗮𝗴𝗲: 115 ↳ …"
type textarea "x"
type textarea "Manitowoc / Model: #: RNF0320A-161 ↳ 𝗦𝗲𝗿𝗶𝗮𝗹 #: M10389722021 ↳ 𝗩𝗼𝗹𝘁𝗮𝗴𝗲: 115 ↳ 𝗣𝗵…"
type textarea "x"
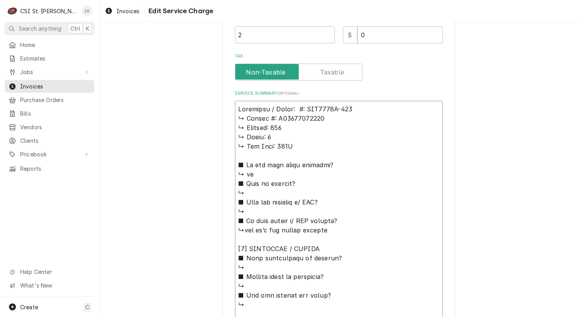
type textarea "Manitowoc / Model: #: RNF0320A-161 ↳ 𝗦𝗲𝗿𝗶𝗮𝗹 #: M10389722021 ↳ 𝗩𝗼𝗹𝘁𝗮𝗴𝗲: 115 ↳ 𝗣𝗵…"
type textarea "x"
type textarea "Manitowoc / Model: : RNF0320A-161 ↳ 𝗦𝗲𝗿𝗶𝗮𝗹 #: M10389722021 ↳ 𝗩𝗼𝗹𝘁𝗮𝗴𝗲: 115 ↳ 𝗣𝗵𝗮…"
type textarea "x"
type textarea "Manitowoc / Model: RNF0320A-161 ↳ 𝗦𝗲𝗿𝗶𝗮𝗹 #: M10389722021 ↳ 𝗩𝗼𝗹𝘁𝗮𝗴𝗲: 115 ↳ 𝗣𝗵𝗮𝘀𝗲…"
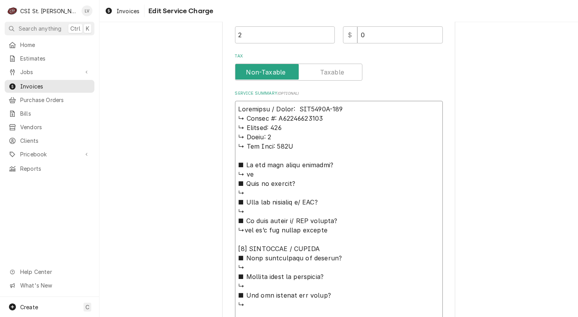
type textarea "x"
type textarea "Manitowoc / Model: RNF0320A-161 ↳ 𝗦𝗲𝗿𝗶𝗮𝗹 #: M10389722021 ↳ 𝗩𝗼𝗹𝘁𝗮𝗴𝗲: 115 ↳ 𝗣𝗵𝗮𝘀𝗲…"
type textarea "x"
type textarea "Manitowoc / Model: RNF0320A-161 ↳ 𝗦𝗲𝗿𝗶𝗮𝗹 #: M10389722021 ↳ 𝗩𝗼𝗹𝘁𝗮𝗴𝗲: 115 ↳ 𝗣𝗵𝗮𝘀𝗲…"
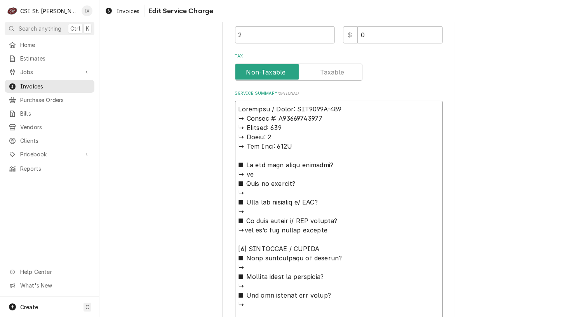
type textarea "x"
type textarea "Manitowoc / Model: RNF0320A-161 / ↳ 𝗦𝗲𝗿𝗶𝗮𝗹 #: M10389722021 ↳ 𝗩𝗼𝗹𝘁𝗮𝗴𝗲: 115 ↳ 𝗣𝗵𝗮…"
type textarea "x"
type textarea "Manitowoc / Model: RNF0320A-161 / ↳ 𝗦𝗲𝗿𝗶𝗮𝗹 #: M10389722021 ↳ 𝗩𝗼𝗹𝘁𝗮𝗴𝗲: 115 ↳ 𝗣𝗵𝗮…"
type textarea "x"
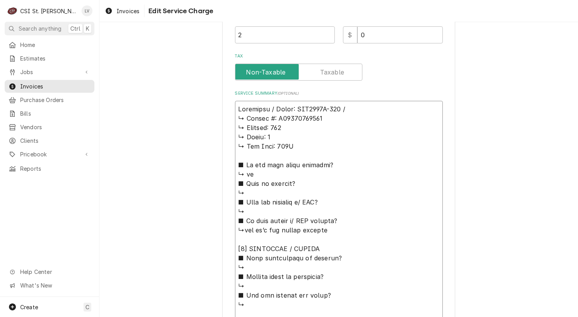
type textarea "Manitowoc / Model: RNF0320A-161 / S ↳ 𝗦𝗲𝗿𝗶𝗮𝗹 #: M10389722021 ↳ 𝗩𝗼𝗹𝘁𝗮𝗴𝗲: 115 ↳ 𝗣…"
type textarea "x"
type textarea "Manitowoc / Model: RNF0320A-161 / Se ↳ 𝗦𝗲𝗿𝗶𝗮𝗹 #: M10389722021 ↳ 𝗩𝗼𝗹𝘁𝗮𝗴𝗲: 115 ↳ …"
type textarea "x"
type textarea "Manitowoc / Model: RNF0320A-161 / Ser ↳ 𝗦𝗲𝗿𝗶𝗮𝗹 #: M10389722021 ↳ 𝗩𝗼𝗹𝘁𝗮𝗴𝗲: 115 ↳…"
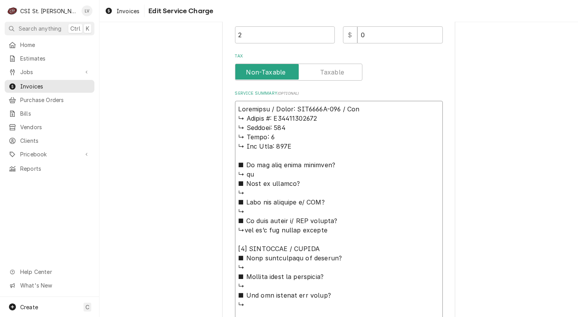
type textarea "x"
type textarea "Manitowoc / Model: RNF0320A-161 / Seri ↳ 𝗦𝗲𝗿𝗶𝗮𝗹 #: M10389722021 ↳ 𝗩𝗼𝗹𝘁𝗮𝗴𝗲: 115 …"
type textarea "x"
type textarea "Manitowoc / Model: RNF0320A-161 / Seria ↳ 𝗦𝗲𝗿𝗶𝗮𝗹 #: M10389722021 ↳ 𝗩𝗼𝗹𝘁𝗮𝗴𝗲: 115…"
type textarea "x"
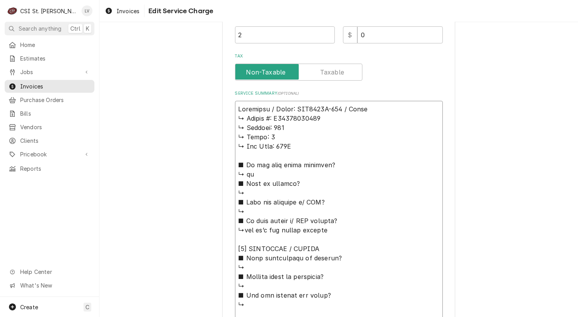
type textarea "Manitowoc / Model: RNF0320A-161 / Serial ↳ 𝗦𝗲𝗿𝗶𝗮𝗹 #: M10389722021 ↳ 𝗩𝗼𝗹𝘁𝗮𝗴𝗲: 11…"
type textarea "x"
type textarea "Manitowoc / Model: RNF0320A-161 / Serial: ↳ 𝗦𝗲𝗿𝗶𝗮𝗹 #: M10389722021 ↳ 𝗩𝗼𝗹𝘁𝗮𝗴𝗲: 1…"
type textarea "x"
type textarea "Manitowoc / Model: RNF0320A-161 / Serial: ↳ 𝗦𝗲𝗿𝗶𝗮𝗹 #: M10389722021 ↳ 𝗩𝗼𝗹𝘁𝗮𝗴𝗲: 1…"
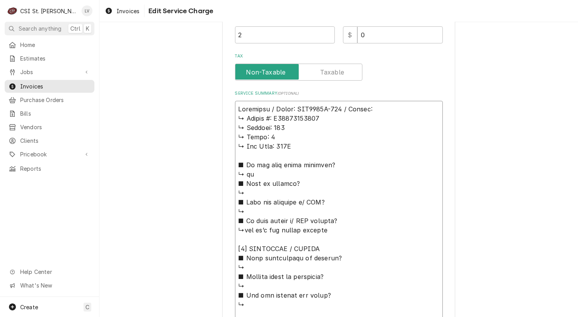
type textarea "x"
type textarea "Manitowoc / Model: RNF0320A-161 / Serial: ↳ 𝗦𝗲𝗿𝗶𝗮𝗹 #: M10389722021 ↳ 𝗩𝗼𝗹𝘁𝗮𝗴𝗲: 1…"
type textarea "x"
type textarea "Manitowoc / Model: RNF0320A-161 / Serial: 𝗦𝗲𝗿𝗶𝗮𝗹 #: M10389722021 ↳ 𝗩𝗼𝗹𝘁𝗮𝗴𝗲: 115…"
type textarea "x"
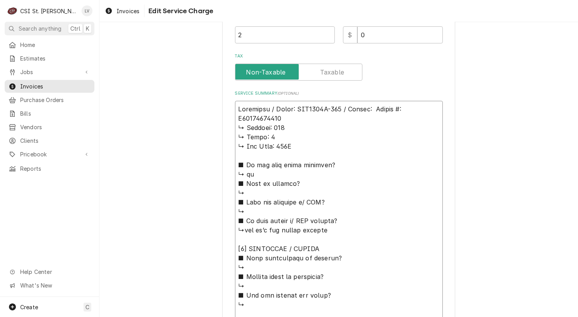
type textarea "Manitowoc / Model: RNF0320A-161 / Serial: 𝗦𝗲𝗿𝗶𝗮𝗹 #: M10389722021 ↳ 𝗩𝗼𝗹𝘁𝗮𝗴𝗲: 115…"
type textarea "x"
type textarea "Manitowoc / Model: RNF0320A-161 / Serial: 𝗲𝗿𝗶𝗮𝗹 #: M10389722021 ↳ 𝗩𝗼𝗹𝘁𝗮𝗴𝗲: 115 …"
type textarea "x"
type textarea "Manitowoc / Model: RNF0320A-161 / Serial: 𝗿𝗶𝗮𝗹 #: M10389722021 ↳ 𝗩𝗼𝗹𝘁𝗮𝗴𝗲: 115 ↳…"
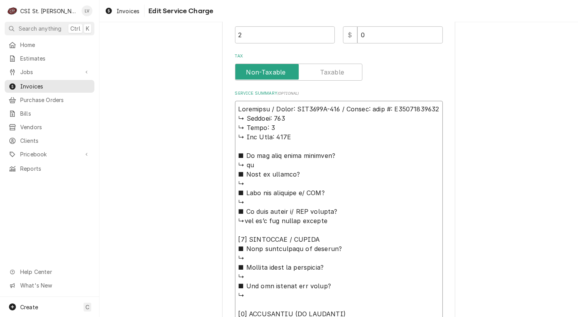
type textarea "x"
type textarea "Manitowoc / Model: RNF0320A-161 / Serial: 𝗶𝗮𝗹 #: M10389722021 ↳ 𝗩𝗼𝗹𝘁𝗮𝗴𝗲: 115 ↳ …"
type textarea "x"
type textarea "Manitowoc / Model: RNF0320A-161 / Serial: 𝗹 #: M10389722021 ↳ 𝗩𝗼𝗹𝘁𝗮𝗴𝗲: 115 ↳ 𝗣𝗵…"
type textarea "x"
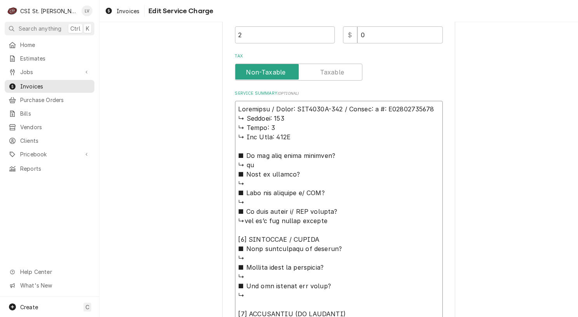
type textarea "Manitowoc / Model: RNF0320A-161 / Serial: #: M10389722021 ↳ 𝗩𝗼𝗹𝘁𝗮𝗴𝗲: 115 ↳ 𝗣𝗵𝗮𝘀…"
type textarea "x"
type textarea "Manitowoc / Model: RNF0320A-161 / Serial: #: M10389722021 ↳ 𝗩𝗼𝗹𝘁𝗮𝗴𝗲: 115 ↳ 𝗣𝗵𝗮𝘀…"
type textarea "x"
type textarea "Manitowoc / Model: RNF0320A-161 / Serial: : M10389722021 ↳ 𝗩𝗼𝗹𝘁𝗮𝗴𝗲: 115 ↳ 𝗣𝗵𝗮𝘀𝗲…"
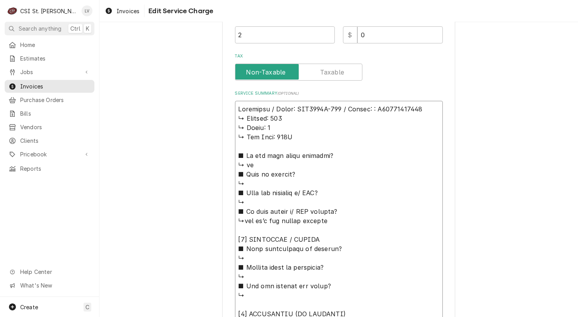
type textarea "x"
type textarea "Manitowoc / Model: RNF0320A-161 / Serial: M10389722021 ↳ 𝗩𝗼𝗹𝘁𝗮𝗴𝗲: 115 ↳ 𝗣𝗵𝗮𝘀𝗲: …"
type textarea "x"
type textarea "Manitowoc / Model: RNF0320A-161 / Serial: M10389722021 ↳ 𝗩𝗼𝗹𝘁𝗮𝗴𝗲: 115 ↳ 𝗣𝗵𝗮𝘀𝗲: …"
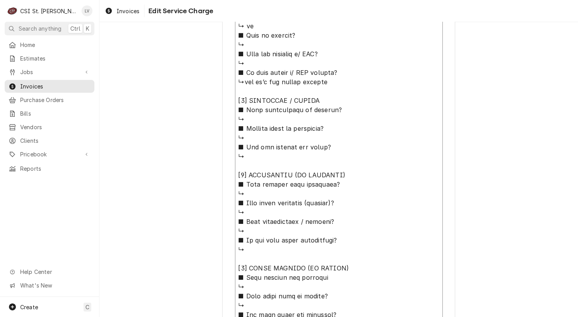
scroll to position [567, 0]
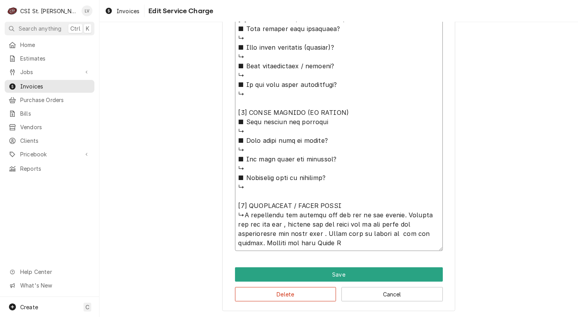
drag, startPoint x: 234, startPoint y: 118, endPoint x: 364, endPoint y: 209, distance: 158.5
click at [364, 209] on textarea "Service Summary ( optional )" at bounding box center [339, 28] width 208 height 445
type textarea "x"
type textarea "Manitowoc / Model: RNF0320A-161 / Serial: M10389722021 ↳I winterized the machin…"
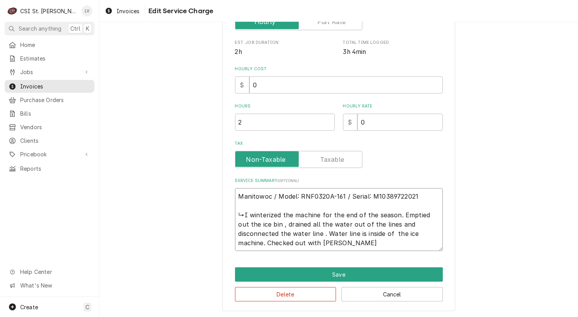
type textarea "x"
type textarea "Manitowoc / Model: RNF0320A-161 / Serial: M10389722021 ↳I winterized the machin…"
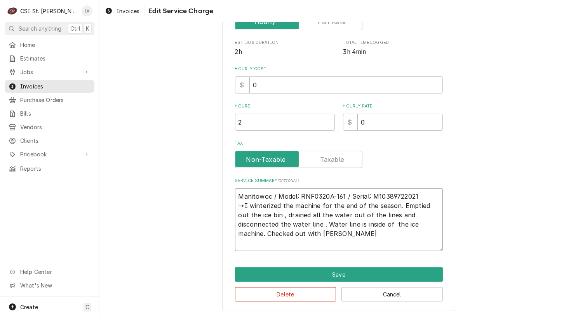
scroll to position [175, 0]
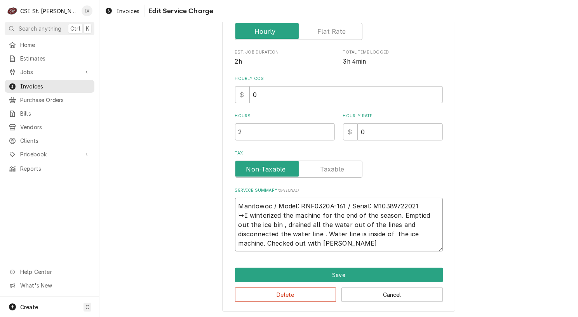
type textarea "x"
type textarea "Manitowoc / Model: RNF0320A-161 / Serial: M10389722021 I winterized the machine…"
type textarea "x"
type textarea "Manitowoc / Model: RNF0320A-161 / Serial: M10389722021 winterized the machine f…"
type textarea "x"
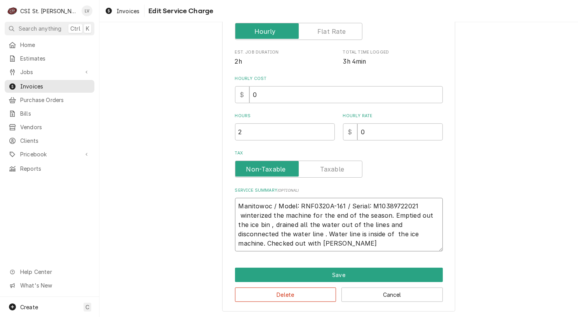
type textarea "Manitowoc / Model: RNF0320A-161 / Serial: M10389722021 winterized the machine f…"
type textarea "x"
type textarea "Manitowoc / Model: RNF0320A-161 / Serial: M10389722021 interized the machine fo…"
type textarea "x"
type textarea "Manitowoc / Model: RNF0320A-161 / Serial: M10389722021 Winterized the machine f…"
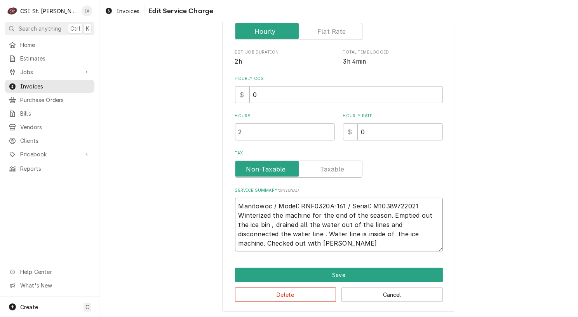
click at [270, 214] on textarea "Manitowoc / Model: RNF0320A-161 / Serial: M10389722021 Winterized the machine f…" at bounding box center [339, 225] width 208 height 54
type textarea "x"
type textarea "Manitowoc / Model: RNF0320A-161 / Serial: M10389722021 Winterized he machine fo…"
type textarea "x"
type textarea "Manitowoc / Model: RNF0320A-161 / Serial: M10389722021 Winterized e machine for…"
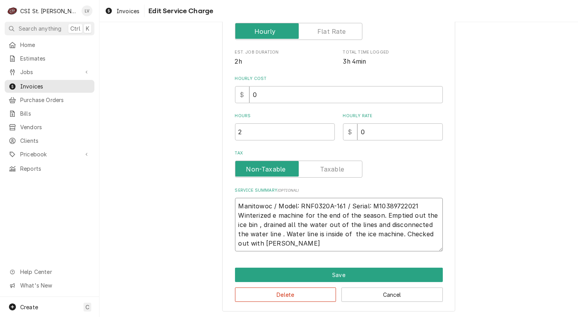
type textarea "x"
type textarea "Manitowoc / Model: RNF0320A-161 / Serial: M10389722021 Winterized machine for t…"
type textarea "x"
type textarea "Manitowoc / Model: RNF0320A-161 / Serial: M10389722021 Winterized i machine for…"
type textarea "x"
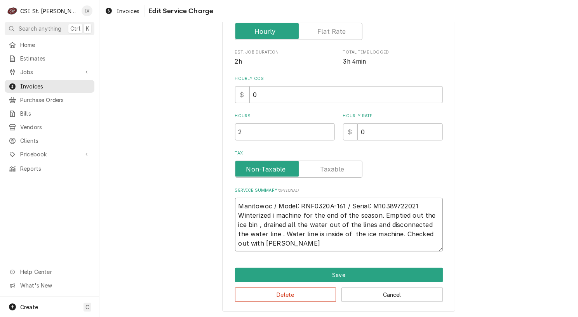
type textarea "Manitowoc / Model: RNF0320A-161 / Serial: M10389722021 Winterized ic machine fo…"
type textarea "x"
type textarea "Manitowoc / Model: RNF0320A-161 / Serial: M10389722021 Winterized ice machine f…"
click at [255, 223] on textarea "Manitowoc / Model: RNF0320A-161 / Serial: M10389722021 Winterized ice machine f…" at bounding box center [339, 225] width 208 height 54
type textarea "x"
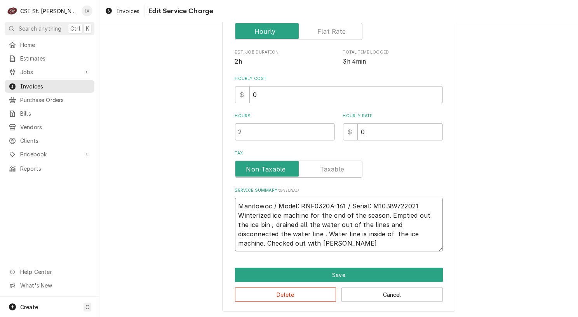
type textarea "Manitowoc / Model: RNF0320A-161 / Serial: M10389722021 Winterized ice machine f…"
click at [367, 224] on textarea "Manitowoc / Model: RNF0320A-161 / Serial: M10389722021 Winterized ice machine f…" at bounding box center [339, 225] width 208 height 54
type textarea "x"
type textarea "Manitowoc / Model: RNF0320A-161 / Serial: M10389722021 Winterized ice machine f…"
click at [265, 233] on textarea "Manitowoc / Model: RNF0320A-161 / Serial: M10389722021 Winterized ice machine f…" at bounding box center [339, 225] width 208 height 54
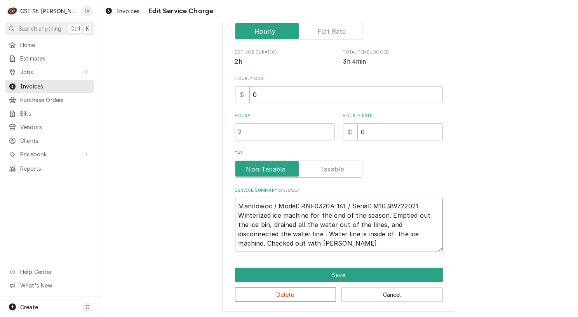
type textarea "x"
type textarea "Manitowoc / Model: RNF0320A-161 / Serial: M10389722021 Winterized ice machine f…"
type textarea "x"
type textarea "Manitowoc / Model: RNF0320A-161 / Serial: M10389722021 Winterized ice machine f…"
type textarea "x"
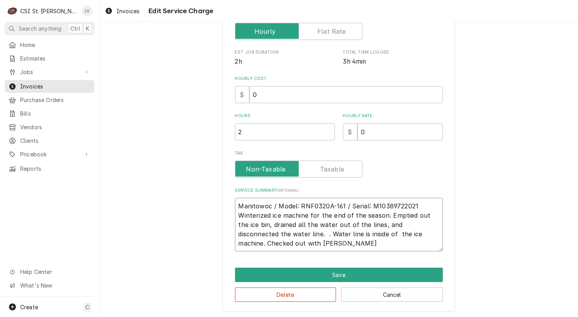
type textarea "Manitowoc / Model: RNF0320A-161 / Serial: M10389722021 Winterized ice machine f…"
type textarea "x"
type textarea "Manitowoc / Model: RNF0320A-161 / Serial: M10389722021 Winterized ice machine f…"
type textarea "x"
type textarea "Manitowoc / Model: RNF0320A-161 / Serial: M10389722021 Winterized ice machine f…"
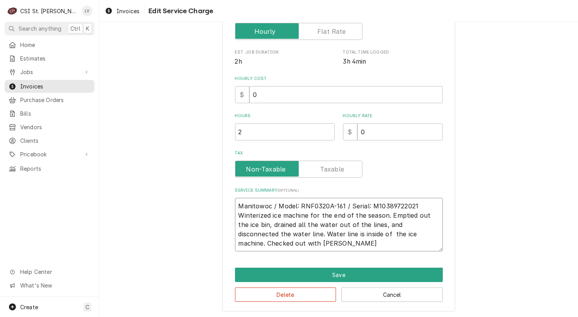
click at [333, 233] on textarea "Manitowoc / Model: RNF0320A-161 / Serial: M10389722021 Winterized ice machine f…" at bounding box center [339, 225] width 208 height 54
type textarea "x"
type textarea "Manitowoc / Model: RNF0320A-161 / Serial: M10389722021 Winterized ice machine f…"
type textarea "x"
type textarea "Manitowoc / Model: RNF0320A-161 / Serial: M10389722021 Winterized ice machine f…"
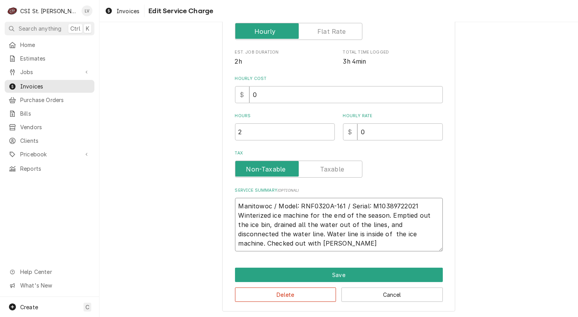
type textarea "x"
type textarea "Manitowoc / Model: RNF0320A-161 / Serial: M10389722021 Winterized ice machine f…"
type textarea "x"
type textarea "Manitowoc / Model: RNF0320A-161 / Serial: M10389722021 Winterized ice machine f…"
type textarea "x"
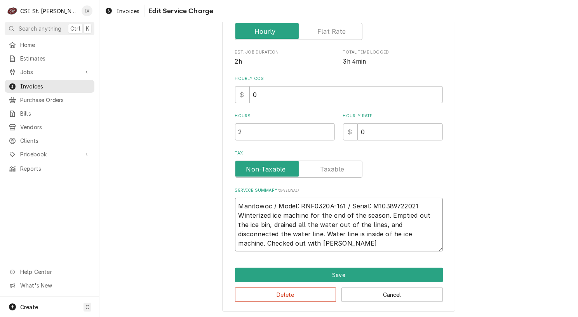
type textarea "Manitowoc / Model: RNF0320A-161 / Serial: M10389722021 Winterized ice machine f…"
type textarea "x"
type textarea "Manitowoc / Model: RNF0320A-161 / Serial: M10389722021 Winterized ice machine f…"
type textarea "x"
type textarea "Manitowoc / Model: RNF0320A-161 / Serial: M10389722021 Winterized ice machine f…"
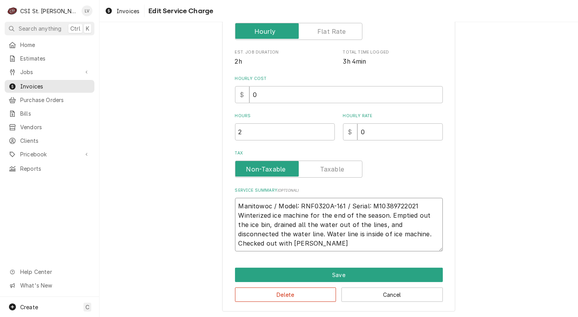
drag, startPoint x: 374, startPoint y: 233, endPoint x: 394, endPoint y: 244, distance: 22.3
click at [394, 244] on textarea "Manitowoc / Model: RNF0320A-161 / Serial: M10389722021 Winterized ice machine f…" at bounding box center [339, 225] width 208 height 54
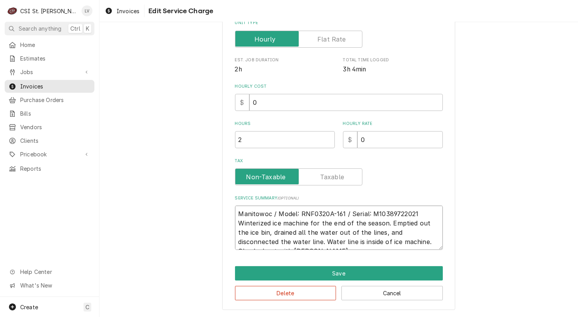
type textarea "x"
type textarea "Manitowoc / Model: RNF0320A-161 / Serial: M10389722021 Winterized ice machine f…"
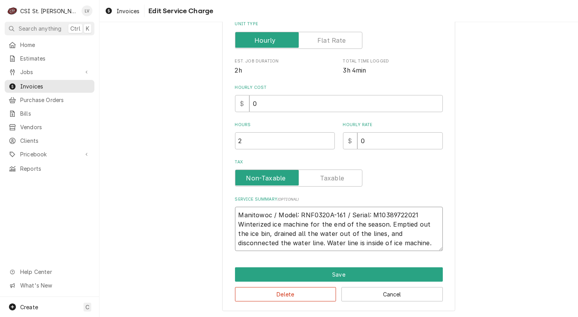
type textarea "x"
type textarea "Manitowoc / Model: RNF0320A-161 / Serial: M10389722021 Winterized ice machine f…"
click at [419, 213] on textarea "Manitowoc / Model: RNF0320A-161 / Serial: M10389722021 Winterized ice machine f…" at bounding box center [339, 229] width 208 height 44
type textarea "x"
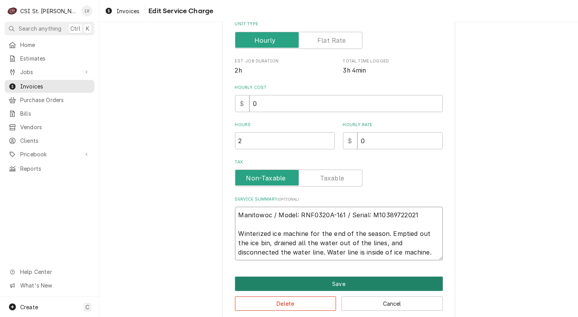
type textarea "Manitowoc / Model: RNF0320A-161 / Serial: M10389722021 Winterized ice machine f…"
click at [381, 282] on button "Save" at bounding box center [339, 284] width 208 height 14
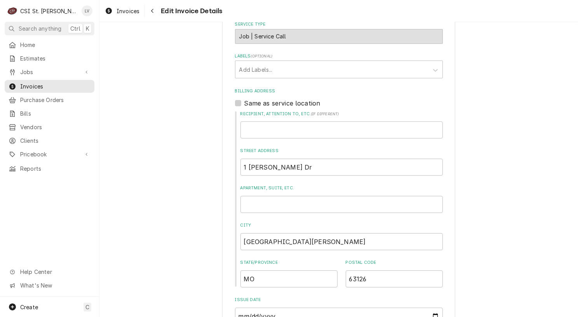
scroll to position [92, 0]
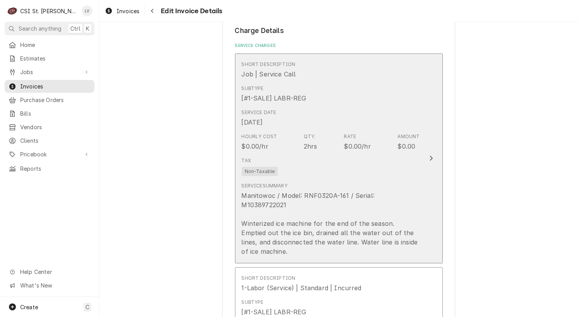
click at [390, 213] on div "Manitowoc / Model: RNF0320A-161 / Serial: M10389722021 Winterized ice machine f…" at bounding box center [331, 223] width 178 height 65
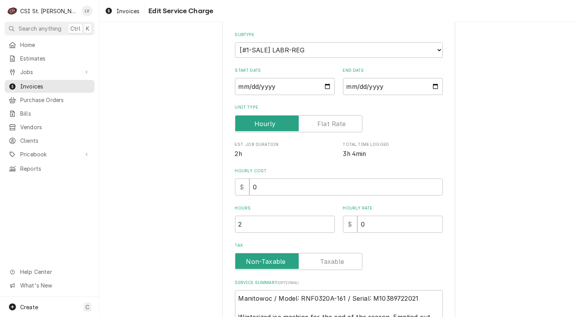
scroll to position [175, 0]
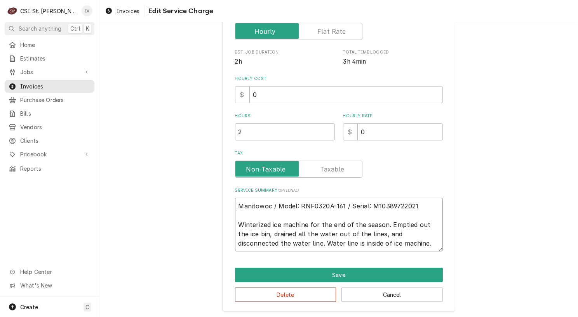
drag, startPoint x: 380, startPoint y: 240, endPoint x: 209, endPoint y: 192, distance: 177.2
click at [209, 192] on div "Use the fields below to edit this service charge Short Description Job | Servic…" at bounding box center [338, 86] width 479 height 463
type textarea "x"
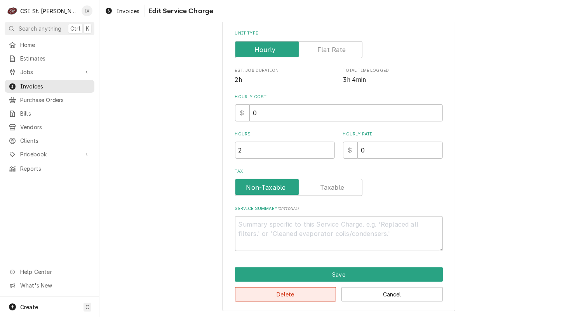
click at [258, 296] on button "Delete" at bounding box center [285, 294] width 101 height 14
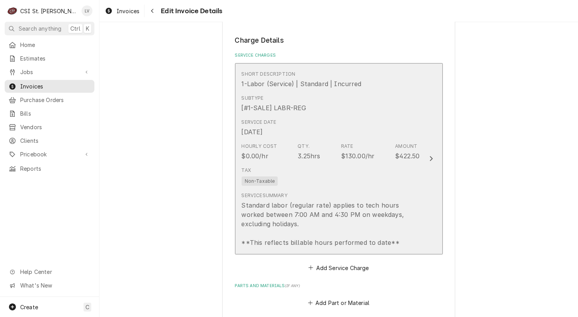
click at [302, 172] on div "Tax Non-Taxable" at bounding box center [331, 176] width 178 height 25
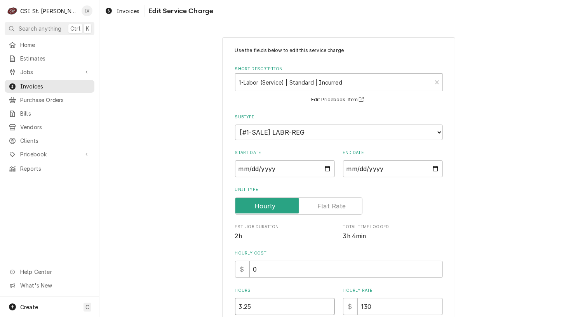
drag, startPoint x: 266, startPoint y: 306, endPoint x: 198, endPoint y: 305, distance: 68.0
click at [198, 305] on div "Use the fields below to edit this service charge Short Description 1-Labor (Ser…" at bounding box center [338, 257] width 479 height 454
type textarea "x"
type input "2"
type textarea "x"
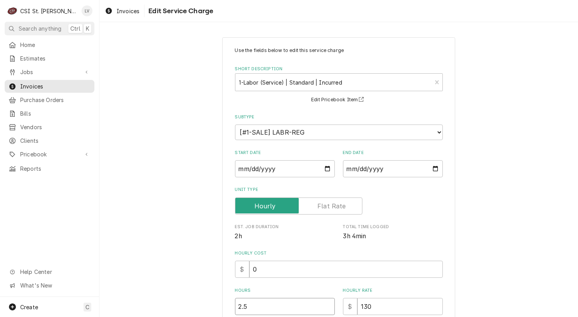
type input "2.5"
click at [148, 218] on div "Use the fields below to edit this service charge Short Description 1-Labor (Ser…" at bounding box center [338, 257] width 479 height 454
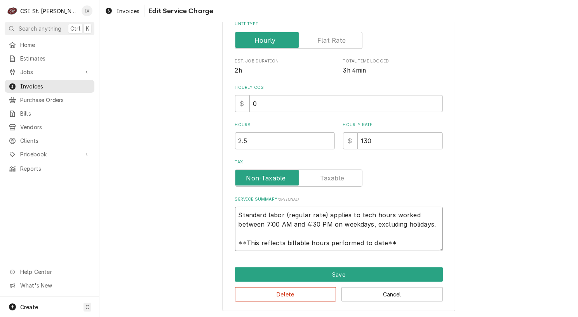
scroll to position [9, 0]
drag, startPoint x: 233, startPoint y: 212, endPoint x: 424, endPoint y: 252, distance: 194.4
click at [424, 252] on div "Use the fields below to edit this service charge Short Description 1-Labor (Ser…" at bounding box center [338, 91] width 233 height 441
paste textarea "Manitowoc / Model: RNF0320A-161 / Serial: M10389722021 Winterized ice machine f…"
type textarea "x"
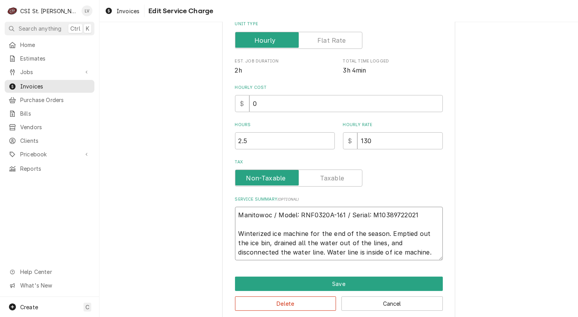
scroll to position [0, 0]
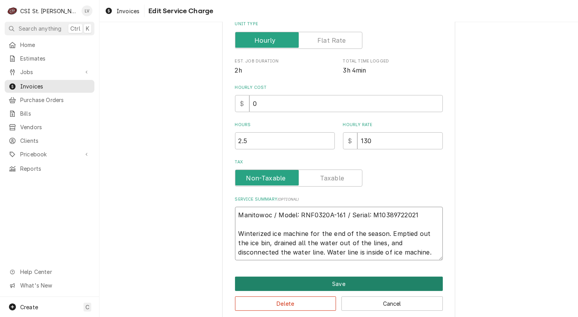
type textarea "Manitowoc / Model: RNF0320A-161 / Serial: M10389722021 Winterized ice machine f…"
click at [374, 281] on button "Save" at bounding box center [339, 284] width 208 height 14
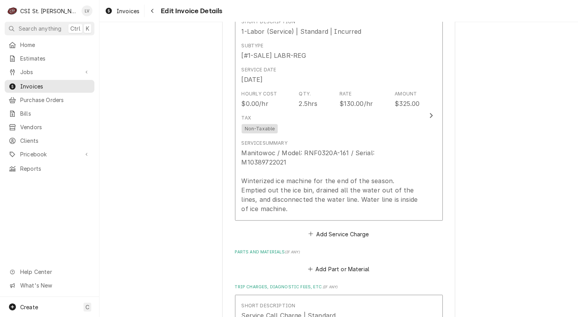
scroll to position [967, 0]
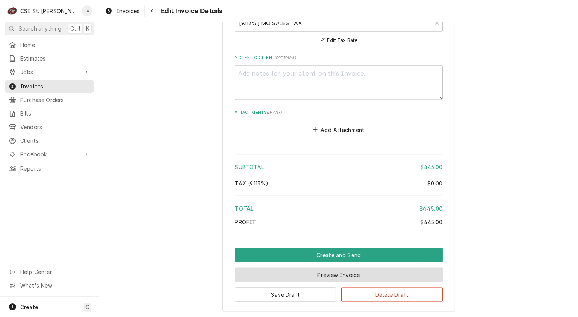
click at [345, 268] on button "Preview Invoice" at bounding box center [339, 275] width 208 height 14
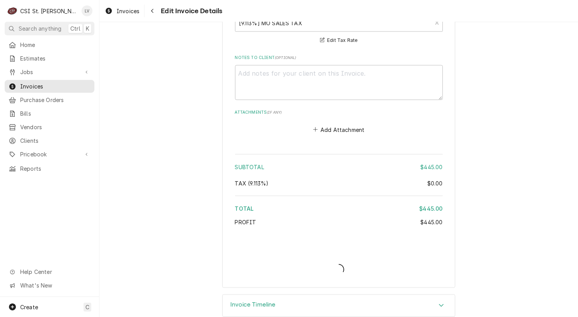
scroll to position [1271, 0]
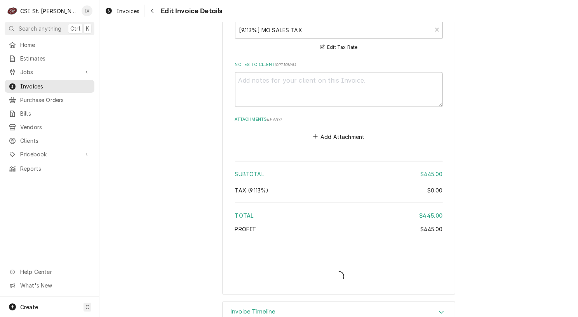
type textarea "x"
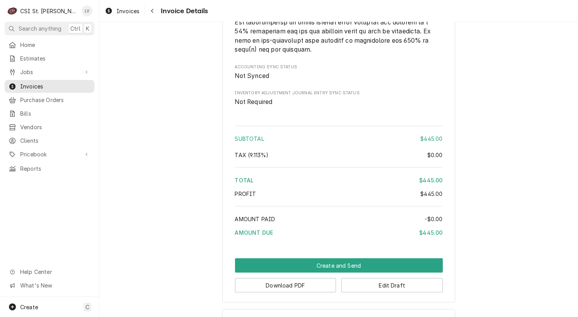
scroll to position [1195, 0]
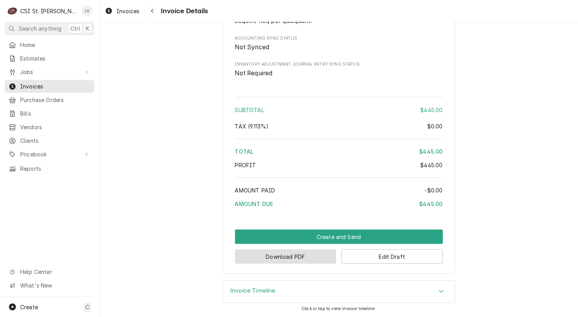
click at [284, 259] on button "Download PDF" at bounding box center [285, 257] width 101 height 14
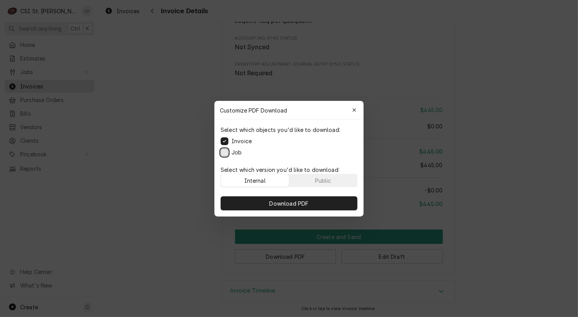
click at [225, 155] on button "Job" at bounding box center [225, 152] width 8 height 8
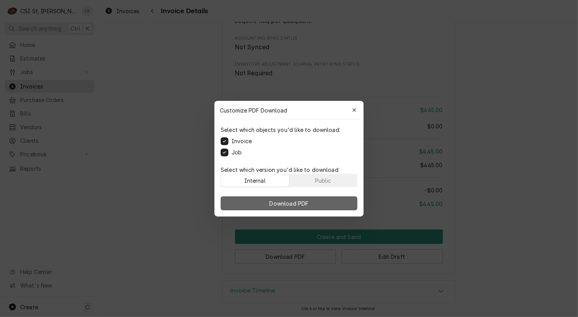
click at [279, 202] on span "Download PDF" at bounding box center [289, 203] width 42 height 8
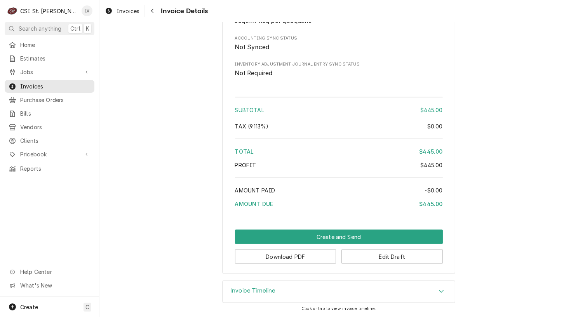
click at [113, 11] on div "Invoices" at bounding box center [122, 11] width 38 height 10
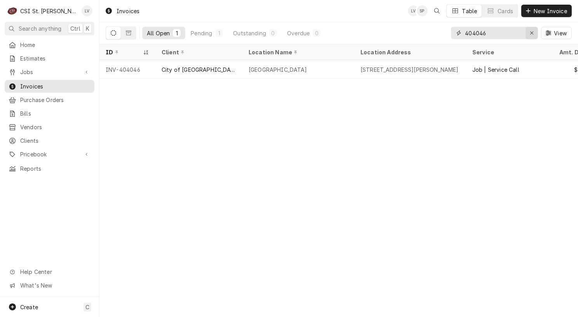
click at [532, 32] on icon "Erase input" at bounding box center [531, 32] width 3 height 3
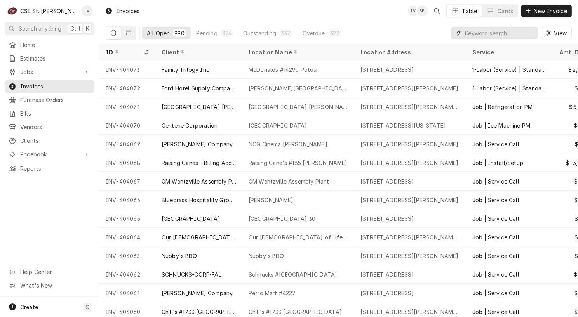
drag, startPoint x: 477, startPoint y: 35, endPoint x: 481, endPoint y: 24, distance: 11.9
click at [479, 30] on input "Dynamic Content Wrapper" at bounding box center [499, 33] width 69 height 12
type input "404054"
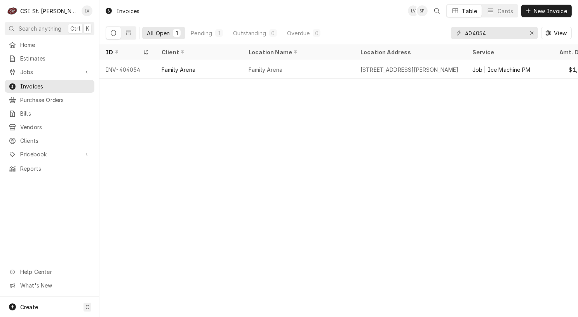
click at [202, 69] on div "Family Arena" at bounding box center [198, 69] width 87 height 19
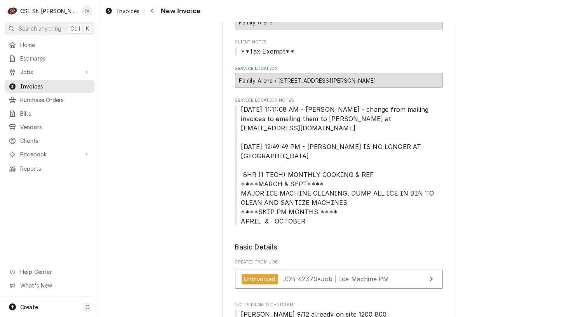
scroll to position [78, 0]
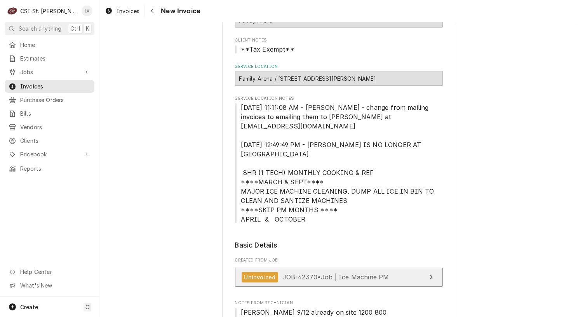
click at [378, 273] on span "JOB-42370 • Job | Ice Machine PM" at bounding box center [335, 277] width 107 height 8
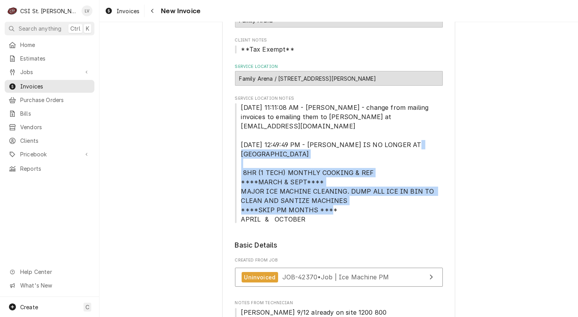
drag, startPoint x: 238, startPoint y: 162, endPoint x: 349, endPoint y: 212, distance: 122.4
click at [349, 212] on span "[DATE] 11:11:08 AM - [PERSON_NAME] - change from mailing invoices to emailing t…" at bounding box center [339, 163] width 208 height 121
copy span "8HR (1 TECH) MONTHLY COOKING & REF ****MARCH & SEPT**** MAJOR ICE MACHINE CLEAN…"
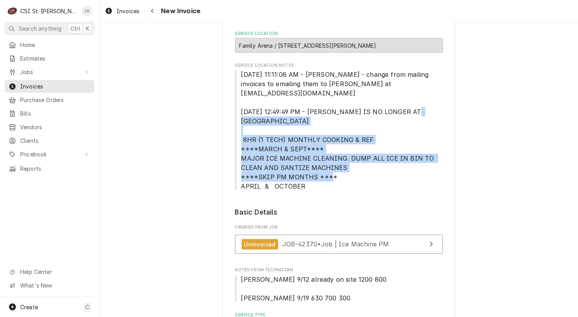
scroll to position [311, 0]
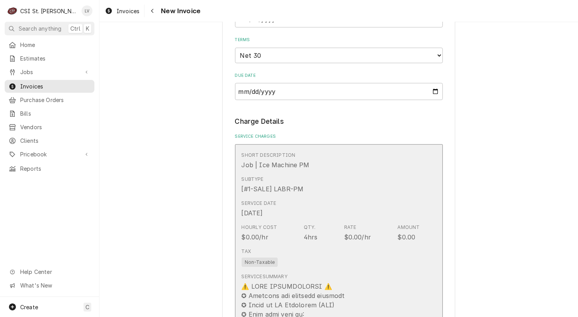
click at [345, 233] on div "$0.00/hr" at bounding box center [357, 237] width 27 height 9
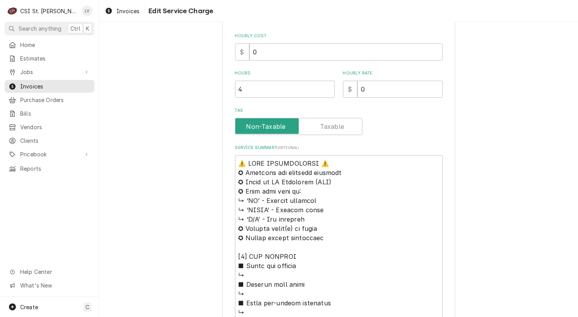
scroll to position [233, 0]
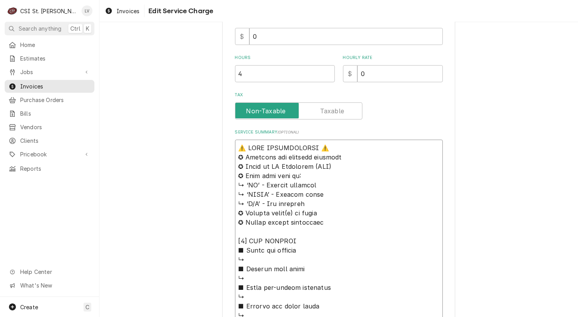
drag, startPoint x: 236, startPoint y: 147, endPoint x: 370, endPoint y: 291, distance: 196.5
paste textarea "8HR (1 TECH) MONTHLY COOKING & REF ****MARCH & SEPT**** MAJOR ICE MACHINE CLEAN…"
type textarea "x"
type textarea "8HR (1 TECH) MONTHLY COOKING & REF ****MARCH & SEPT**** MAJOR ICE MACHINE CLEAN…"
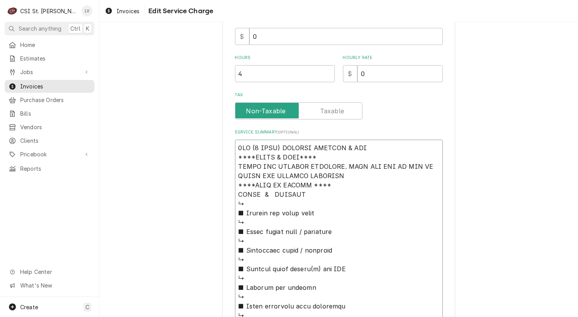
drag, startPoint x: 234, startPoint y: 202, endPoint x: 338, endPoint y: 303, distance: 144.2
click at [338, 303] on textarea "Service Summary ( optional )" at bounding box center [339, 320] width 208 height 361
type textarea "x"
type textarea "8HR (1 TECH) MONTHLY COOKING & REF ****MARCH & SEPT**** MAJOR ICE MACHINE CLEAN…"
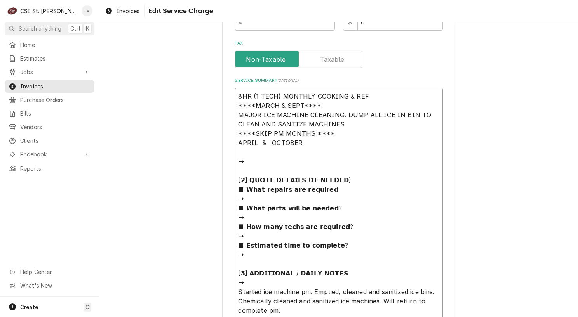
scroll to position [380, 0]
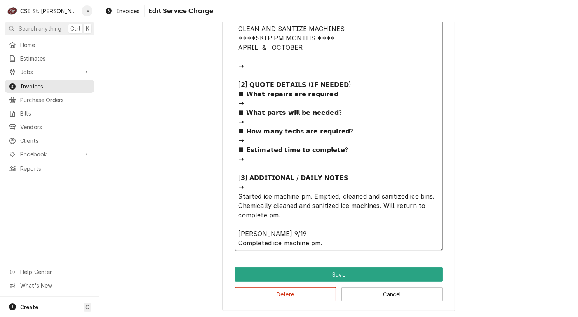
drag, startPoint x: 245, startPoint y: 158, endPoint x: 225, endPoint y: 66, distance: 94.6
type textarea "x"
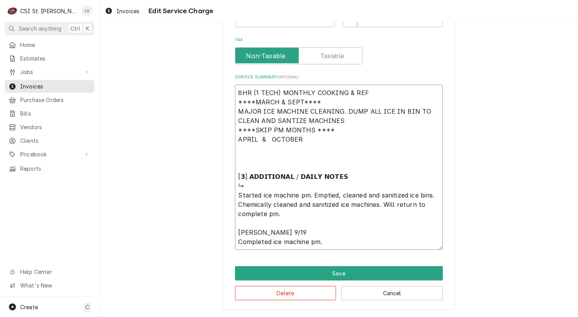
scroll to position [287, 0]
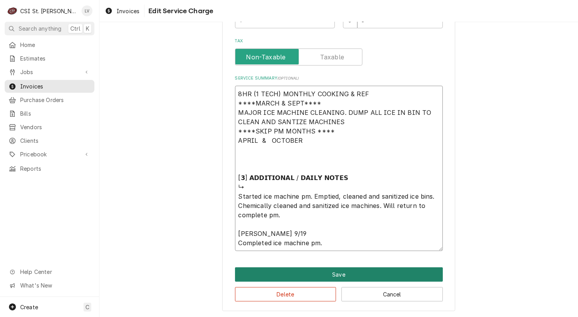
type textarea "8HR (1 TECH) MONTHLY COOKING & REF ****MARCH & SEPT**** MAJOR ICE MACHINE CLEAN…"
click at [317, 275] on button "Save" at bounding box center [339, 275] width 208 height 14
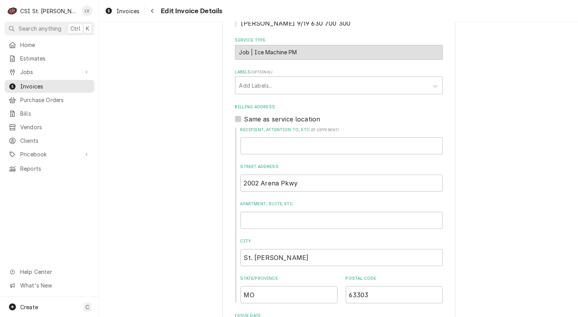
scroll to position [301, 0]
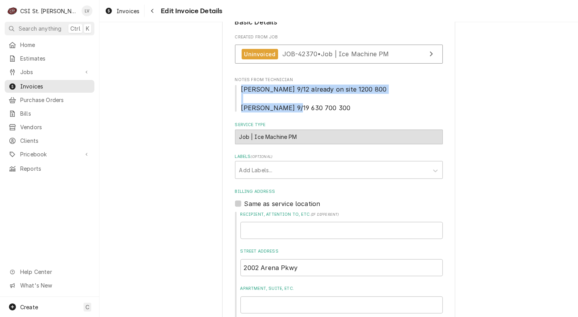
drag, startPoint x: 237, startPoint y: 78, endPoint x: 334, endPoint y: 96, distance: 99.1
click at [334, 96] on span "Eric G 9/12 already on site 1200 800 Eric G 9/19 630 700 300" at bounding box center [339, 99] width 208 height 28
copy span "Eric G 9/12 already on site 1200 800 Eric G 9/19 630 700 300"
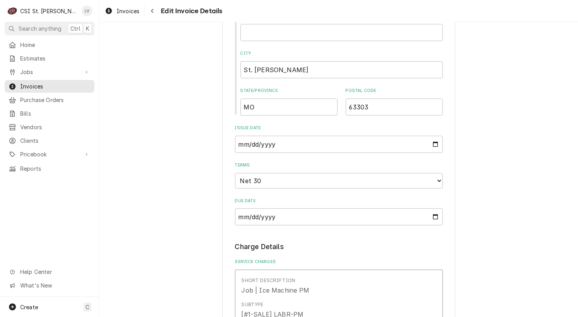
scroll to position [728, 0]
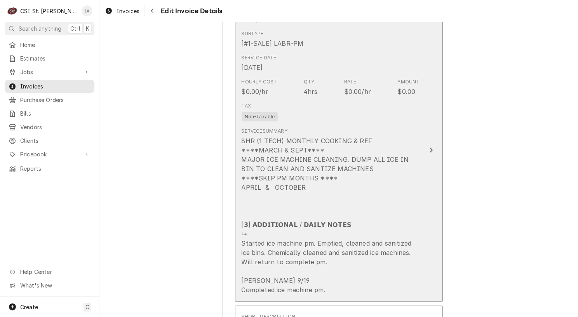
click at [250, 193] on div "8HR (1 TECH) MONTHLY COOKING & REF ****MARCH & SEPT**** MAJOR ICE MACHINE CLEAN…" at bounding box center [331, 215] width 178 height 158
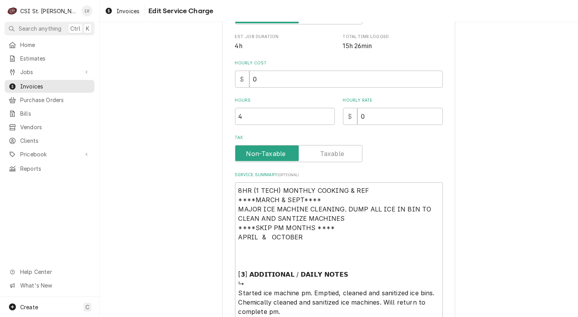
scroll to position [287, 0]
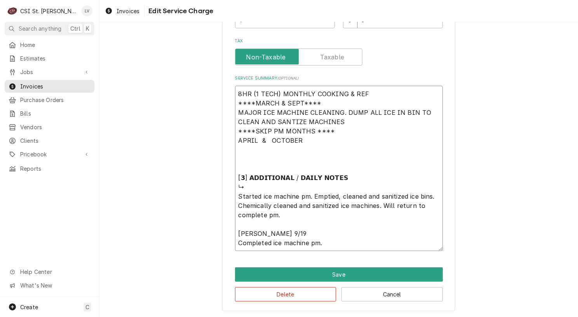
click at [237, 158] on textarea "8HR (1 TECH) MONTHLY COOKING & REF ****MARCH & SEPT**** MAJOR ICE MACHINE CLEAN…" at bounding box center [339, 168] width 208 height 165
paste textarea "Eric G 9/12 already on site 1200 800 Eric G 9/19 630 700 300"
type textarea "x"
type textarea "8HR (1 TECH) MONTHLY COOKING & REF ****MARCH & SEPT**** MAJOR ICE MACHINE CLEAN…"
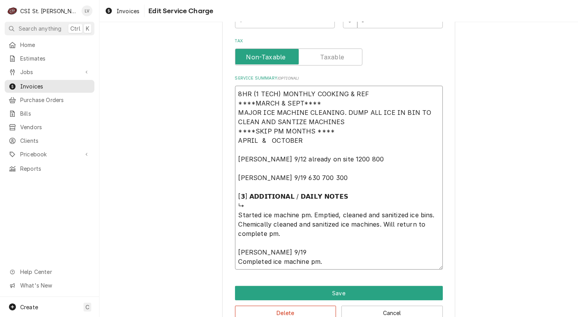
click at [361, 216] on textarea "8HR (1 TECH) MONTHLY COOKING & REF ****MARCH & SEPT**** MAJOR ICE MACHINE CLEAN…" at bounding box center [339, 178] width 208 height 184
type textarea "x"
type textarea "8HR (1 TECH) MONTHLY COOKING & REF ****MARCH & SEPT**** MAJOR ICE MACHINE CLEAN…"
drag, startPoint x: 380, startPoint y: 223, endPoint x: 385, endPoint y: 230, distance: 8.6
click at [385, 230] on textarea "8HR (1 TECH) MONTHLY COOKING & REF ****MARCH & SEPT**** MAJOR ICE MACHINE CLEAN…" at bounding box center [339, 178] width 208 height 184
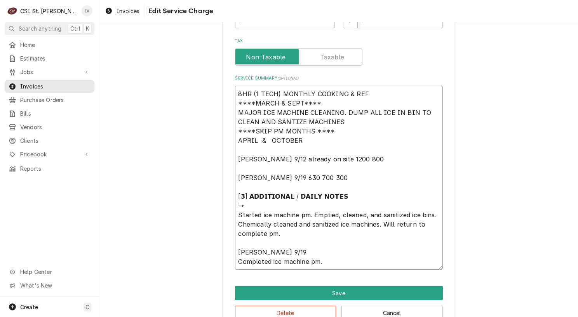
type textarea "x"
type textarea "8HR (1 TECH) MONTHLY COOKING & REF ****MARCH & SEPT**** MAJOR ICE MACHINE CLEAN…"
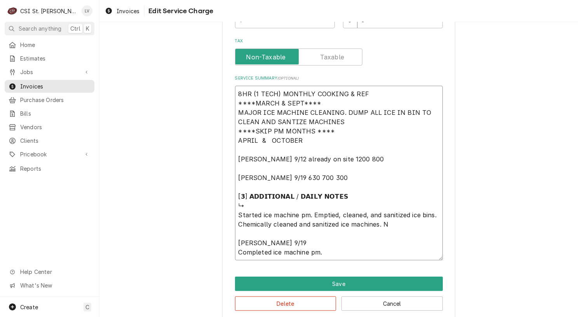
type textarea "x"
type textarea "8HR (1 TECH) MONTHLY COOKING & REF ****MARCH & SEPT**** MAJOR ICE MACHINE CLEAN…"
type textarea "x"
type textarea "8HR (1 TECH) MONTHLY COOKING & REF ****MARCH & SEPT**** MAJOR ICE MACHINE CLEAN…"
type textarea "x"
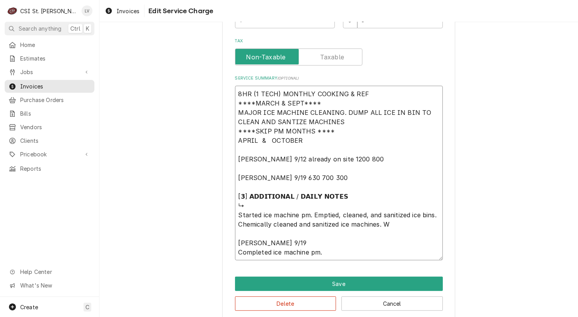
type textarea "8HR (1 TECH) MONTHLY COOKING & REF ****MARCH & SEPT**** MAJOR ICE MACHINE CLEAN…"
type textarea "x"
type textarea "8HR (1 TECH) MONTHLY COOKING & REF ****MARCH & SEPT**** MAJOR ICE MACHINE CLEAN…"
type textarea "x"
type textarea "8HR (1 TECH) MONTHLY COOKING & REF ****MARCH & SEPT**** MAJOR ICE MACHINE CLEAN…"
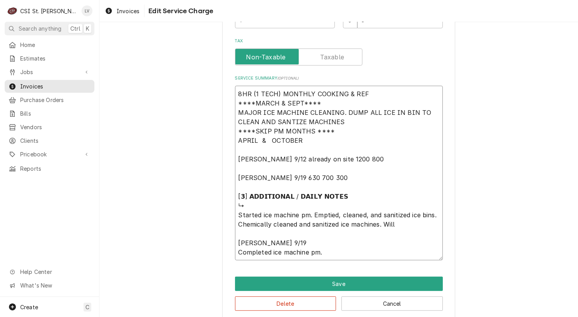
type textarea "x"
type textarea "8HR (1 TECH) MONTHLY COOKING & REF ****MARCH & SEPT**** MAJOR ICE MACHINE CLEAN…"
type textarea "x"
type textarea "8HR (1 TECH) MONTHLY COOKING & REF ****MARCH & SEPT**** MAJOR ICE MACHINE CLEAN…"
type textarea "x"
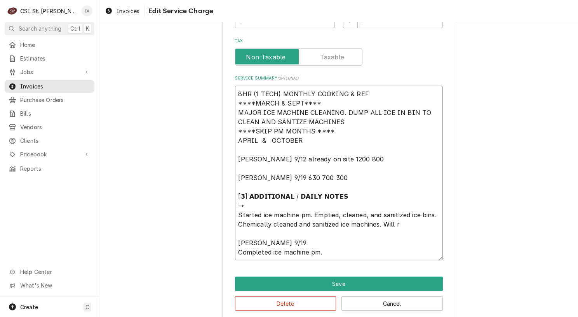
type textarea "8HR (1 TECH) MONTHLY COOKING & REF ****MARCH & SEPT**** MAJOR ICE MACHINE CLEAN…"
type textarea "x"
type textarea "8HR (1 TECH) MONTHLY COOKING & REF ****MARCH & SEPT**** MAJOR ICE MACHINE CLEAN…"
type textarea "x"
type textarea "8HR (1 TECH) MONTHLY COOKING & REF ****MARCH & SEPT**** MAJOR ICE MACHINE CLEAN…"
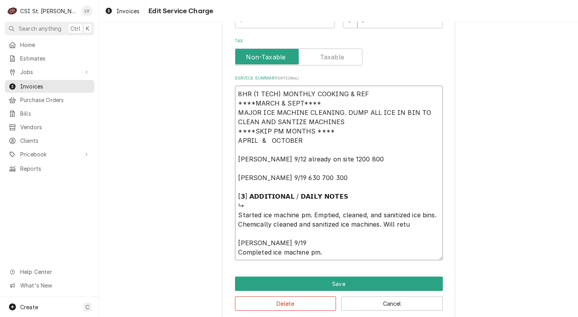
type textarea "x"
type textarea "8HR (1 TECH) MONTHLY COOKING & REF ****MARCH & SEPT**** MAJOR ICE MACHINE CLEAN…"
type textarea "x"
type textarea "8HR (1 TECH) MONTHLY COOKING & REF ****MARCH & SEPT**** MAJOR ICE MACHINE CLEAN…"
type textarea "x"
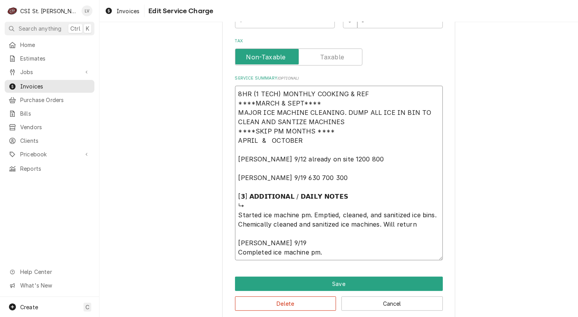
type textarea "8HR (1 TECH) MONTHLY COOKING & REF ****MARCH & SEPT**** MAJOR ICE MACHINE CLEAN…"
type textarea "x"
type textarea "8HR (1 TECH) MONTHLY COOKING & REF ****MARCH & SEPT**** MAJOR ICE MACHINE CLEAN…"
type textarea "x"
type textarea "8HR (1 TECH) MONTHLY COOKING & REF ****MARCH & SEPT**** MAJOR ICE MACHINE CLEAN…"
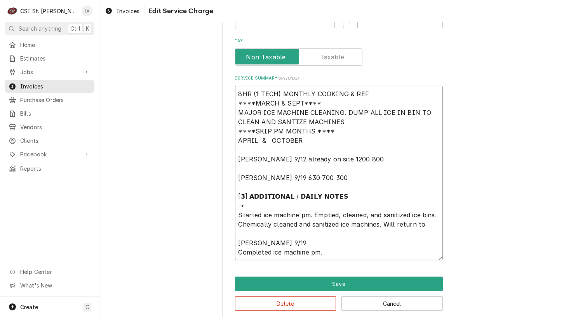
type textarea "x"
type textarea "8HR (1 TECH) MONTHLY COOKING & REF ****MARCH & SEPT**** MAJOR ICE MACHINE CLEAN…"
type textarea "x"
type textarea "8HR (1 TECH) MONTHLY COOKING & REF ****MARCH & SEPT**** MAJOR ICE MACHINE CLEAN…"
type textarea "x"
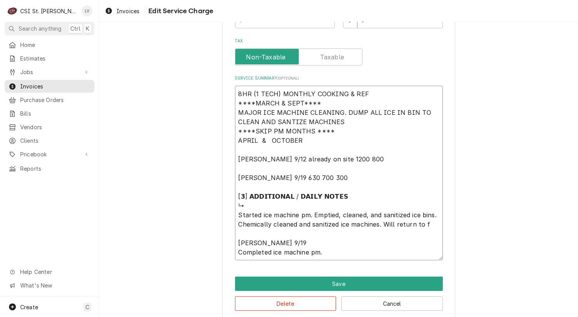
type textarea "8HR (1 TECH) MONTHLY COOKING & REF ****MARCH & SEPT**** MAJOR ICE MACHINE CLEAN…"
type textarea "x"
type textarea "8HR (1 TECH) MONTHLY COOKING & REF ****MARCH & SEPT**** MAJOR ICE MACHINE CLEAN…"
type textarea "x"
type textarea "8HR (1 TECH) MONTHLY COOKING & REF ****MARCH & SEPT**** MAJOR ICE MACHINE CLEAN…"
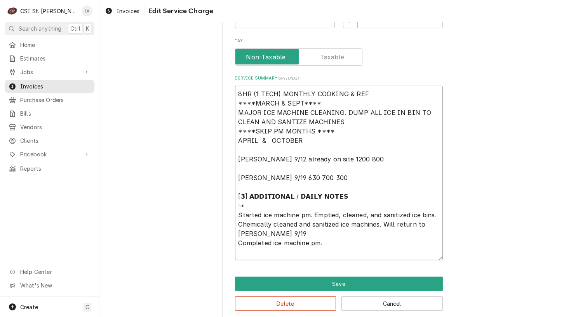
type textarea "x"
type textarea "8HR (1 TECH) MONTHLY COOKING & REF ****MARCH & SEPT**** MAJOR ICE MACHINE CLEAN…"
type textarea "x"
type textarea "8HR (1 TECH) MONTHLY COOKING & REF ****MARCH & SEPT**** MAJOR ICE MACHINE CLEAN…"
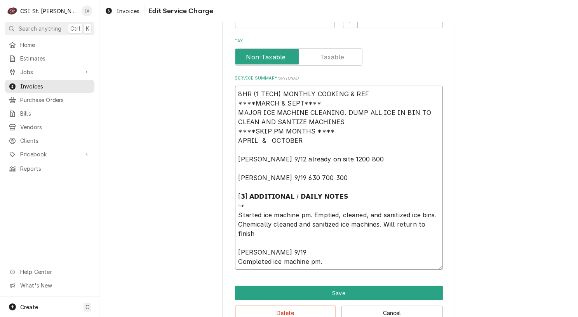
type textarea "x"
type textarea "8HR (1 TECH) MONTHLY COOKING & REF ****MARCH & SEPT**** MAJOR ICE MACHINE CLEAN…"
type textarea "x"
type textarea "8HR (1 TECH) MONTHLY COOKING & REF ****MARCH & SEPT**** MAJOR ICE MACHINE CLEAN…"
type textarea "x"
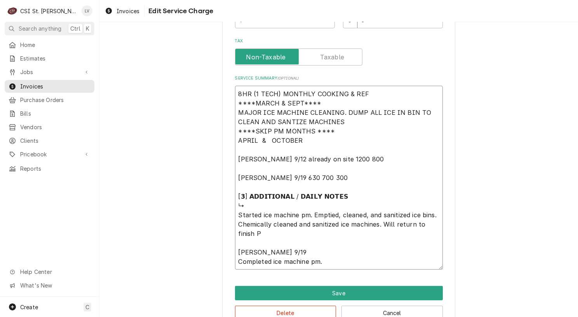
type textarea "8HR (1 TECH) MONTHLY COOKING & REF ****MARCH & SEPT**** MAJOR ICE MACHINE CLEAN…"
type textarea "x"
type textarea "8HR (1 TECH) MONTHLY COOKING & REF ****MARCH & SEPT**** MAJOR ICE MACHINE CLEAN…"
type textarea "x"
type textarea "8HR (1 TECH) MONTHLY COOKING & REF ****MARCH & SEPT**** MAJOR ICE MACHINE CLEAN…"
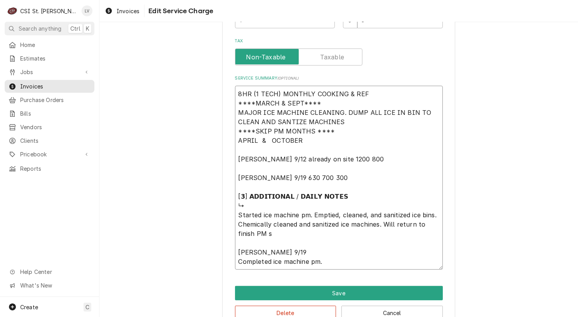
type textarea "x"
type textarea "8HR (1 TECH) MONTHLY COOKING & REF ****MARCH & SEPT**** MAJOR ICE MACHINE CLEAN…"
type textarea "x"
type textarea "8HR (1 TECH) MONTHLY COOKING & REF ****MARCH & SEPT**** MAJOR ICE MACHINE CLEAN…"
type textarea "x"
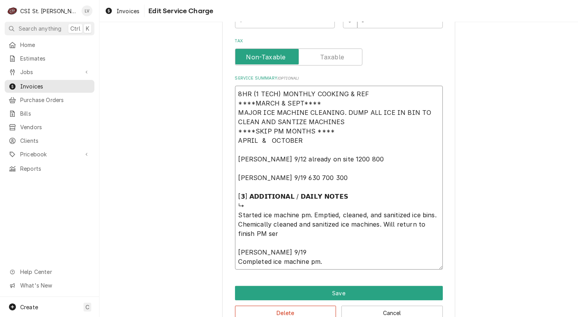
type textarea "8HR (1 TECH) MONTHLY COOKING & REF ****MARCH & SEPT**** MAJOR ICE MACHINE CLEAN…"
type textarea "x"
type textarea "8HR (1 TECH) MONTHLY COOKING & REF ****MARCH & SEPT**** MAJOR ICE MACHINE CLEAN…"
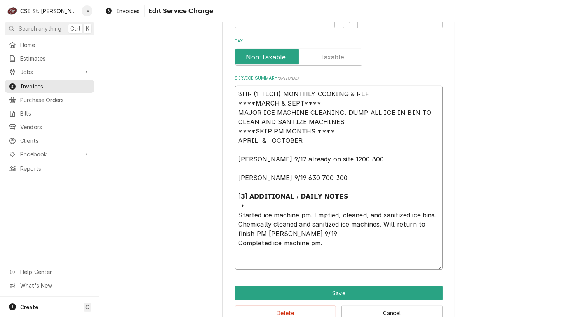
type textarea "x"
type textarea "8HR (1 TECH) MONTHLY COOKING & REF ****MARCH & SEPT**** MAJOR ICE MACHINE CLEAN…"
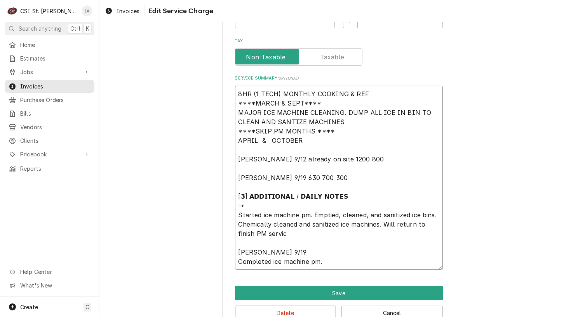
type textarea "x"
type textarea "8HR (1 TECH) MONTHLY COOKING & REF ****MARCH & SEPT**** MAJOR ICE MACHINE CLEAN…"
type textarea "x"
type textarea "8HR (1 TECH) MONTHLY COOKING & REF ****MARCH & SEPT**** MAJOR ICE MACHINE CLEAN…"
type textarea "x"
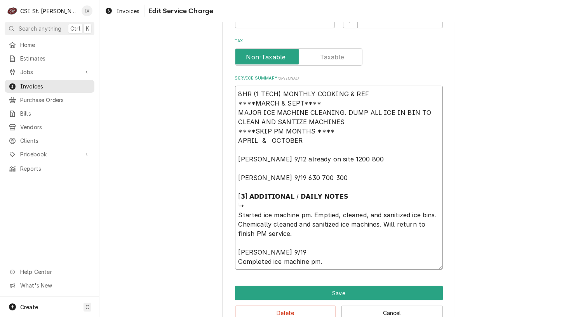
type textarea "8HR (1 TECH) MONTHLY COOKING & REF ****MARCH & SEPT**** MAJOR ICE MACHINE CLEAN…"
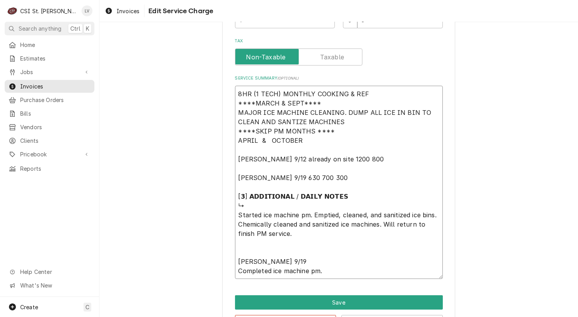
type textarea "x"
type textarea "8HR (1 TECH) MONTHLY COOKING & REF ****MARCH & SEPT**** MAJOR ICE MACHINE CLEAN…"
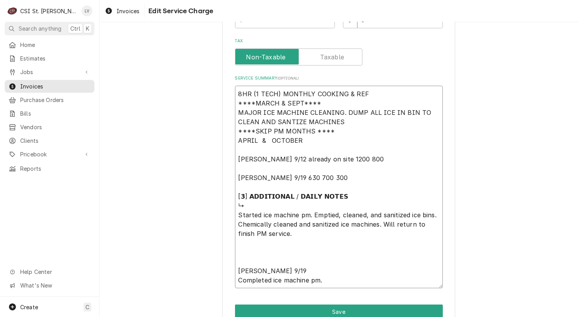
drag, startPoint x: 236, startPoint y: 212, endPoint x: 308, endPoint y: 213, distance: 72.3
click at [308, 213] on textarea "8HR (1 TECH) MONTHLY COOKING & REF ****MARCH & SEPT**** MAJOR ICE MACHINE CLEAN…" at bounding box center [339, 187] width 208 height 203
drag, startPoint x: 299, startPoint y: 232, endPoint x: 297, endPoint y: 225, distance: 7.3
click at [299, 231] on textarea "8HR (1 TECH) MONTHLY COOKING & REF ****MARCH & SEPT**** MAJOR ICE MACHINE CLEAN…" at bounding box center [339, 187] width 208 height 203
drag, startPoint x: 298, startPoint y: 214, endPoint x: 304, endPoint y: 216, distance: 6.9
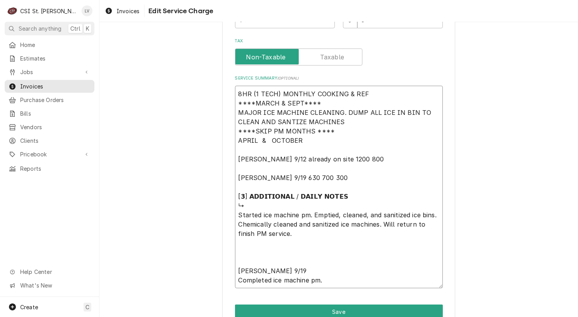
click at [304, 216] on textarea "8HR (1 TECH) MONTHLY COOKING & REF ****MARCH & SEPT**** MAJOR ICE MACHINE CLEAN…" at bounding box center [339, 187] width 208 height 203
type textarea "x"
type textarea "8HR (1 TECH) MONTHLY COOKING & REF ****MARCH & SEPT**** MAJOR ICE MACHINE CLEAN…"
type textarea "x"
type textarea "8HR (1 TECH) MONTHLY COOKING & REF ****MARCH & SEPT**** MAJOR ICE MACHINE CLEAN…"
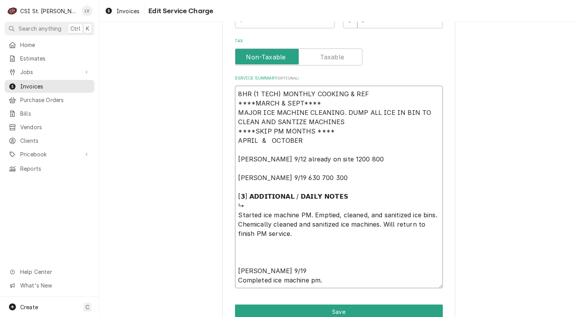
type textarea "x"
type textarea "8HR (1 TECH) MONTHLY COOKING & REF ****MARCH & SEPT**** MAJOR ICE MACHINE CLEAN…"
type textarea "x"
type textarea "8HR (1 TECH) MONTHLY COOKING & REF ****MARCH & SEPT**** MAJOR ICE MACHINE CLEAN…"
type textarea "x"
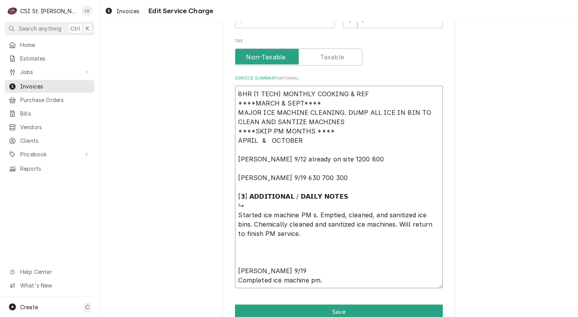
type textarea "8HR (1 TECH) MONTHLY COOKING & REF ****MARCH & SEPT**** MAJOR ICE MACHINE CLEAN…"
type textarea "x"
type textarea "8HR (1 TECH) MONTHLY COOKING & REF ****MARCH & SEPT**** MAJOR ICE MACHINE CLEAN…"
type textarea "x"
type textarea "8HR (1 TECH) MONTHLY COOKING & REF ****MARCH & SEPT**** MAJOR ICE MACHINE CLEAN…"
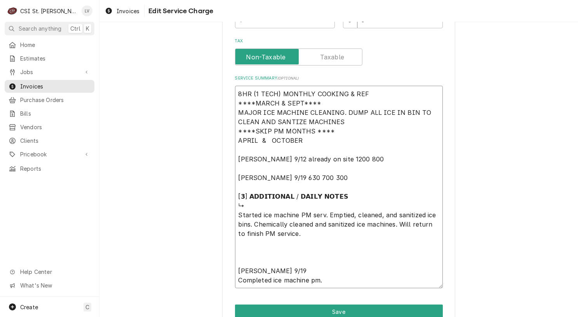
type textarea "x"
type textarea "8HR (1 TECH) MONTHLY COOKING & REF ****MARCH & SEPT**** MAJOR ICE MACHINE CLEAN…"
type textarea "x"
type textarea "8HR (1 TECH) MONTHLY COOKING & REF ****MARCH & SEPT**** MAJOR ICE MACHINE CLEAN…"
type textarea "x"
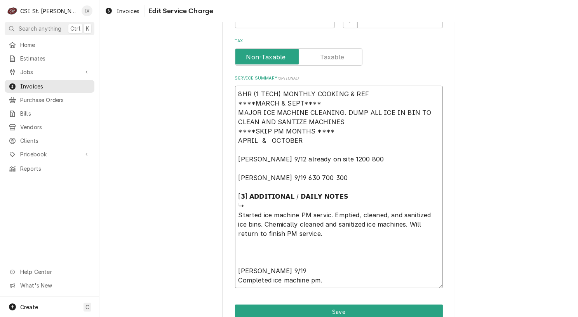
type textarea "8HR (1 TECH) MONTHLY COOKING & REF ****MARCH & SEPT**** MAJOR ICE MACHINE CLEAN…"
drag, startPoint x: 235, startPoint y: 244, endPoint x: 273, endPoint y: 240, distance: 37.5
click at [238, 244] on textarea "8HR (1 TECH) MONTHLY COOKING & REF ****MARCH & SEPT**** MAJOR ICE MACHINE CLEAN…" at bounding box center [339, 187] width 208 height 203
type textarea "x"
type textarea "8HR (1 TECH) MONTHLY COOKING & REF ****MARCH & SEPT**** MAJOR ICE MACHINE CLEAN…"
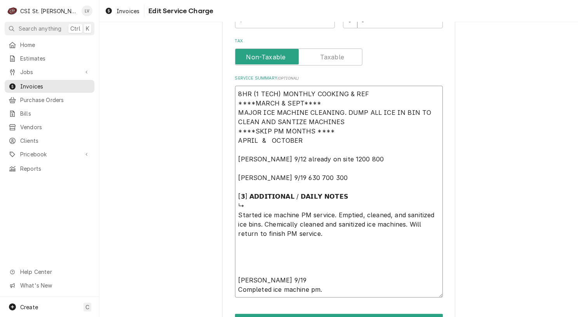
type textarea "x"
type textarea "8HR (1 TECH) MONTHLY COOKING & REF ****MARCH & SEPT**** MAJOR ICE MACHINE CLEAN…"
type textarea "x"
type textarea "8HR (1 TECH) MONTHLY COOKING & REF ****MARCH & SEPT**** MAJOR ICE MACHINE CLEAN…"
type textarea "x"
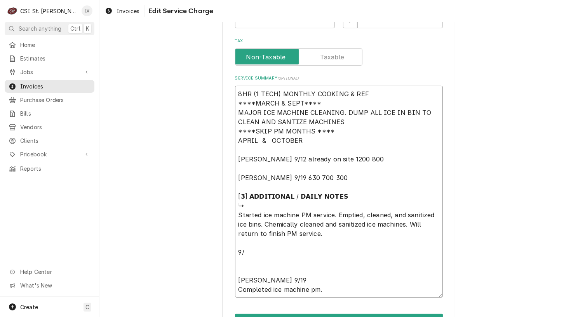
type textarea "8HR (1 TECH) MONTHLY COOKING & REF ****MARCH & SEPT**** MAJOR ICE MACHINE CLEAN…"
type textarea "x"
type textarea "8HR (1 TECH) MONTHLY COOKING & REF ****MARCH & SEPT**** MAJOR ICE MACHINE CLEAN…"
type textarea "x"
type textarea "8HR (1 TECH) MONTHLY COOKING & REF ****MARCH & SEPT**** MAJOR ICE MACHINE CLEAN…"
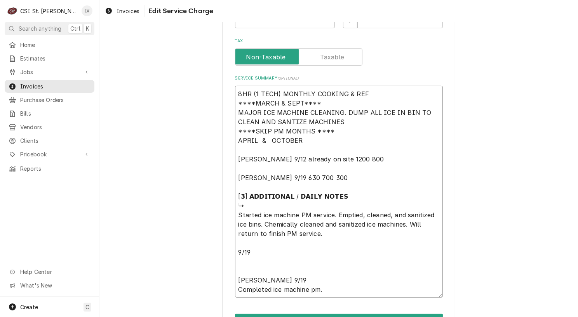
type textarea "x"
type textarea "8HR (1 TECH) MONTHLY COOKING & REF ****MARCH & SEPT**** MAJOR ICE MACHINE CLEAN…"
type textarea "x"
type textarea "8HR (1 TECH) MONTHLY COOKING & REF ****MARCH & SEPT**** MAJOR ICE MACHINE CLEAN…"
type textarea "x"
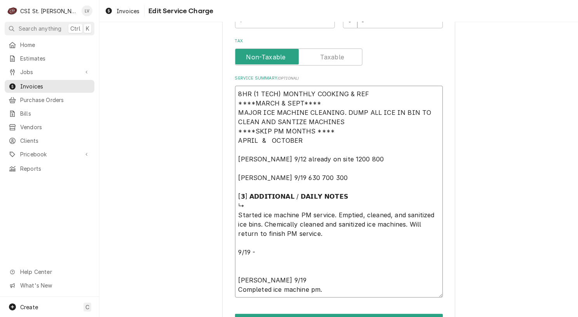
type textarea "8HR (1 TECH) MONTHLY COOKING & REF ****MARCH & SEPT**** MAJOR ICE MACHINE CLEAN…"
type textarea "x"
type textarea "8HR (1 TECH) MONTHLY COOKING & REF ****MARCH & SEPT**** MAJOR ICE MACHINE CLEAN…"
type textarea "x"
type textarea "8HR (1 TECH) MONTHLY COOKING & REF ****MARCH & SEPT**** MAJOR ICE MACHINE CLEAN…"
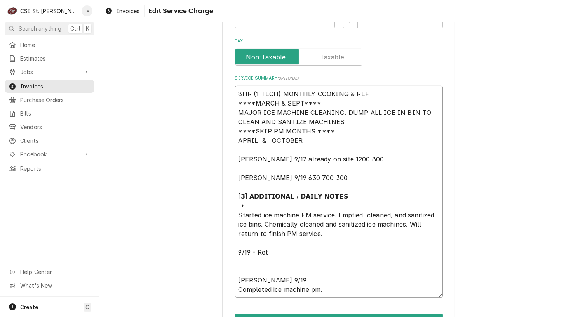
type textarea "x"
type textarea "8HR (1 TECH) MONTHLY COOKING & REF ****MARCH & SEPT**** MAJOR ICE MACHINE CLEAN…"
type textarea "x"
type textarea "8HR (1 TECH) MONTHLY COOKING & REF ****MARCH & SEPT**** MAJOR ICE MACHINE CLEAN…"
type textarea "x"
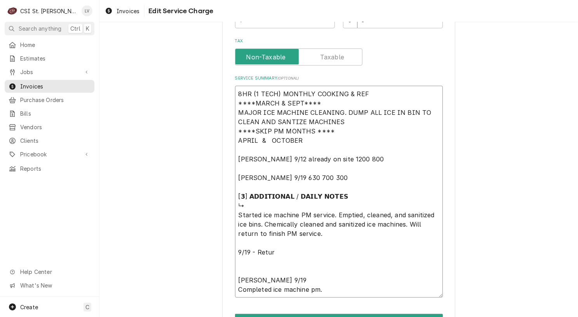
type textarea "8HR (1 TECH) MONTHLY COOKING & REF ****MARCH & SEPT**** MAJOR ICE MACHINE CLEAN…"
type textarea "x"
type textarea "8HR (1 TECH) MONTHLY COOKING & REF ****MARCH & SEPT**** MAJOR ICE MACHINE CLEAN…"
type textarea "x"
type textarea "8HR (1 TECH) MONTHLY COOKING & REF ****MARCH & SEPT**** MAJOR ICE MACHINE CLEAN…"
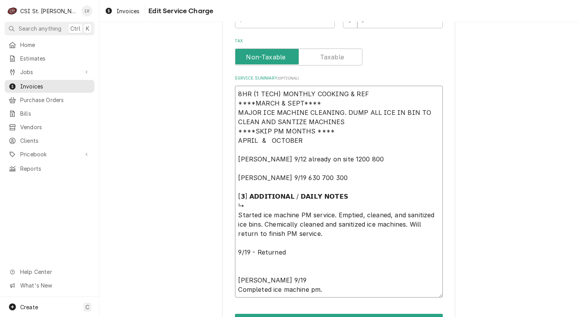
type textarea "x"
type textarea "8HR (1 TECH) MONTHLY COOKING & REF ****MARCH & SEPT**** MAJOR ICE MACHINE CLEAN…"
type textarea "x"
type textarea "8HR (1 TECH) MONTHLY COOKING & REF ****MARCH & SEPT**** MAJOR ICE MACHINE CLEAN…"
type textarea "x"
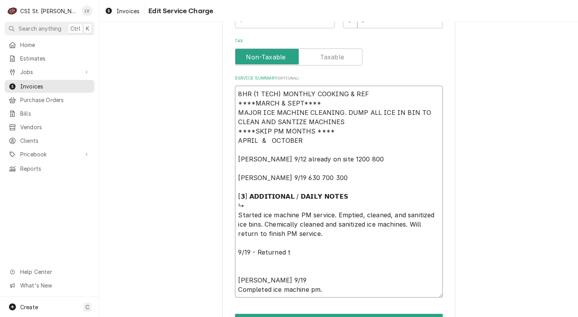
type textarea "8HR (1 TECH) MONTHLY COOKING & REF ****MARCH & SEPT**** MAJOR ICE MACHINE CLEAN…"
type textarea "x"
type textarea "8HR (1 TECH) MONTHLY COOKING & REF ****MARCH & SEPT**** MAJOR ICE MACHINE CLEAN…"
type textarea "x"
type textarea "8HR (1 TECH) MONTHLY COOKING & REF ****MARCH & SEPT**** MAJOR ICE MACHINE CLEAN…"
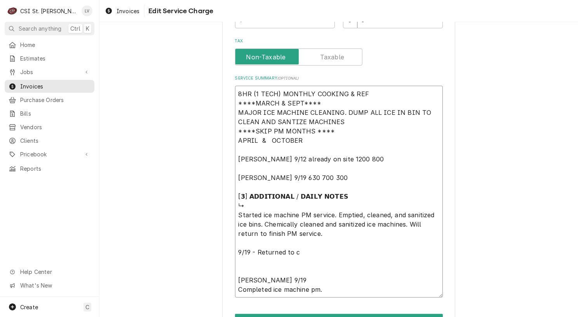
type textarea "x"
type textarea "8HR (1 TECH) MONTHLY COOKING & REF ****MARCH & SEPT**** MAJOR ICE MACHINE CLEAN…"
type textarea "x"
type textarea "8HR (1 TECH) MONTHLY COOKING & REF ****MARCH & SEPT**** MAJOR ICE MACHINE CLEAN…"
type textarea "x"
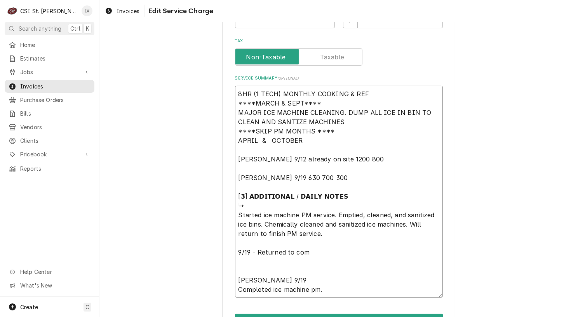
type textarea "8HR (1 TECH) MONTHLY COOKING & REF ****MARCH & SEPT**** MAJOR ICE MACHINE CLEAN…"
type textarea "x"
type textarea "8HR (1 TECH) MONTHLY COOKING & REF ****MARCH & SEPT**** MAJOR ICE MACHINE CLEAN…"
type textarea "x"
type textarea "8HR (1 TECH) MONTHLY COOKING & REF ****MARCH & SEPT**** MAJOR ICE MACHINE CLEAN…"
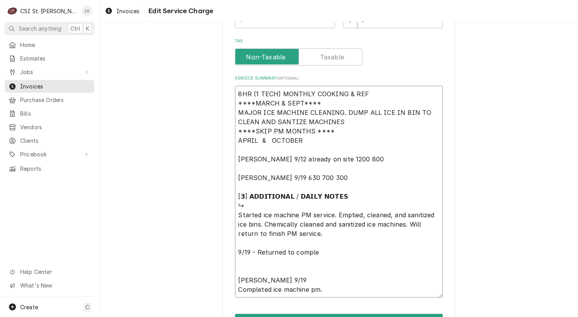
type textarea "x"
type textarea "8HR (1 TECH) MONTHLY COOKING & REF ****MARCH & SEPT**** MAJOR ICE MACHINE CLEAN…"
type textarea "x"
type textarea "8HR (1 TECH) MONTHLY COOKING & REF ****MARCH & SEPT**** MAJOR ICE MACHINE CLEAN…"
type textarea "x"
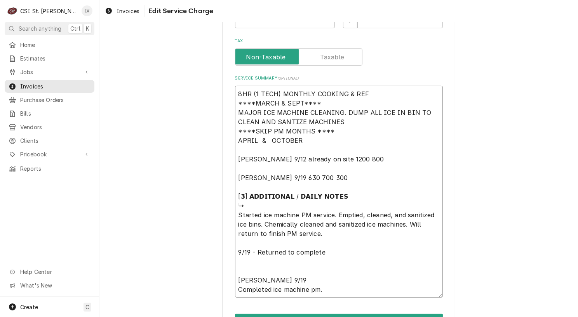
type textarea "8HR (1 TECH) MONTHLY COOKING & REF ****MARCH & SEPT**** MAJOR ICE MACHINE CLEAN…"
type textarea "x"
type textarea "8HR (1 TECH) MONTHLY COOKING & REF ****MARCH & SEPT**** MAJOR ICE MACHINE CLEAN…"
type textarea "x"
type textarea "8HR (1 TECH) MONTHLY COOKING & REF ****MARCH & SEPT**** MAJOR ICE MACHINE CLEAN…"
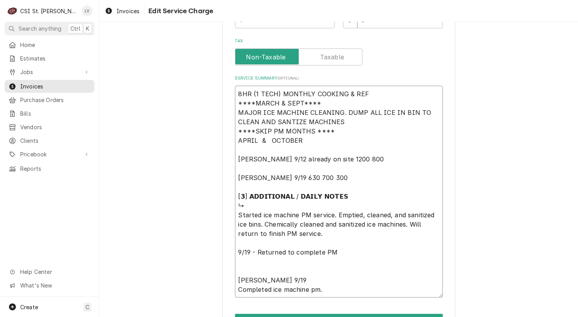
type textarea "x"
type textarea "8HR (1 TECH) MONTHLY COOKING & REF ****MARCH & SEPT**** MAJOR ICE MACHINE CLEAN…"
type textarea "x"
type textarea "8HR (1 TECH) MONTHLY COOKING & REF ****MARCH & SEPT**** MAJOR ICE MACHINE CLEAN…"
type textarea "x"
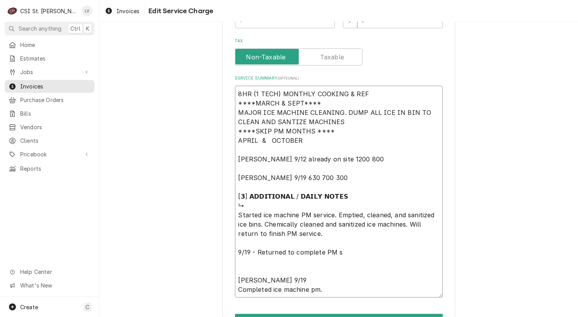
type textarea "8HR (1 TECH) MONTHLY COOKING & REF ****MARCH & SEPT**** MAJOR ICE MACHINE CLEAN…"
type textarea "x"
type textarea "8HR (1 TECH) MONTHLY COOKING & REF ****MARCH & SEPT**** MAJOR ICE MACHINE CLEAN…"
type textarea "x"
type textarea "8HR (1 TECH) MONTHLY COOKING & REF ****MARCH & SEPT**** MAJOR ICE MACHINE CLEAN…"
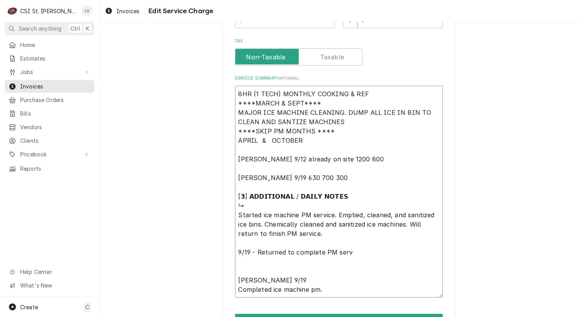
type textarea "x"
type textarea "8HR (1 TECH) MONTHLY COOKING & REF ****MARCH & SEPT**** MAJOR ICE MACHINE CLEAN…"
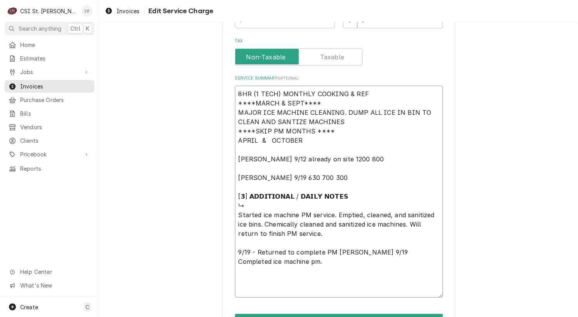
type textarea "x"
type textarea "8HR (1 TECH) MONTHLY COOKING & REF ****MARCH & SEPT**** MAJOR ICE MACHINE CLEAN…"
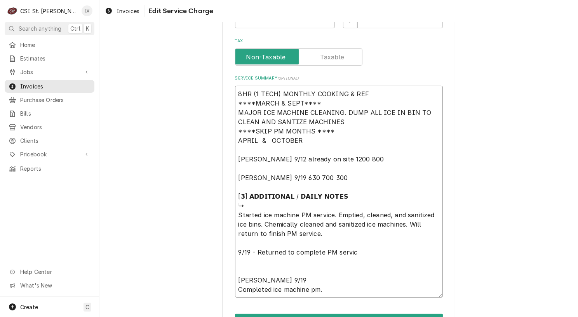
type textarea "x"
type textarea "8HR (1 TECH) MONTHLY COOKING & REF ****MARCH & SEPT**** MAJOR ICE MACHINE CLEAN…"
type textarea "x"
type textarea "8HR (1 TECH) MONTHLY COOKING & REF ****MARCH & SEPT**** MAJOR ICE MACHINE CLEAN…"
type textarea "x"
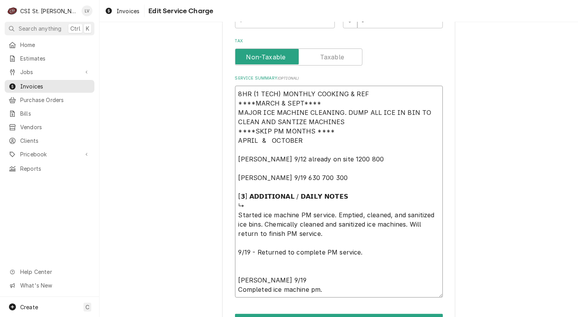
type textarea "8HR (1 TECH) MONTHLY COOKING & REF ****MARCH & SEPT**** MAJOR ICE MACHINE CLEAN…"
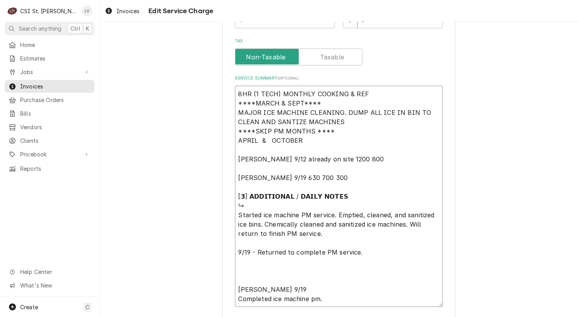
type textarea "x"
type textarea "8HR (1 TECH) MONTHLY COOKING & REF ****MARCH & SEPT**** MAJOR ICE MACHINE CLEAN…"
type textarea "x"
type textarea "8HR (1 TECH) MONTHLY COOKING & REF ****MARCH & SEPT**** MAJOR ICE MACHINE CLEAN…"
type textarea "x"
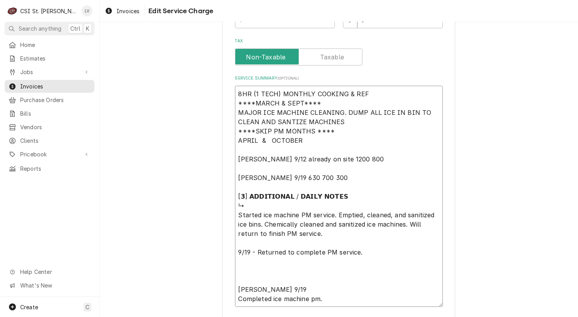
type textarea "8HR (1 TECH) MONTHLY COOKING & REF ****MARCH & SEPT**** MAJOR ICE MACHINE CLEAN…"
type textarea "x"
type textarea "8HR (1 TECH) MONTHLY COOKING & REF ****MARCH & SEPT**** MAJOR ICE MACHINE CLEAN…"
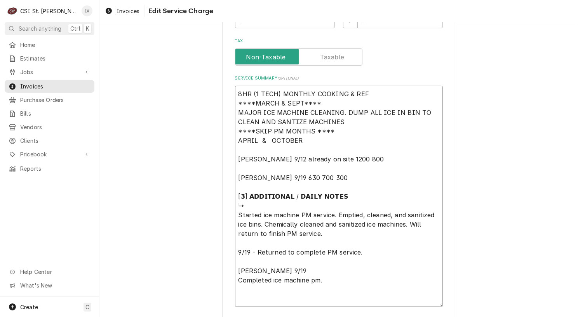
type textarea "x"
type textarea "8HR (1 TECH) MONTHLY COOKING & REF ****MARCH & SEPT**** MAJOR ICE MACHINE CLEAN…"
type textarea "x"
type textarea "8HR (1 TECH) MONTHLY COOKING & REF ****MARCH & SEPT**** MAJOR ICE MACHINE CLEAN…"
type textarea "x"
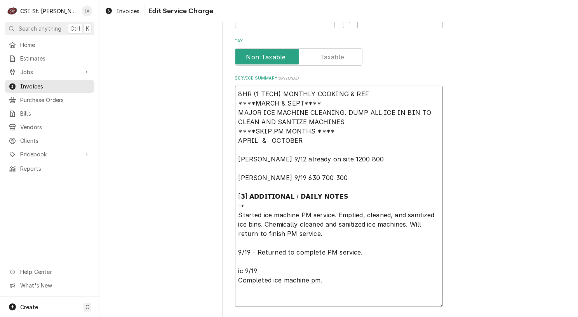
type textarea "8HR (1 TECH) MONTHLY COOKING & REF ****MARCH & SEPT**** MAJOR ICE MACHINE CLEAN…"
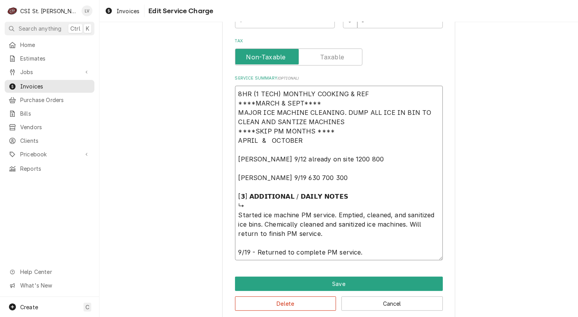
click at [235, 214] on textarea "8HR (1 TECH) MONTHLY COOKING & REF ****MARCH & SEPT**** MAJOR ICE MACHINE CLEAN…" at bounding box center [339, 173] width 208 height 175
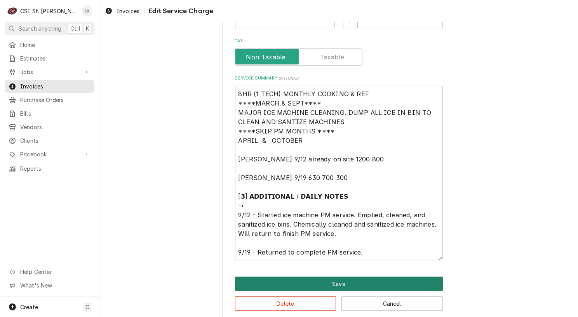
click at [334, 279] on button "Save" at bounding box center [339, 284] width 208 height 14
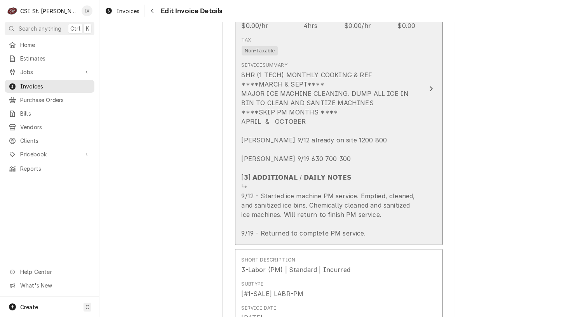
scroll to position [913, 0]
click at [362, 196] on div "8HR (1 TECH) MONTHLY COOKING & REF ****MARCH & SEPT**** MAJOR ICE MACHINE CLEAN…" at bounding box center [331, 152] width 178 height 168
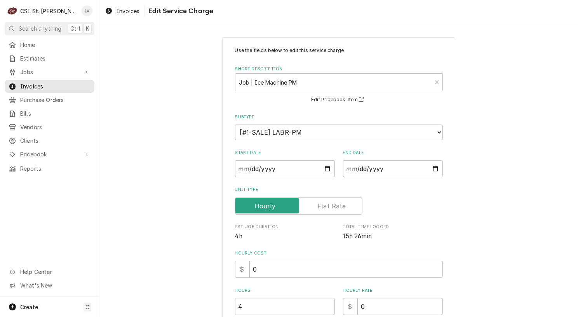
scroll to position [233, 0]
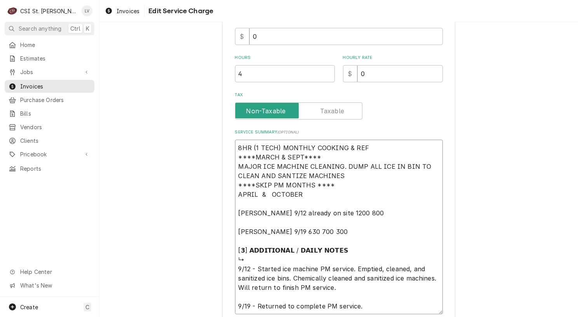
drag, startPoint x: 237, startPoint y: 146, endPoint x: 415, endPoint y: 302, distance: 236.8
click at [415, 302] on textarea "8HR (1 TECH) MONTHLY COOKING & REF ****MARCH & SEPT**** MAJOR ICE MACHINE CLEAN…" at bounding box center [339, 227] width 208 height 175
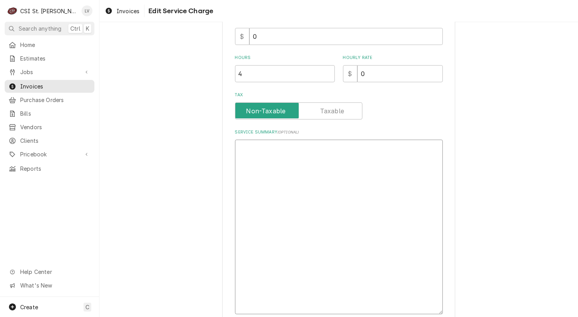
scroll to position [157, 0]
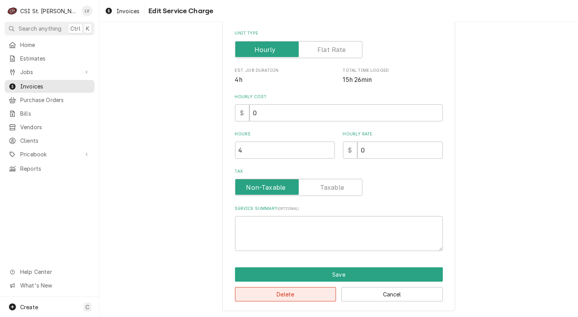
click at [275, 294] on button "Delete" at bounding box center [285, 294] width 101 height 14
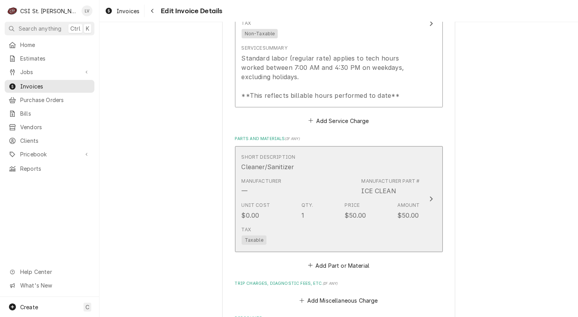
scroll to position [928, 0]
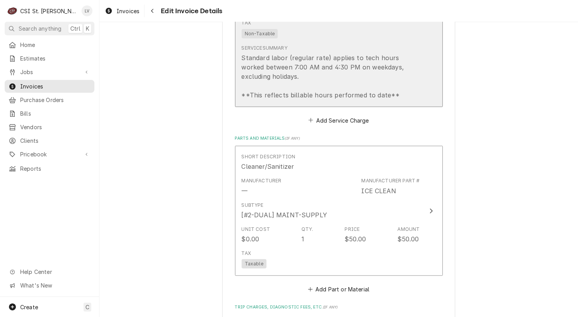
click at [280, 72] on div "Standard labor (regular rate) applies to tech hours worked between 7:00 AM and …" at bounding box center [331, 76] width 178 height 47
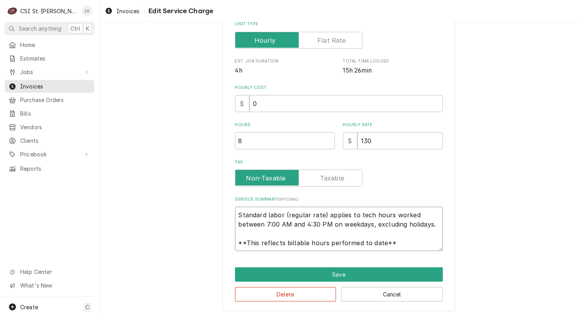
scroll to position [9, 0]
drag, startPoint x: 232, startPoint y: 212, endPoint x: 416, endPoint y: 254, distance: 188.8
click at [416, 255] on div "Use the fields below to edit this service charge Short Description 3-Labor (PM)…" at bounding box center [338, 91] width 233 height 441
paste textarea "8HR (1 TECH) MONTHLY COOKING & REF ****MARCH & SEPT**** MAJOR ICE MACHINE CLEAN…"
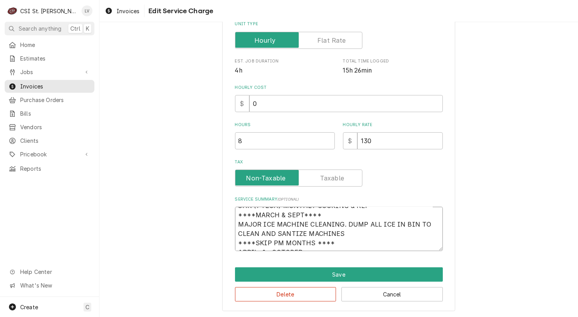
scroll to position [0, 0]
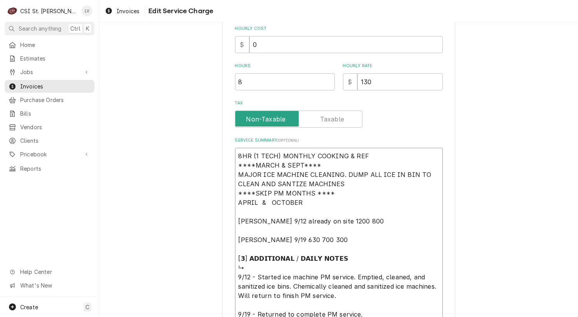
click at [301, 204] on textarea "8HR (1 TECH) MONTHLY COOKING & REF ****MARCH & SEPT**** MAJOR ICE MACHINE CLEAN…" at bounding box center [339, 235] width 208 height 175
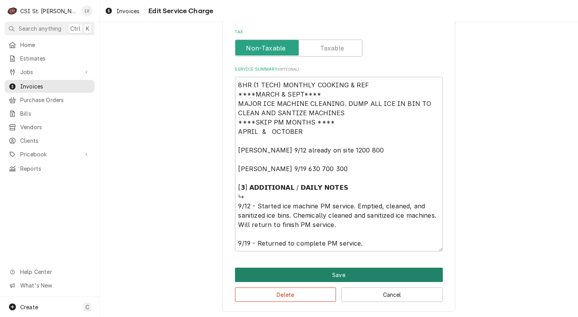
click at [319, 270] on button "Save" at bounding box center [339, 275] width 208 height 14
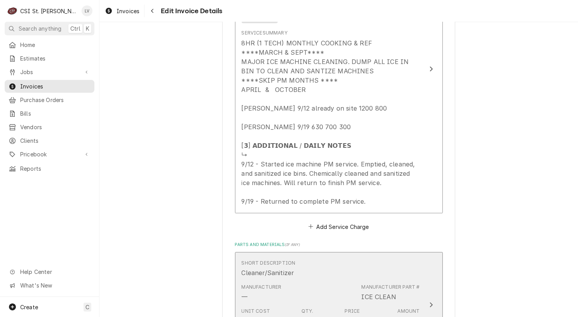
scroll to position [943, 0]
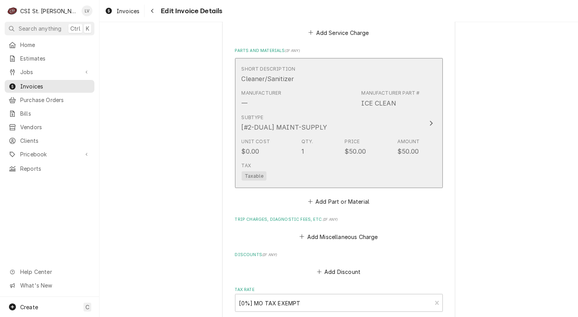
click at [341, 135] on div "Unit Cost $0.00 Qty. 1 Price $50.00 Amount $50.00" at bounding box center [331, 147] width 178 height 24
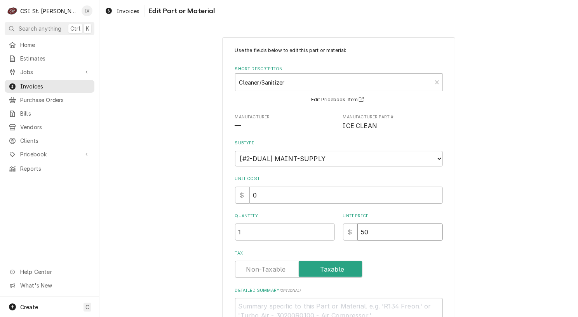
drag, startPoint x: 375, startPoint y: 235, endPoint x: 331, endPoint y: 240, distance: 43.8
click at [331, 240] on div "Quantity 1 Unit Price $ 50" at bounding box center [339, 227] width 208 height 28
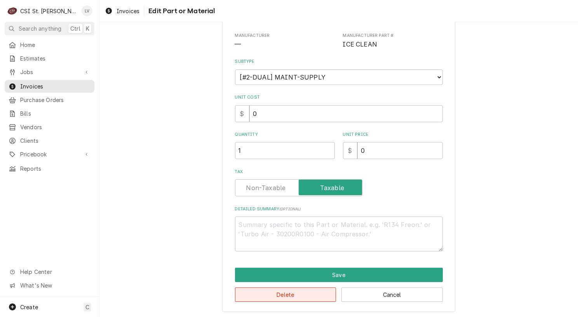
click at [294, 292] on button "Delete" at bounding box center [285, 295] width 101 height 14
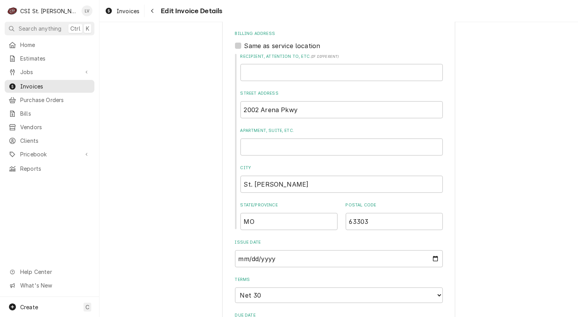
scroll to position [297, 0]
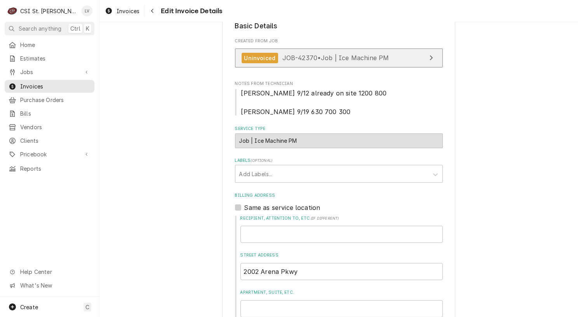
click at [328, 54] on span "JOB-42370 • Job | Ice Machine PM" at bounding box center [335, 58] width 107 height 8
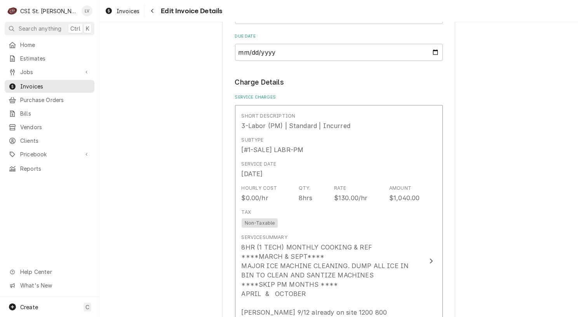
scroll to position [763, 0]
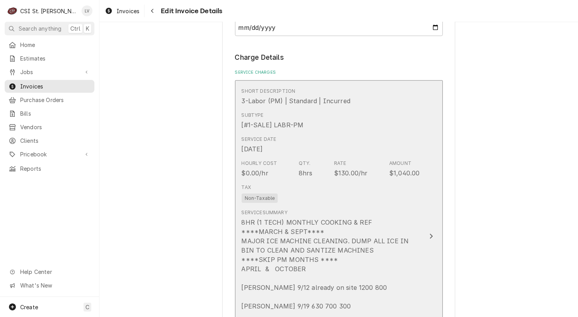
click at [345, 231] on div "8HR (1 TECH) MONTHLY COOKING & REF ****MARCH & SEPT**** MAJOR ICE MACHINE CLEAN…" at bounding box center [331, 302] width 178 height 168
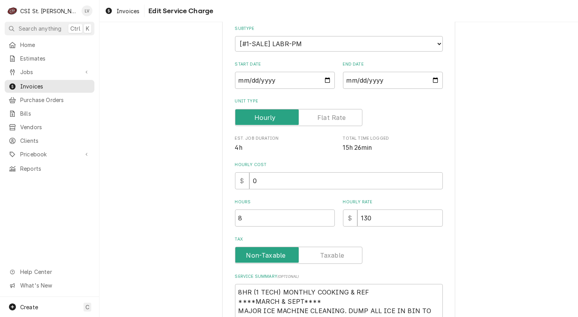
scroll to position [233, 0]
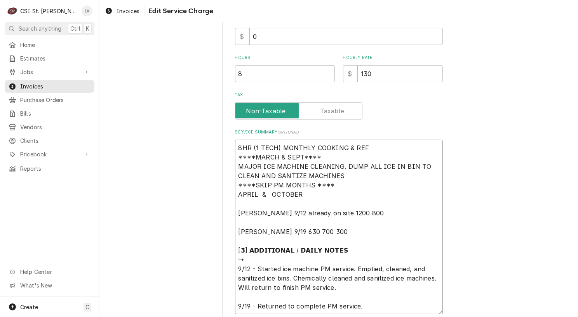
drag, startPoint x: 247, startPoint y: 258, endPoint x: 208, endPoint y: 140, distance: 123.7
click at [208, 140] on div "Use the fields below to edit this service charge Short Description 3-Labor (PM)…" at bounding box center [338, 89] width 479 height 585
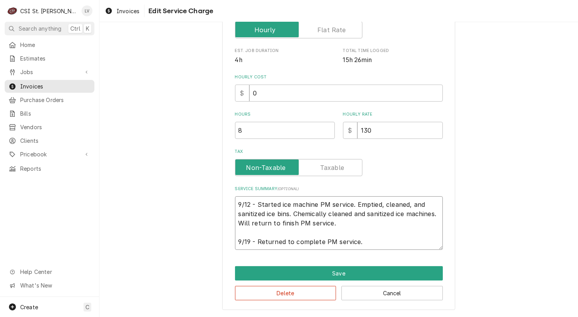
scroll to position [175, 0]
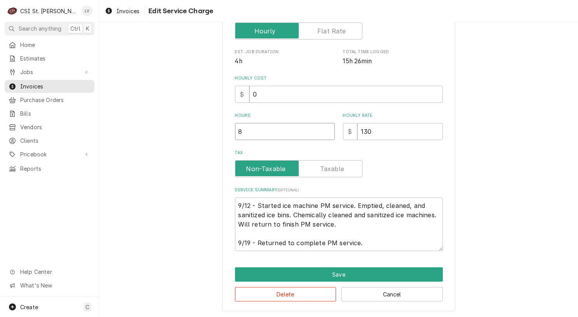
drag, startPoint x: 245, startPoint y: 129, endPoint x: 223, endPoint y: 125, distance: 22.5
click at [223, 126] on div "Use the fields below to edit this service charge Short Description 3-Labor (PM)…" at bounding box center [338, 87] width 233 height 450
click at [149, 165] on div "Use the fields below to edit this service charge Short Description 3-Labor (PM)…" at bounding box center [338, 86] width 479 height 463
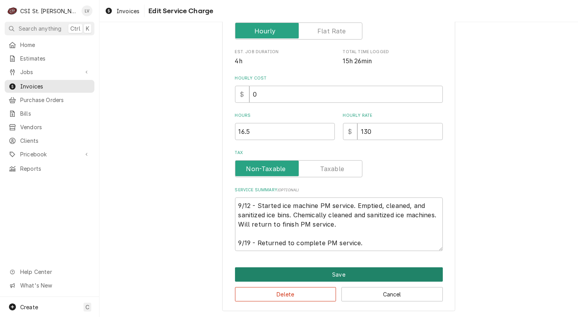
click at [330, 274] on button "Save" at bounding box center [339, 275] width 208 height 14
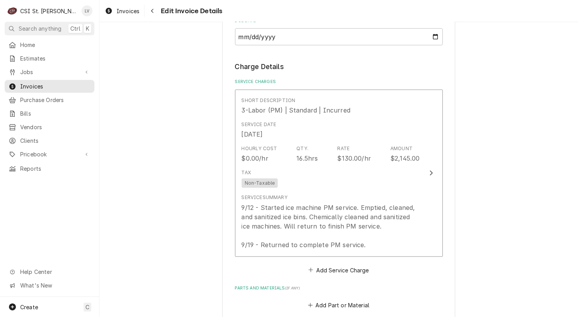
scroll to position [754, 0]
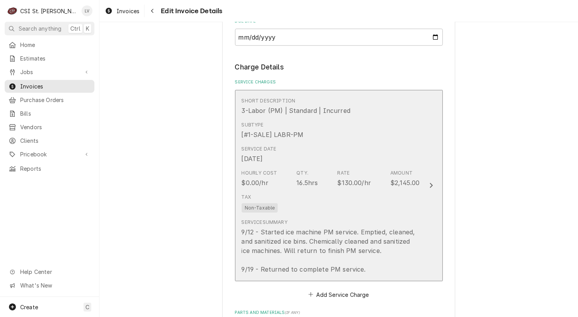
click at [353, 191] on div "Tax Non-Taxable" at bounding box center [331, 203] width 178 height 25
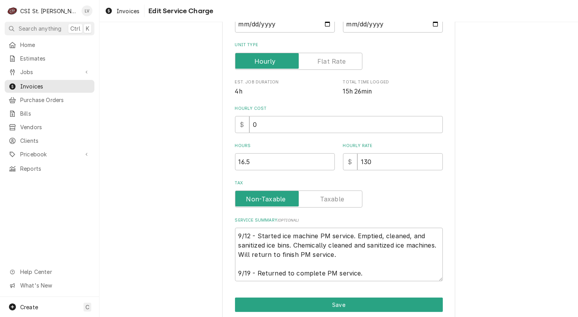
scroll to position [155, 0]
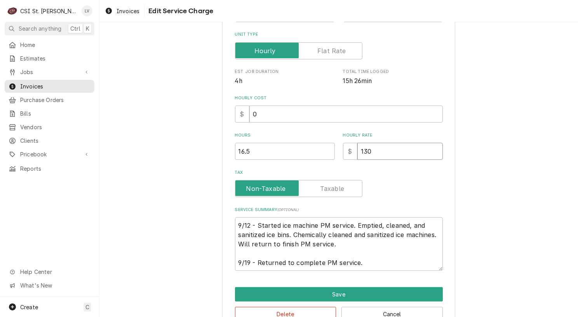
drag, startPoint x: 383, startPoint y: 150, endPoint x: 342, endPoint y: 145, distance: 42.0
click at [343, 144] on div "$ 130" at bounding box center [393, 151] width 100 height 17
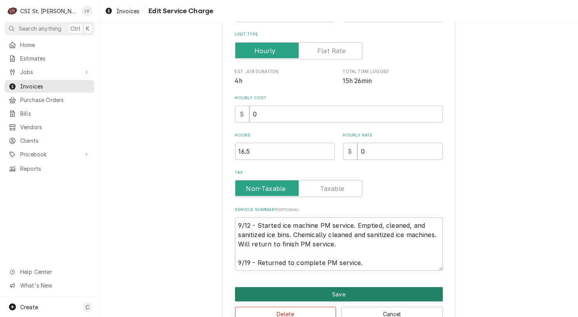
click at [329, 292] on button "Save" at bounding box center [339, 294] width 208 height 14
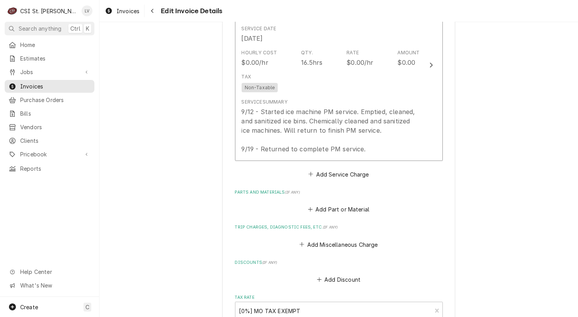
scroll to position [861, 0]
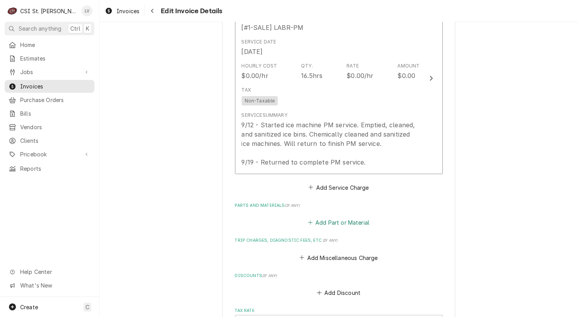
click at [338, 218] on button "Add Part or Material" at bounding box center [338, 223] width 64 height 11
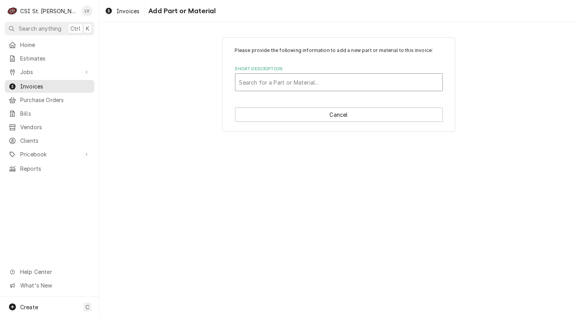
click at [260, 82] on div "Short Description" at bounding box center [338, 82] width 199 height 14
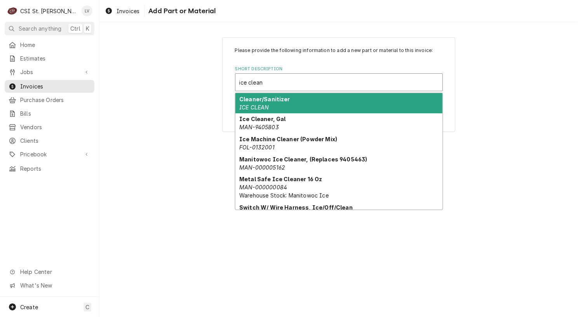
click at [264, 105] on em "ICE CLEAN" at bounding box center [254, 107] width 30 height 7
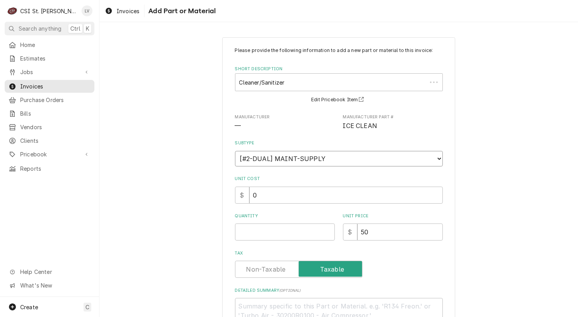
click at [266, 156] on select "Choose a subtype... [#2-DUAL] AFTERHRS-WH-CHG-2 [#2-DUAL] BEV-EQUIP [#2-DUAL] B…" at bounding box center [339, 159] width 208 height 16
click at [150, 144] on div "Please provide the following information to add a new part or material to this …" at bounding box center [338, 205] width 479 height 350
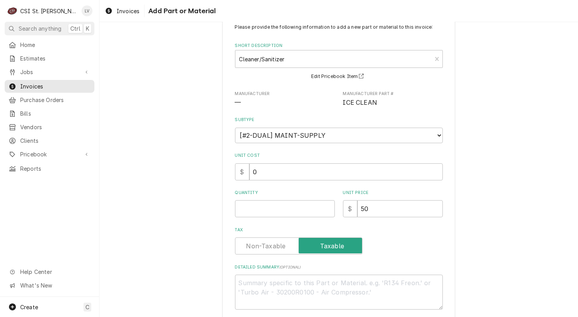
scroll to position [62, 0]
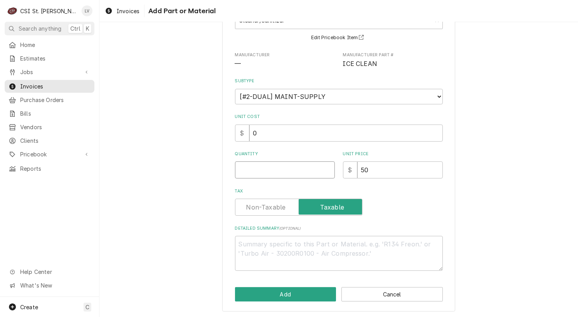
click at [246, 172] on input "Quantity" at bounding box center [285, 170] width 100 height 17
click at [284, 293] on button "Add" at bounding box center [285, 294] width 101 height 14
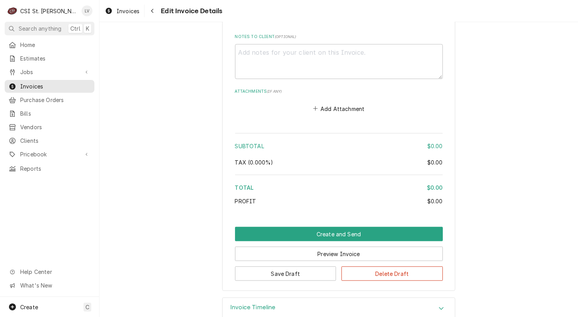
scroll to position [1322, 0]
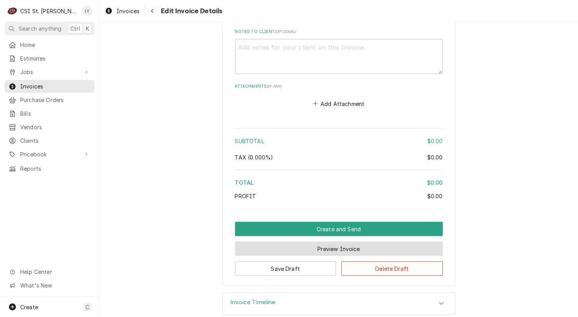
click at [346, 242] on button "Preview Invoice" at bounding box center [339, 249] width 208 height 14
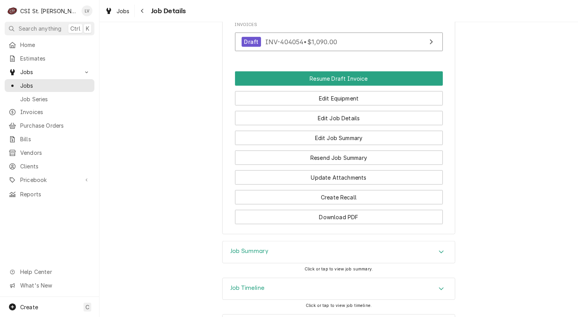
scroll to position [839, 0]
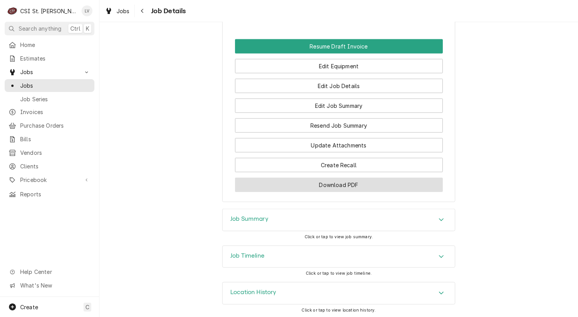
click at [330, 185] on button "Download PDF" at bounding box center [339, 185] width 208 height 14
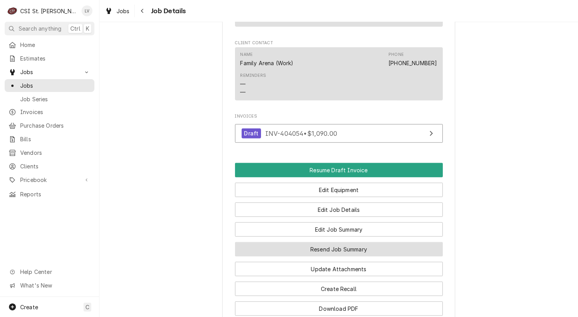
scroll to position [839, 0]
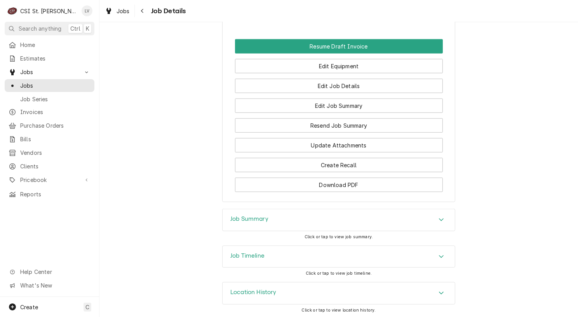
click at [241, 249] on div "Job Timeline" at bounding box center [339, 257] width 232 height 22
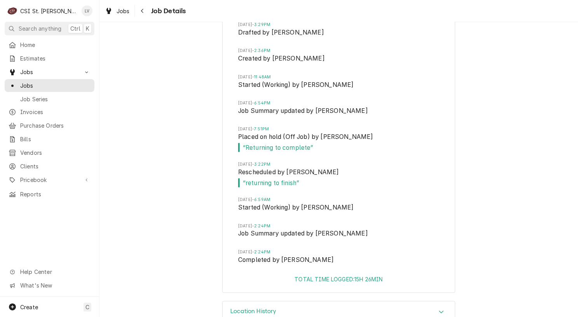
scroll to position [1111, 0]
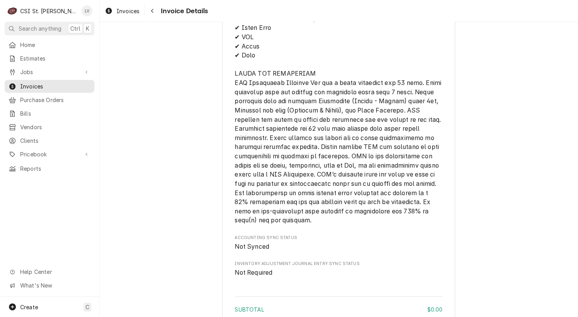
scroll to position [1195, 0]
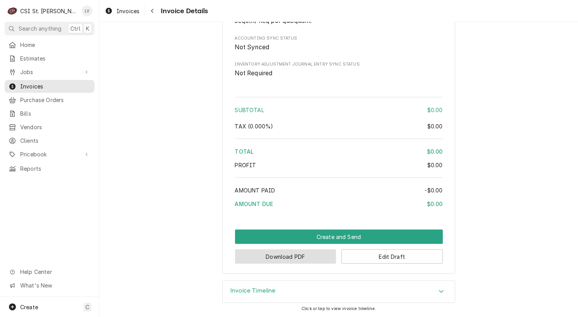
click at [273, 262] on button "Download PDF" at bounding box center [285, 257] width 101 height 14
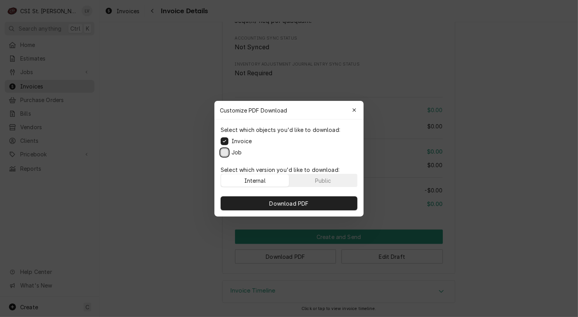
click at [221, 154] on button "Job" at bounding box center [225, 152] width 8 height 8
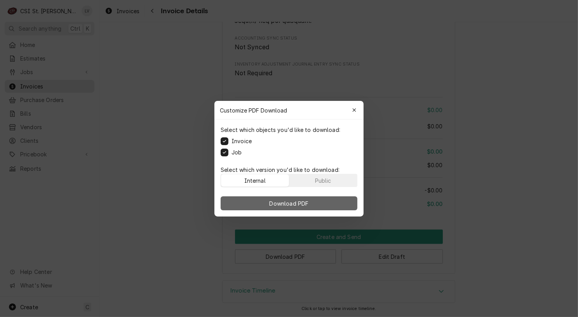
click at [274, 200] on span "Download PDF" at bounding box center [289, 203] width 42 height 8
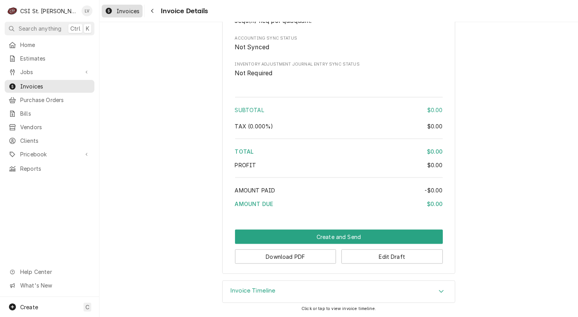
click at [118, 12] on span "Invoices" at bounding box center [128, 11] width 23 height 8
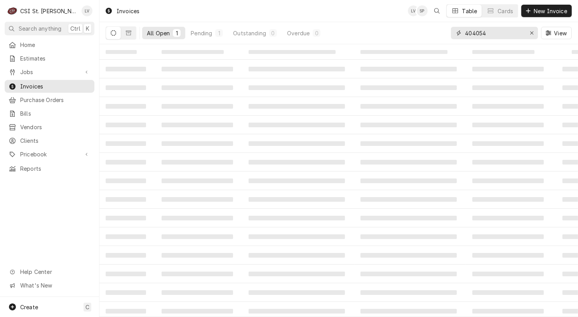
click at [496, 31] on input "404054" at bounding box center [494, 33] width 58 height 12
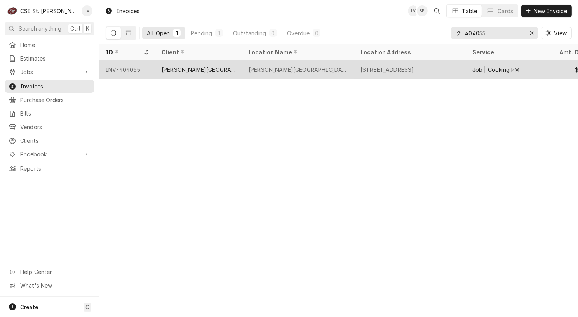
type input "404055"
click at [164, 72] on div "[PERSON_NAME][GEOGRAPHIC_DATA]" at bounding box center [198, 69] width 87 height 19
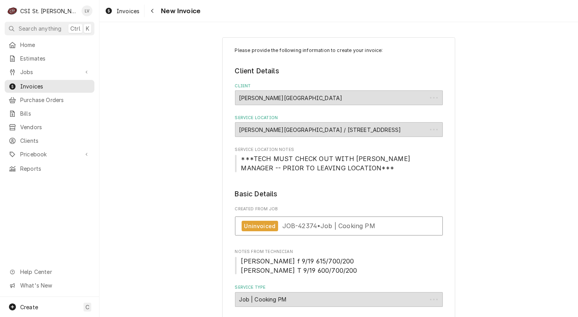
type textarea "x"
